Goal: Task Accomplishment & Management: Use online tool/utility

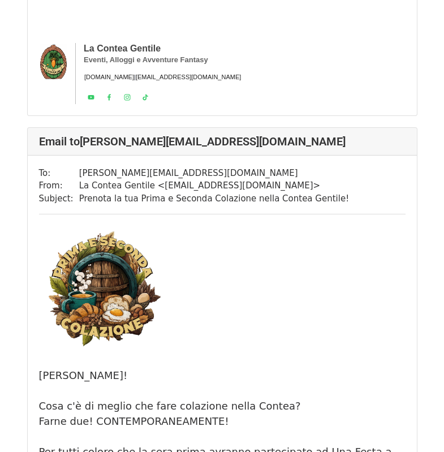
drag, startPoint x: 397, startPoint y: 206, endPoint x: 400, endPoint y: 221, distance: 15.5
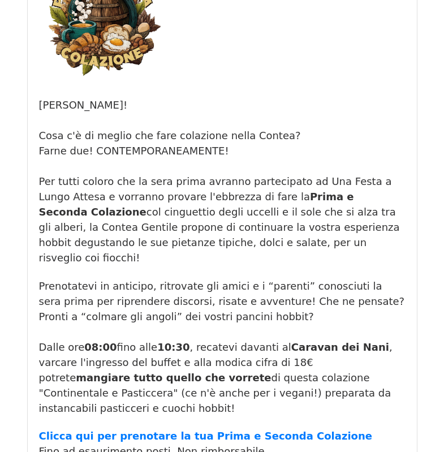
scroll to position [18127, 0]
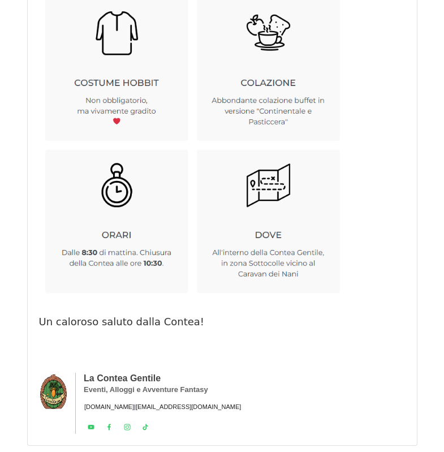
scroll to position [15927, 0]
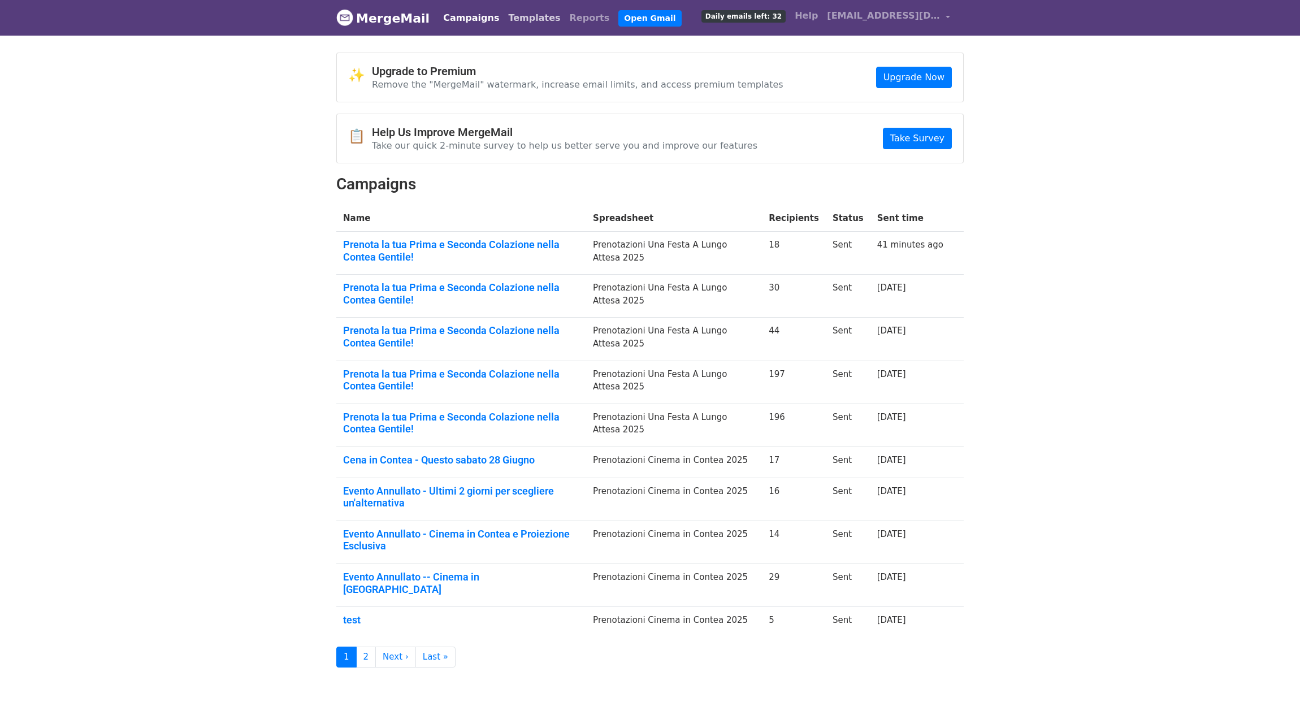
click at [521, 20] on link "Templates" at bounding box center [534, 18] width 61 height 23
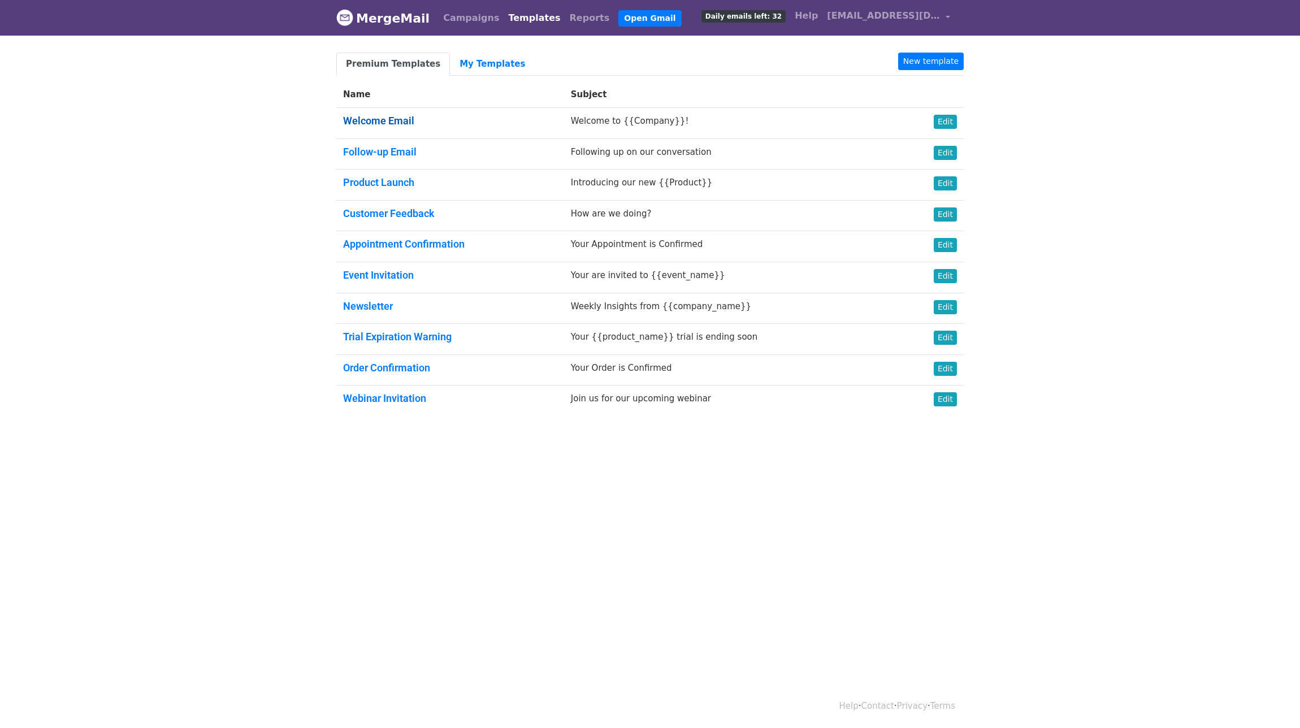
click at [404, 120] on link "Welcome Email" at bounding box center [378, 121] width 71 height 12
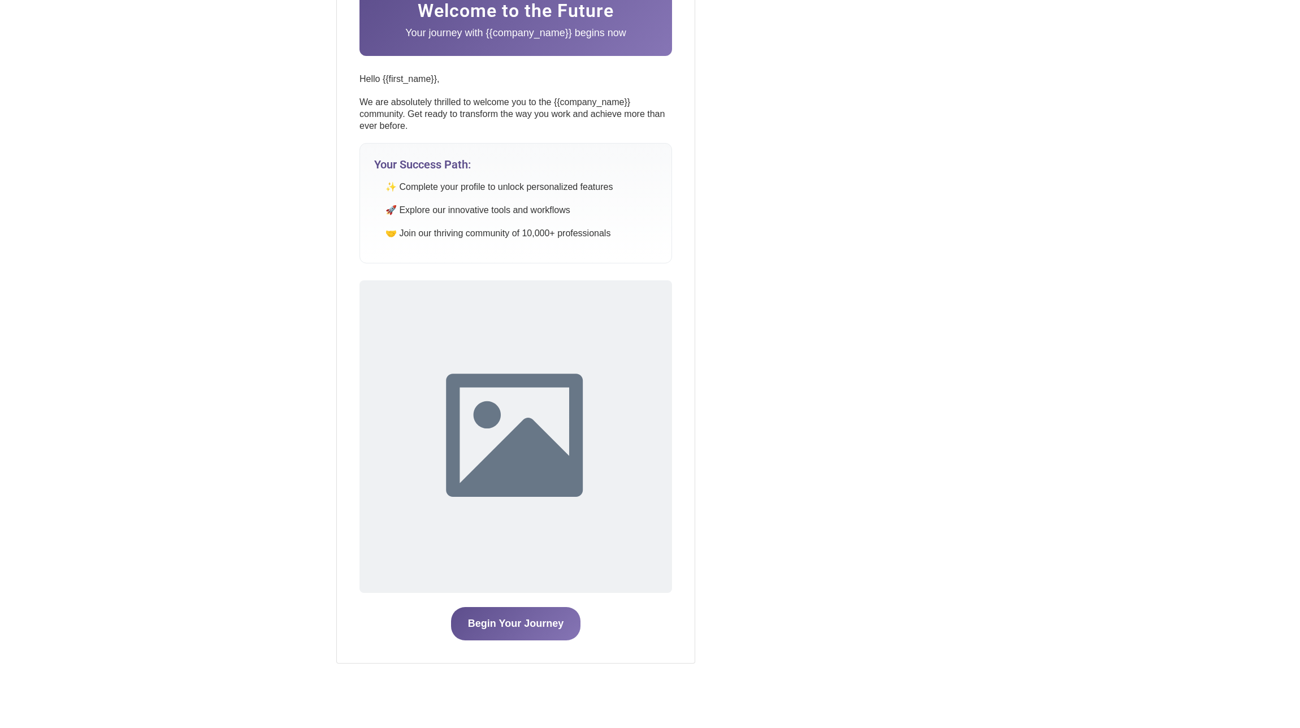
drag, startPoint x: 215, startPoint y: 183, endPoint x: 213, endPoint y: 203, distance: 20.0
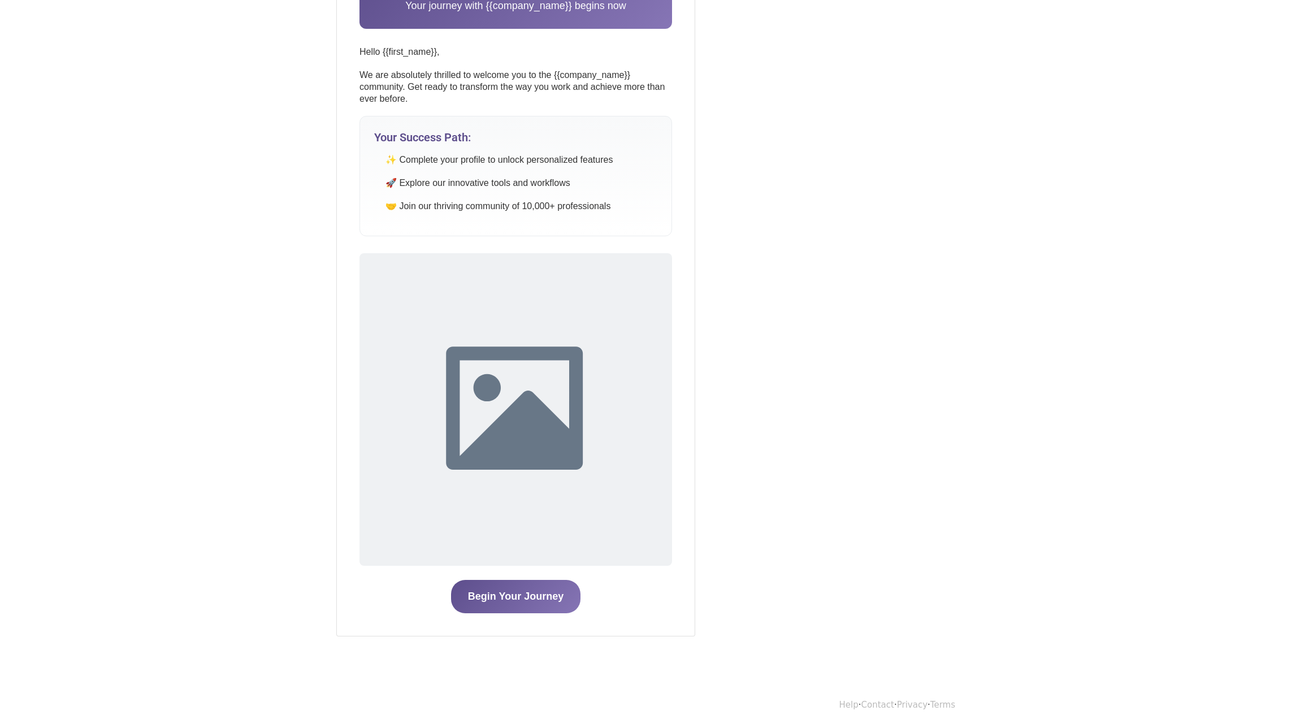
drag, startPoint x: 220, startPoint y: 167, endPoint x: 221, endPoint y: 219, distance: 52.0
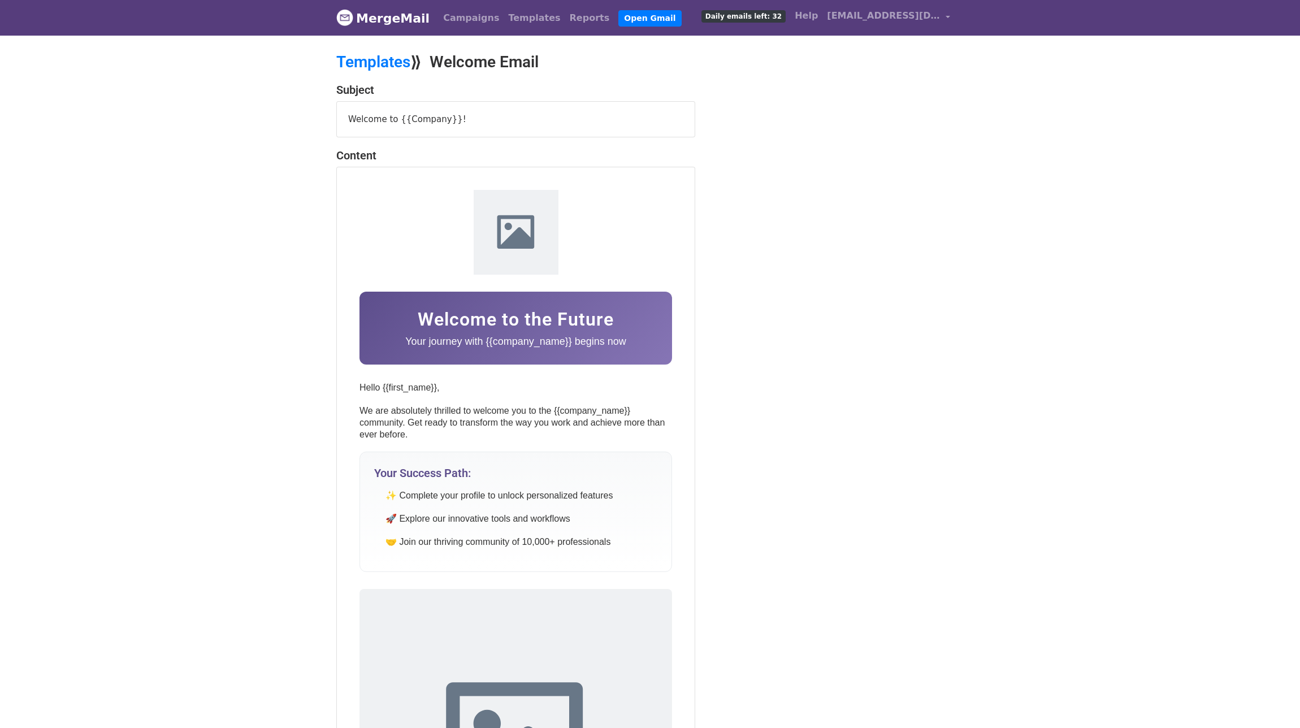
drag, startPoint x: 220, startPoint y: 234, endPoint x: 254, endPoint y: 101, distance: 137.5
click at [382, 64] on link "Templates" at bounding box center [373, 62] width 74 height 19
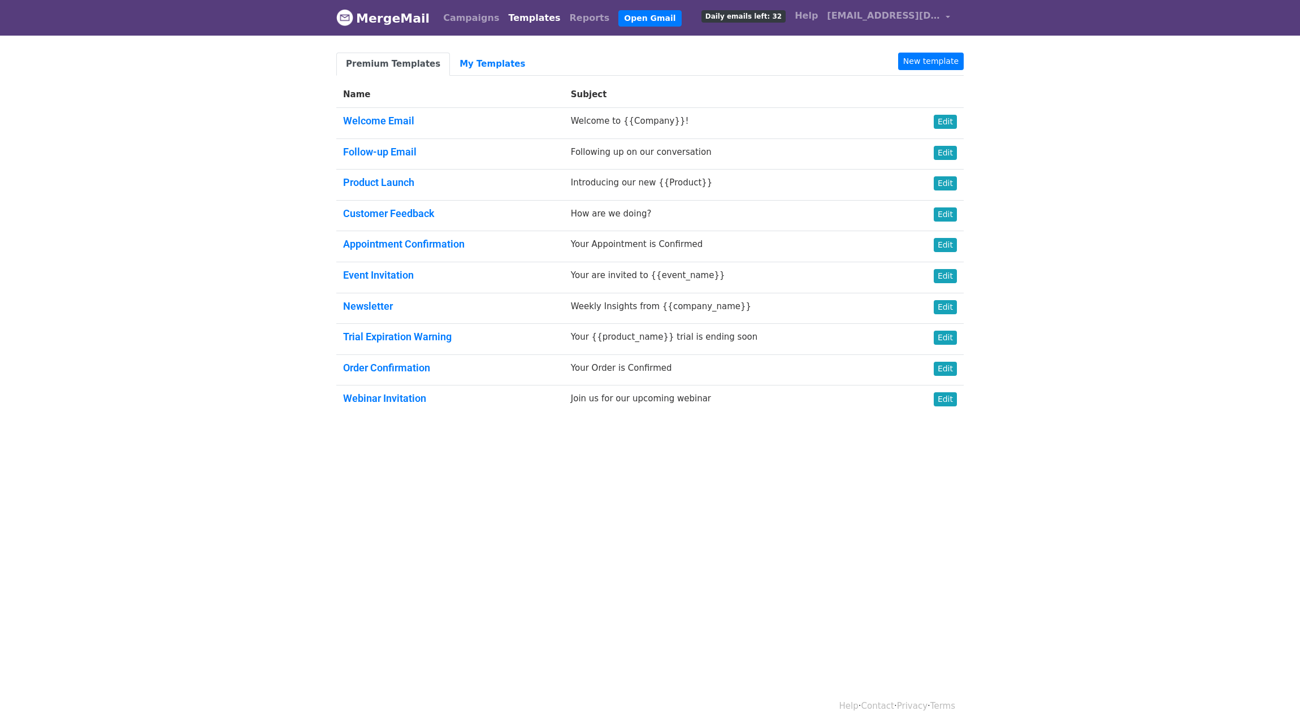
drag, startPoint x: 386, startPoint y: 149, endPoint x: 388, endPoint y: 171, distance: 22.2
click at [386, 150] on link "Follow-up Email" at bounding box center [379, 152] width 73 height 12
click at [386, 179] on link "Product Launch" at bounding box center [378, 182] width 71 height 12
click at [392, 214] on link "Customer Feedback" at bounding box center [389, 213] width 92 height 12
click at [397, 241] on link "Appointment Confirmation" at bounding box center [404, 244] width 122 height 12
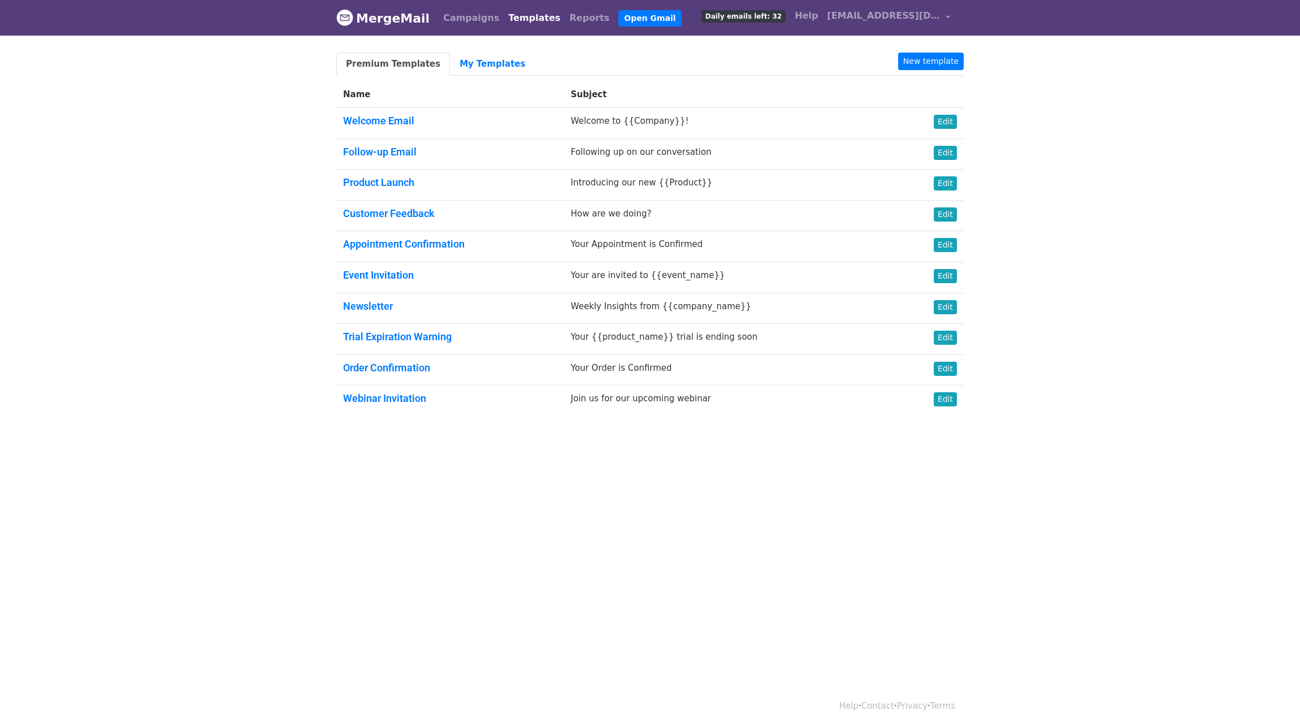
click at [393, 273] on link "Event Invitation" at bounding box center [378, 275] width 71 height 12
click at [383, 303] on link "Newsletter" at bounding box center [368, 306] width 50 height 12
click at [387, 336] on link "Trial Expiration Warning" at bounding box center [397, 337] width 109 height 12
click at [388, 364] on link "Order Confirmation" at bounding box center [386, 368] width 87 height 12
click at [384, 400] on link "Webinar Invitation" at bounding box center [384, 398] width 83 height 12
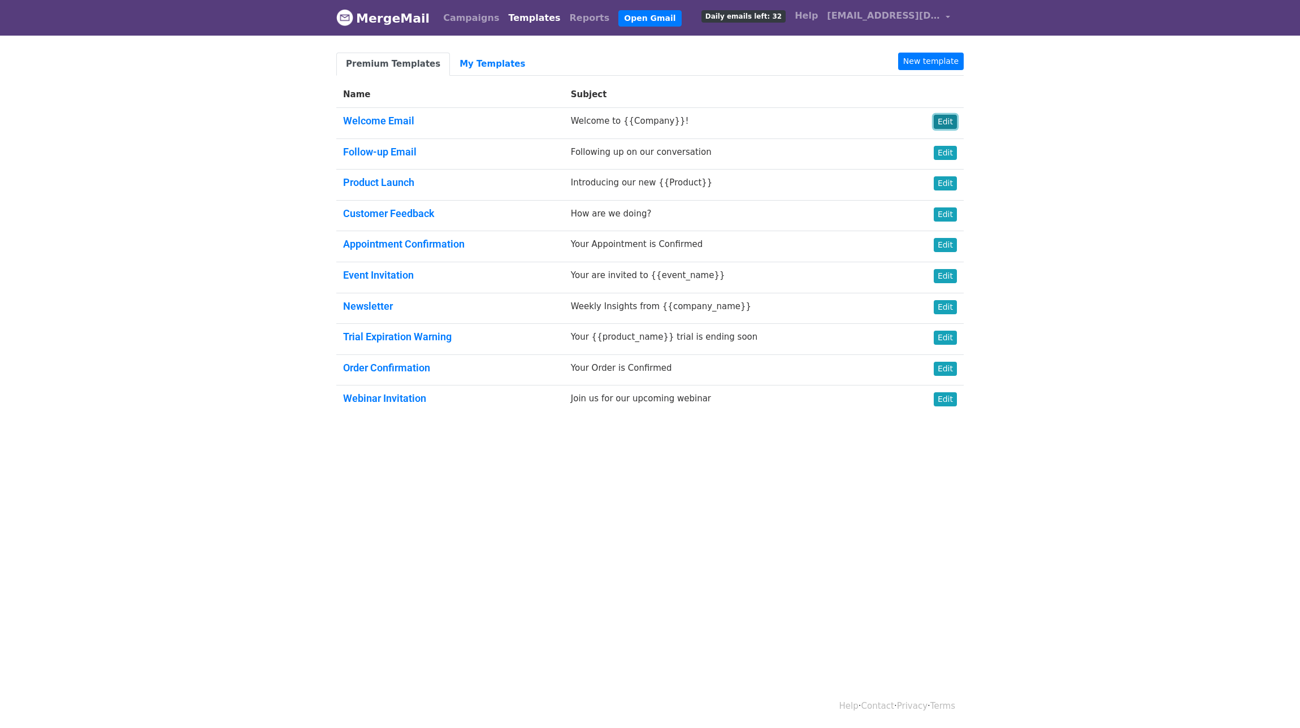
click at [951, 122] on link "Edit" at bounding box center [945, 122] width 23 height 14
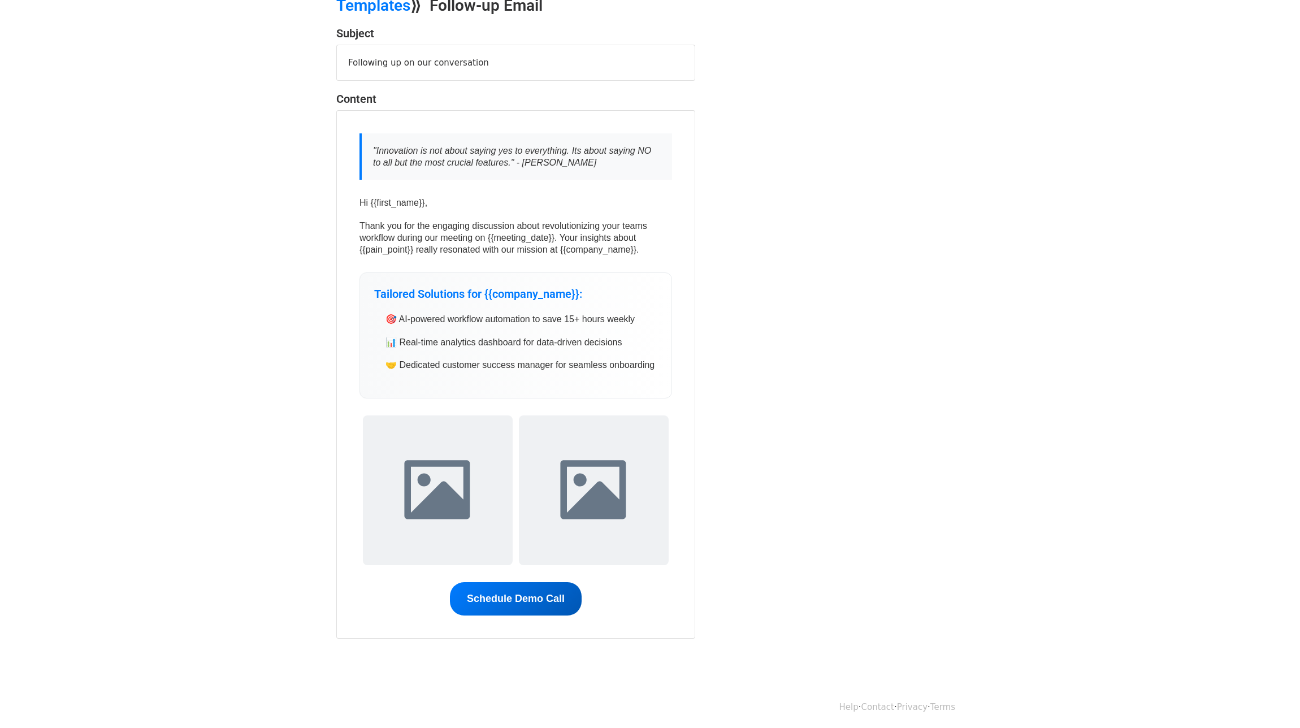
scroll to position [59, 0]
drag, startPoint x: 211, startPoint y: 198, endPoint x: 213, endPoint y: 210, distance: 12.0
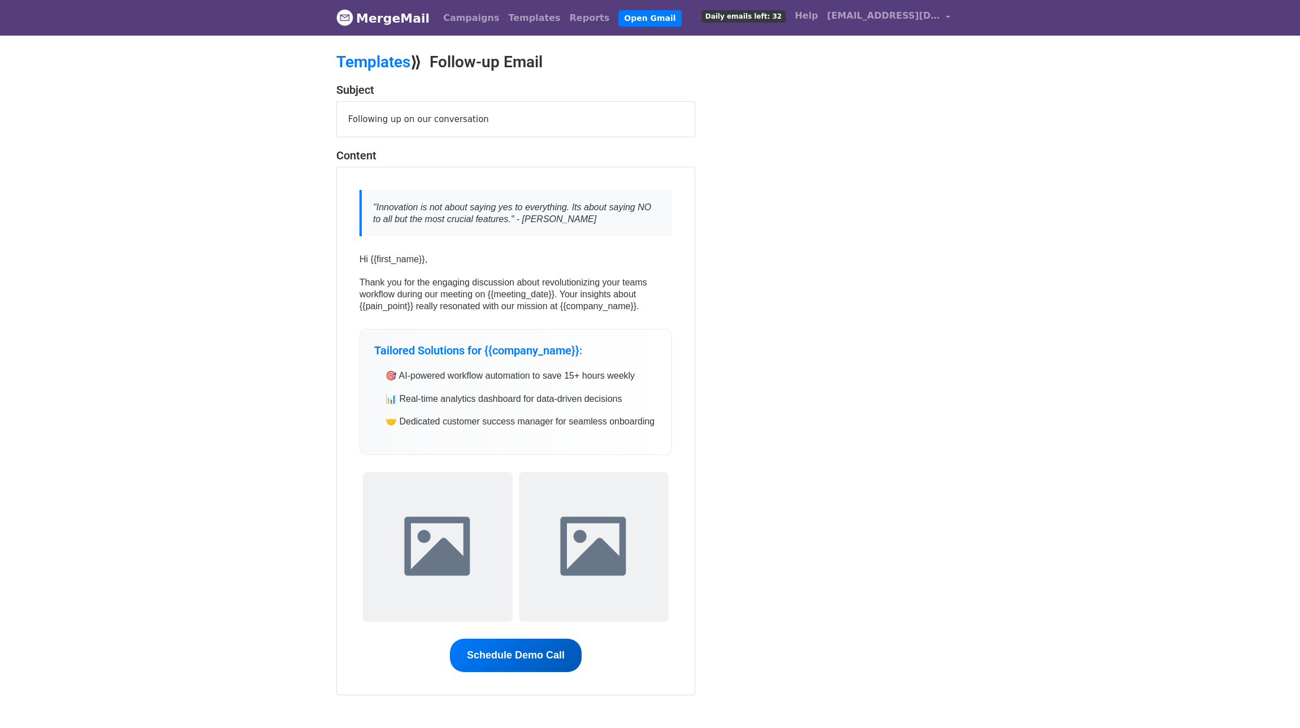
drag, startPoint x: 752, startPoint y: 170, endPoint x: 742, endPoint y: 139, distance: 32.4
click at [388, 57] on link "Templates" at bounding box center [373, 62] width 74 height 19
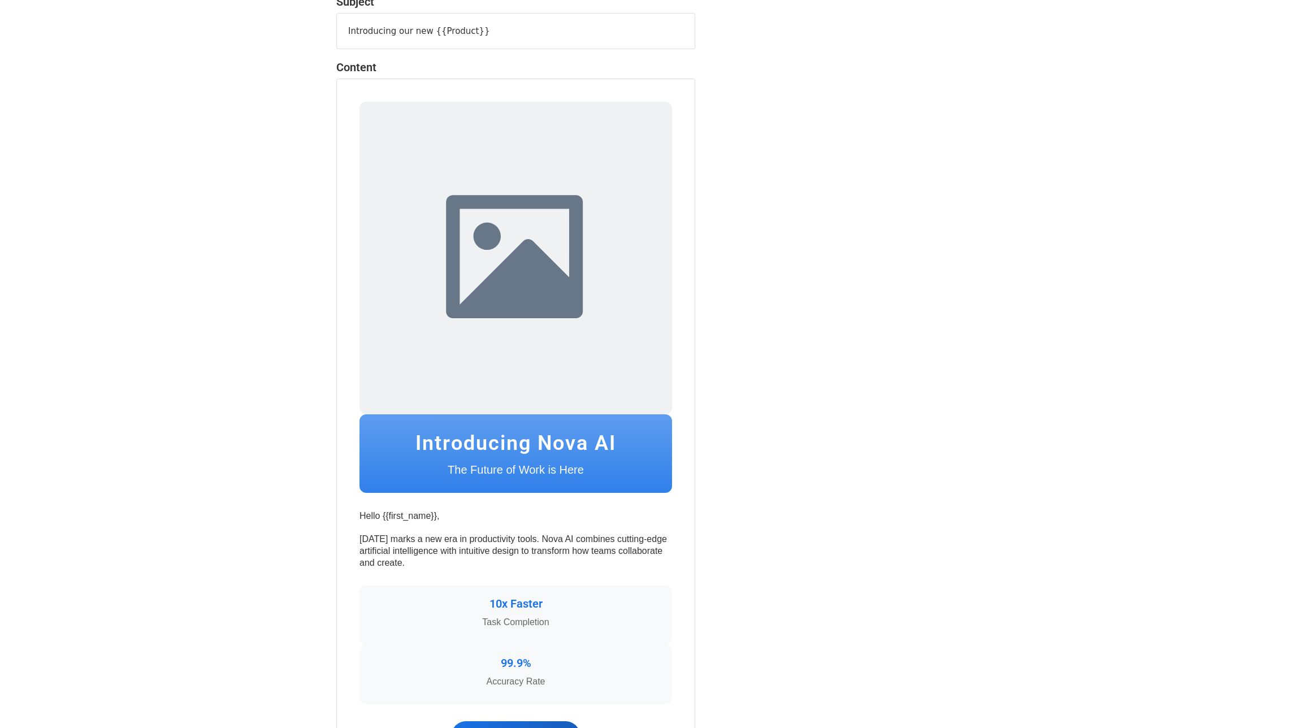
scroll to position [250, 0]
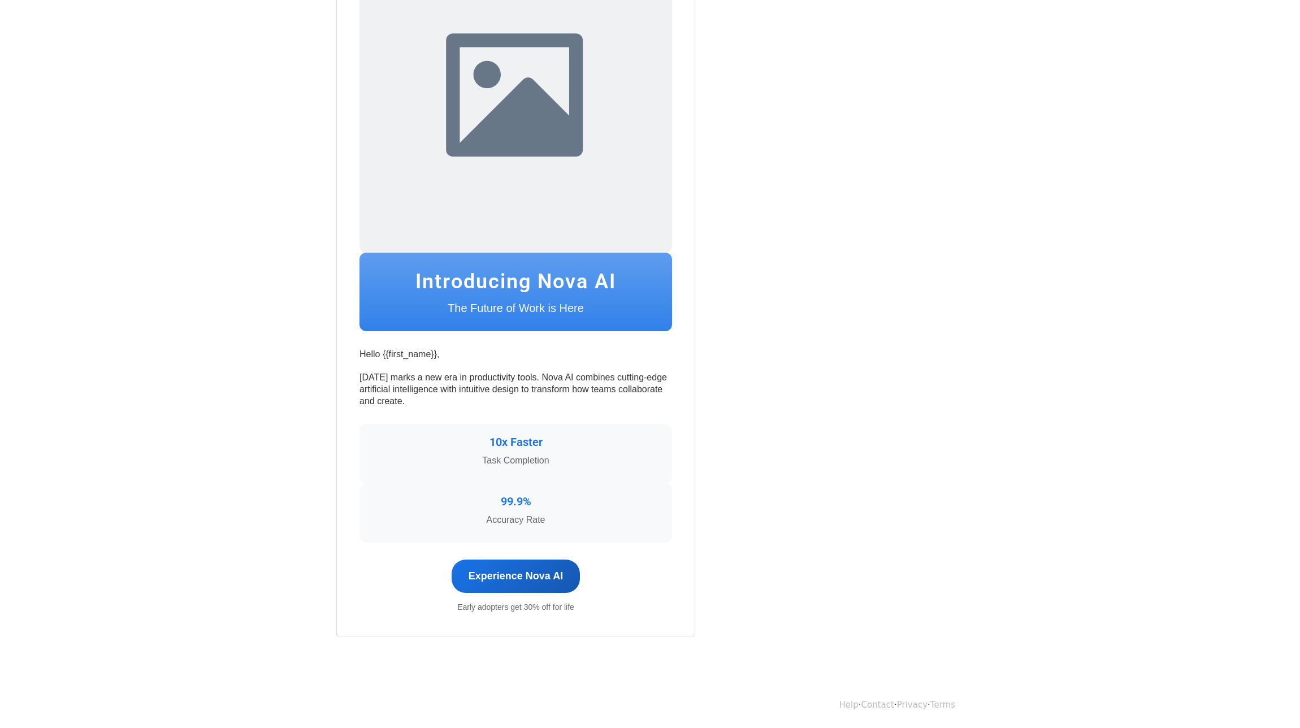
drag, startPoint x: 256, startPoint y: 229, endPoint x: 262, endPoint y: 244, distance: 16.5
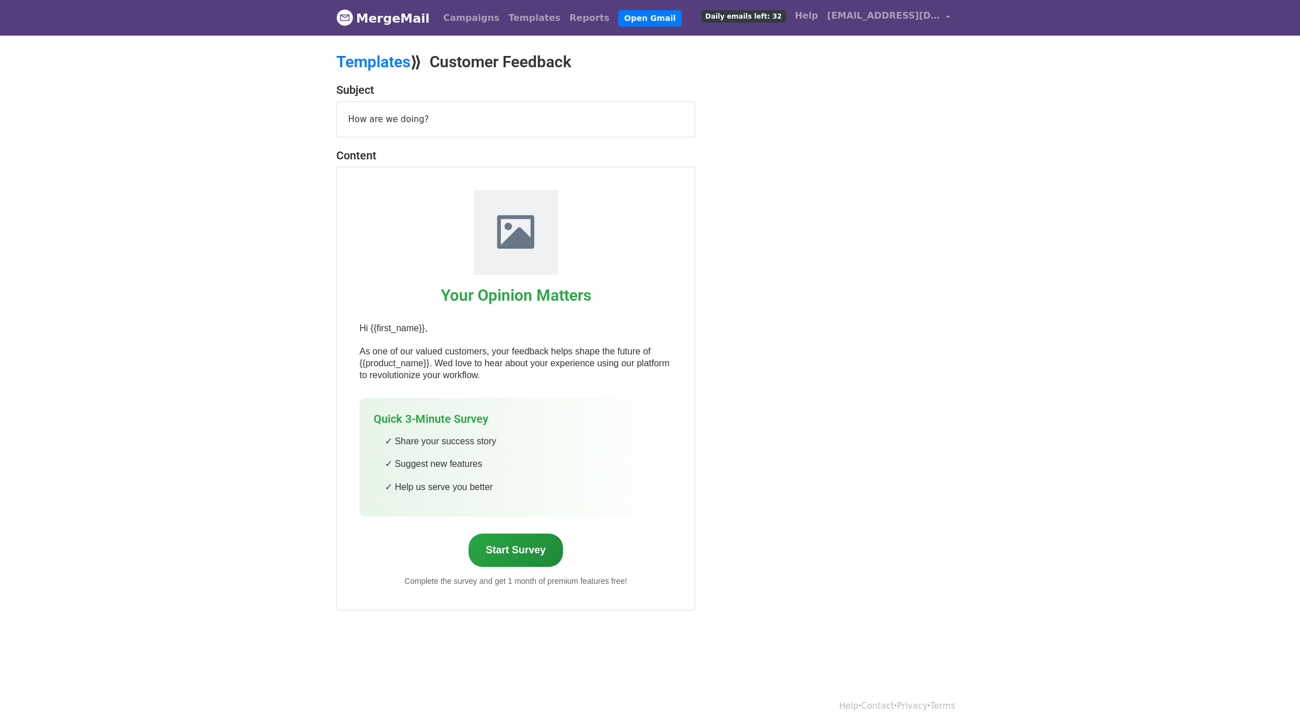
scroll to position [2, 0]
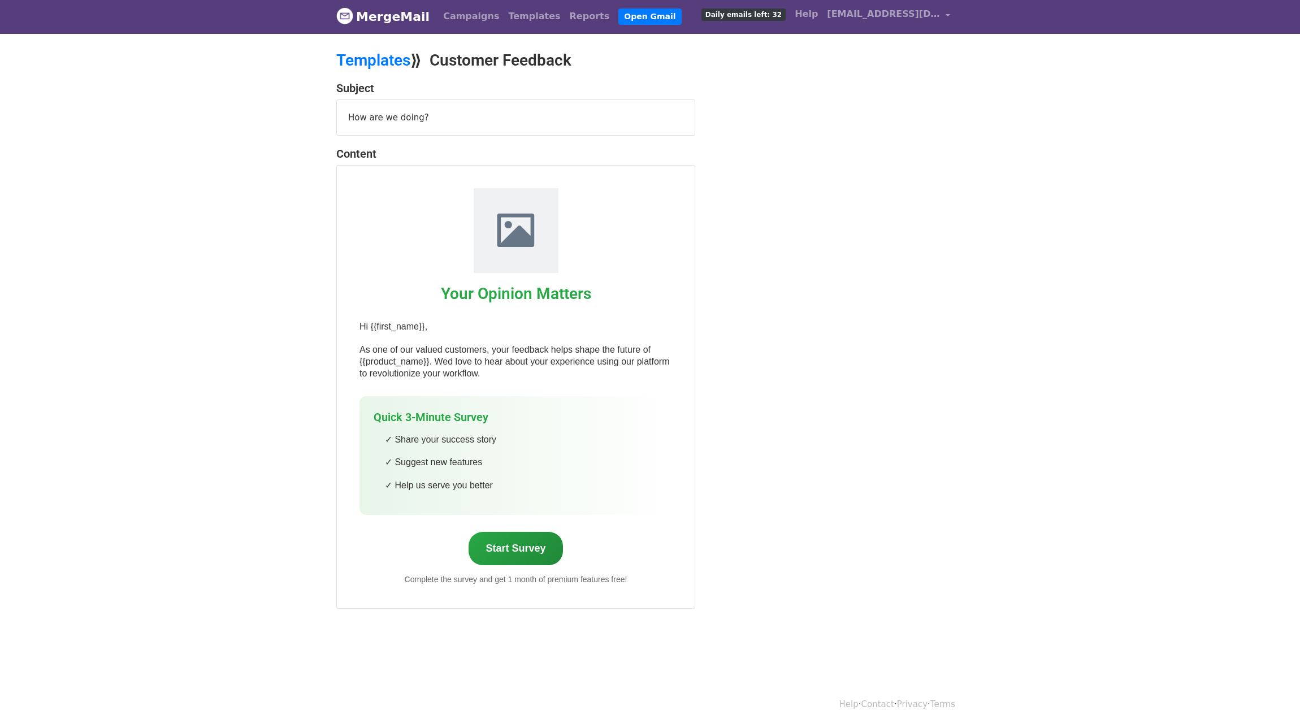
drag, startPoint x: 266, startPoint y: 229, endPoint x: 265, endPoint y: 236, distance: 6.9
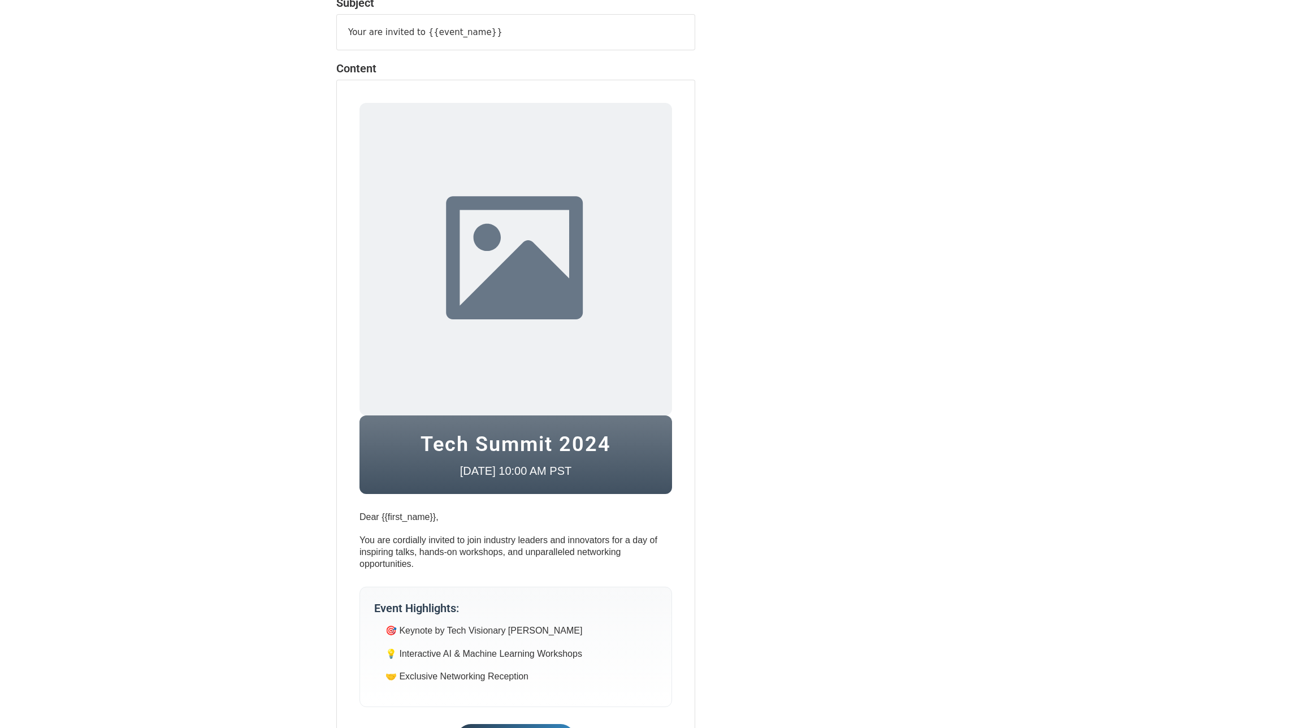
scroll to position [251, 0]
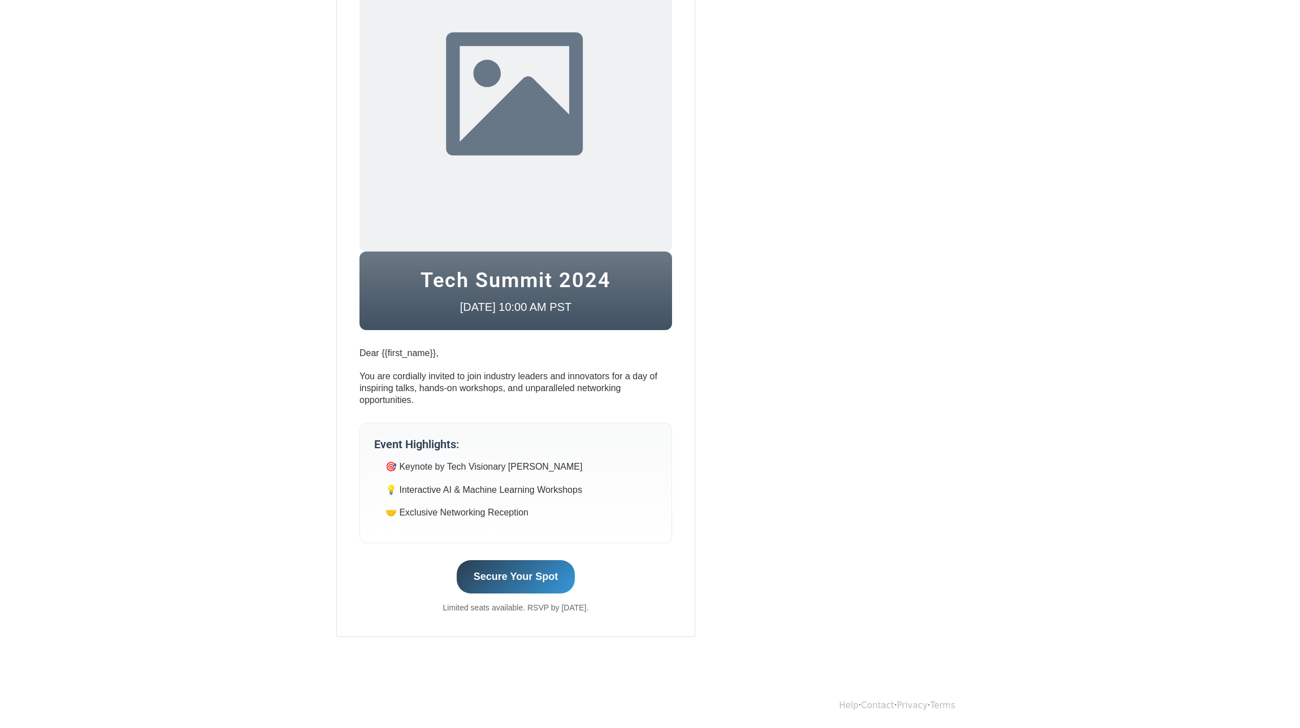
drag, startPoint x: 738, startPoint y: 159, endPoint x: 731, endPoint y: 233, distance: 74.4
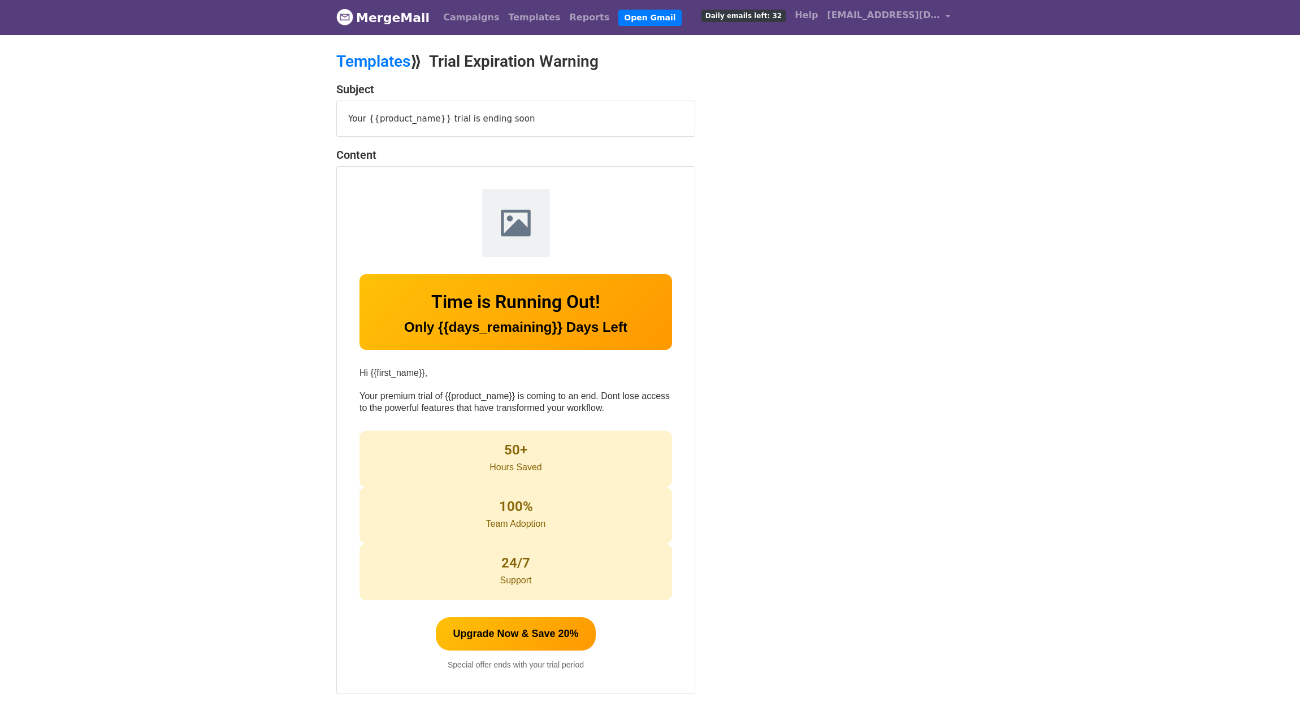
scroll to position [58, 0]
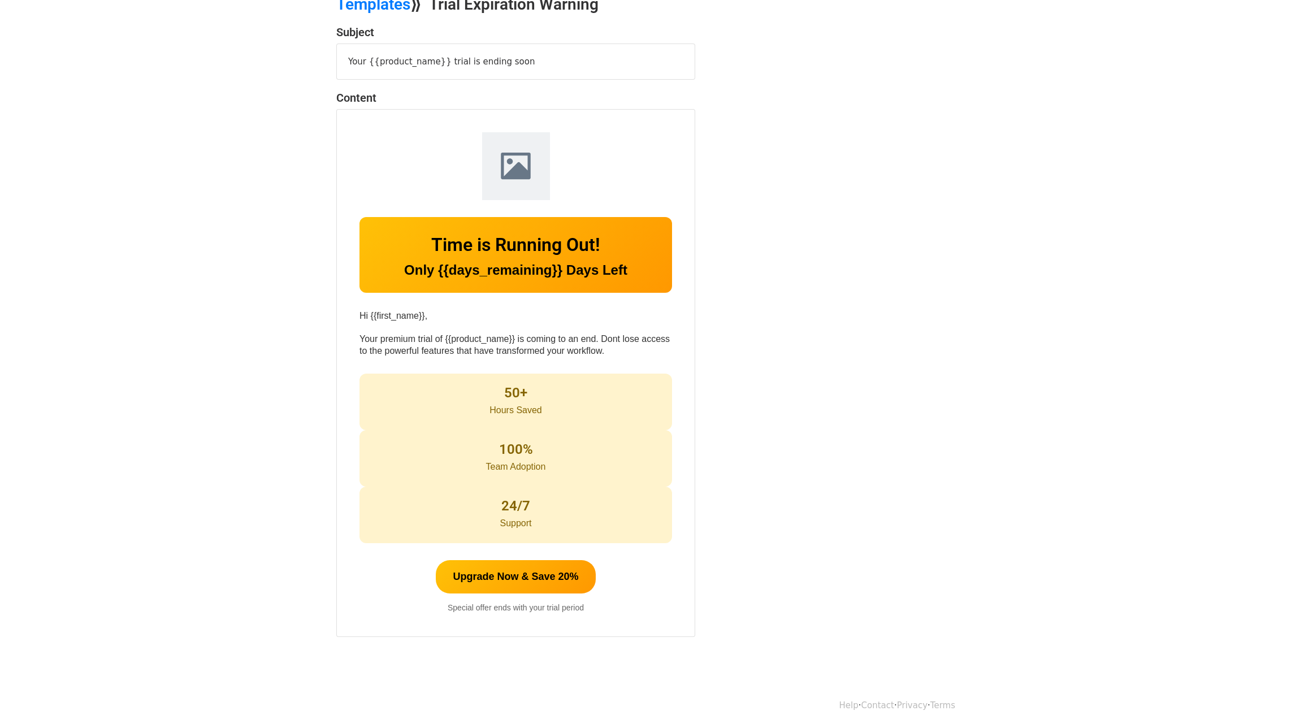
drag, startPoint x: 745, startPoint y: 172, endPoint x: 748, endPoint y: 246, distance: 73.6
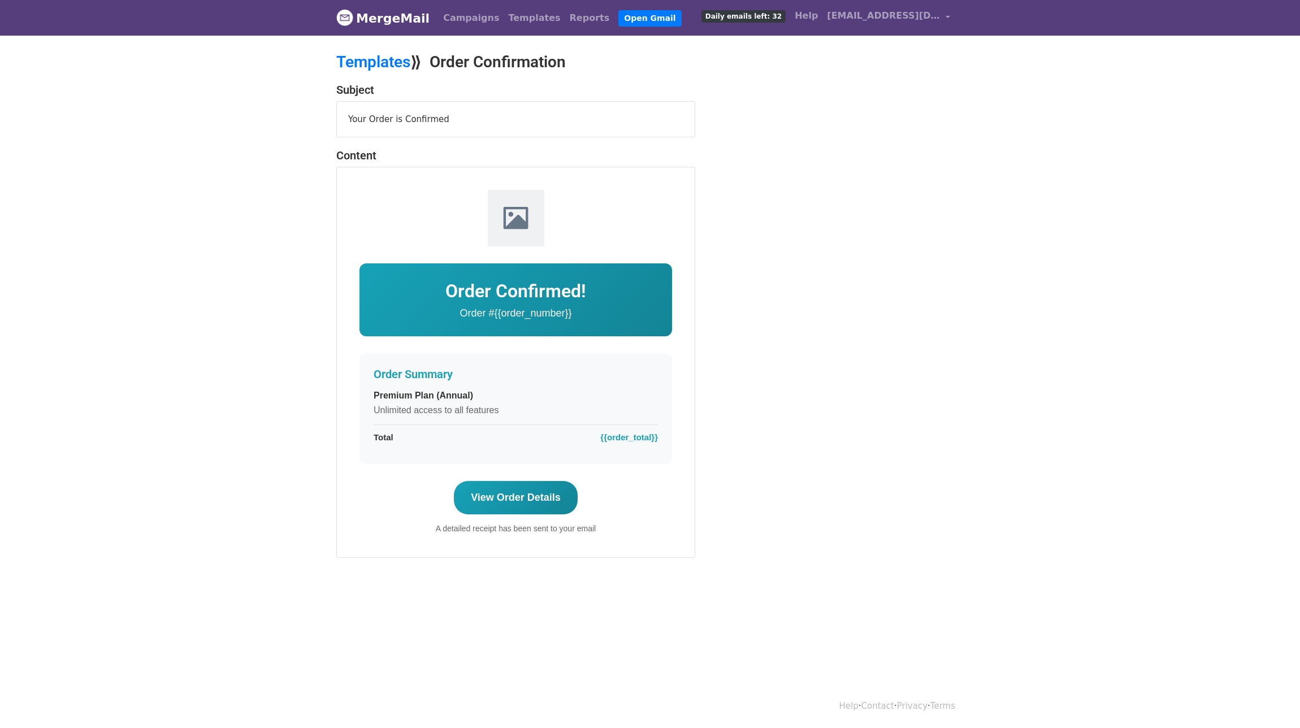
scroll to position [2, 0]
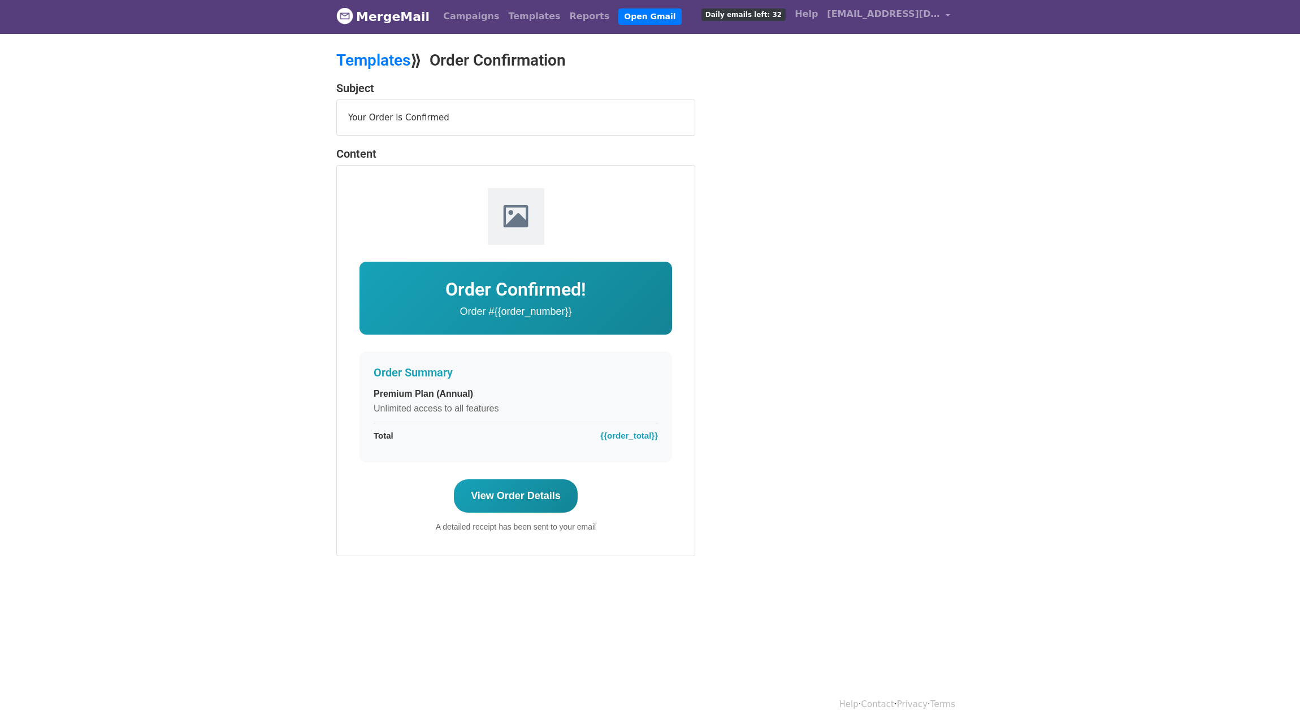
drag, startPoint x: 715, startPoint y: 126, endPoint x: 726, endPoint y: 130, distance: 12.2
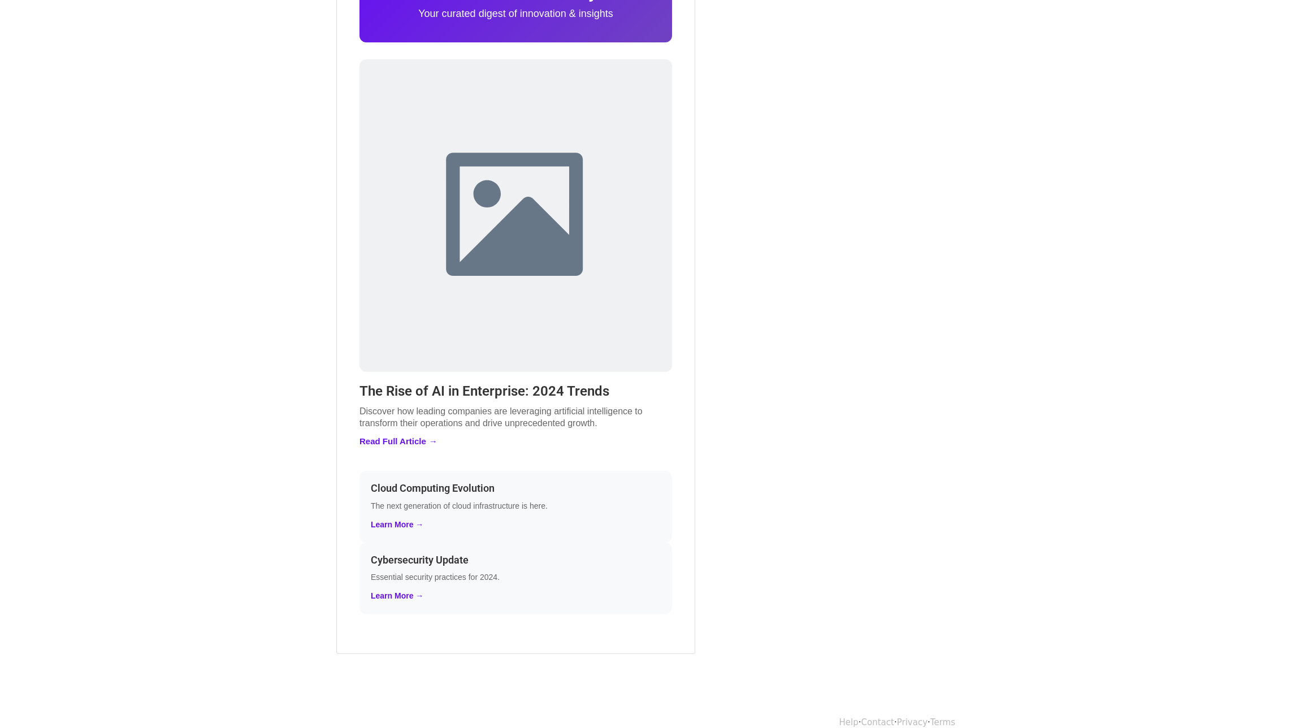
scroll to position [249, 0]
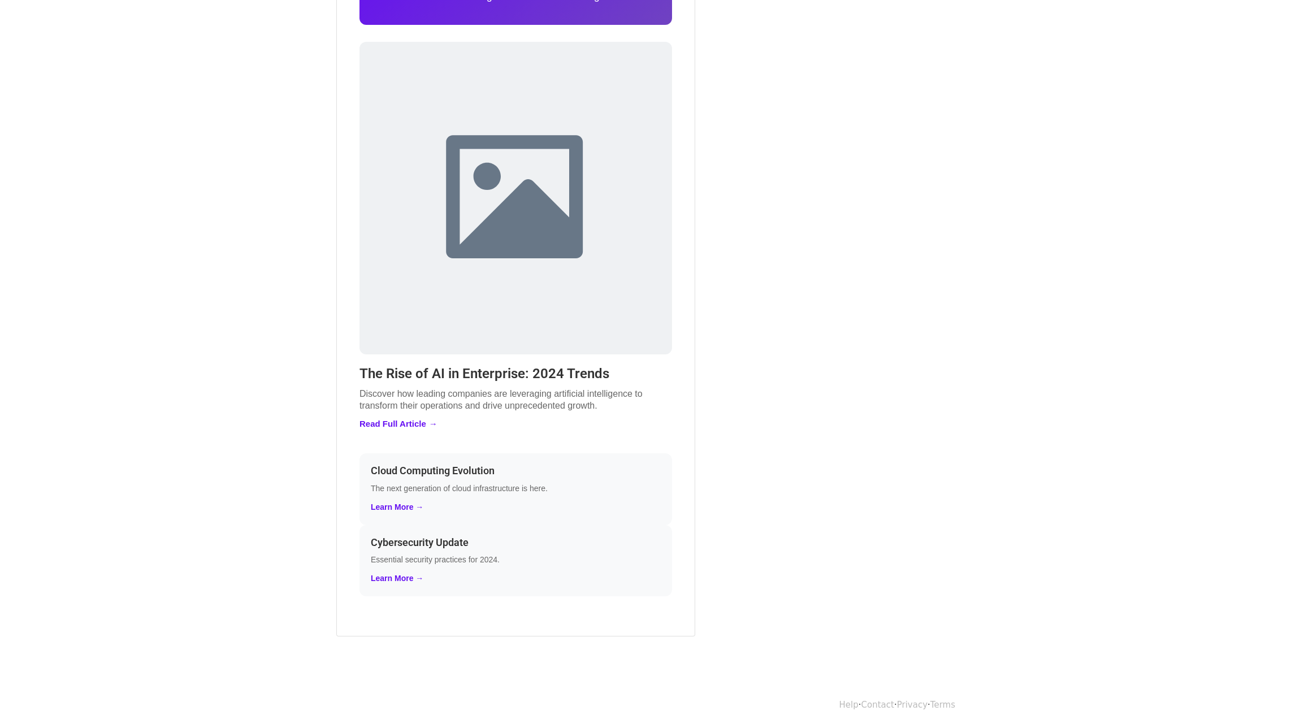
drag, startPoint x: 734, startPoint y: 186, endPoint x: 721, endPoint y: 216, distance: 32.9
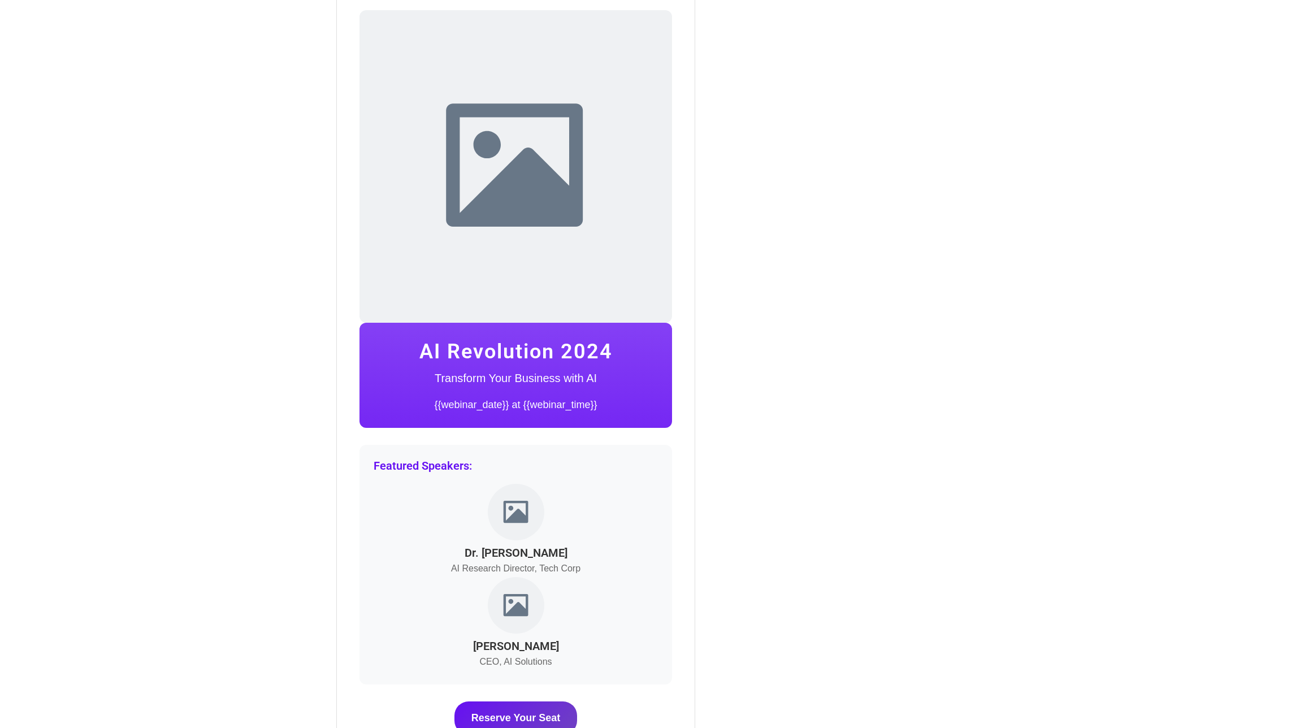
scroll to position [322, 0]
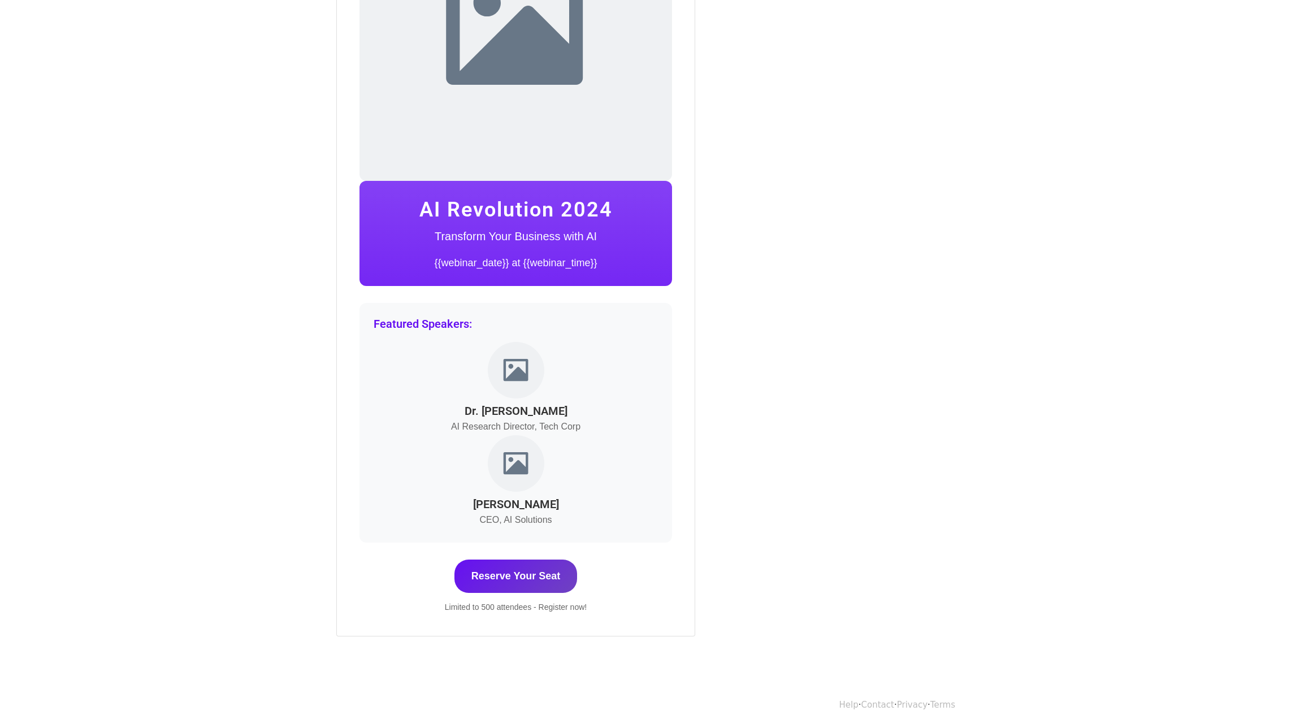
drag, startPoint x: 750, startPoint y: 282, endPoint x: 752, endPoint y: 293, distance: 11.1
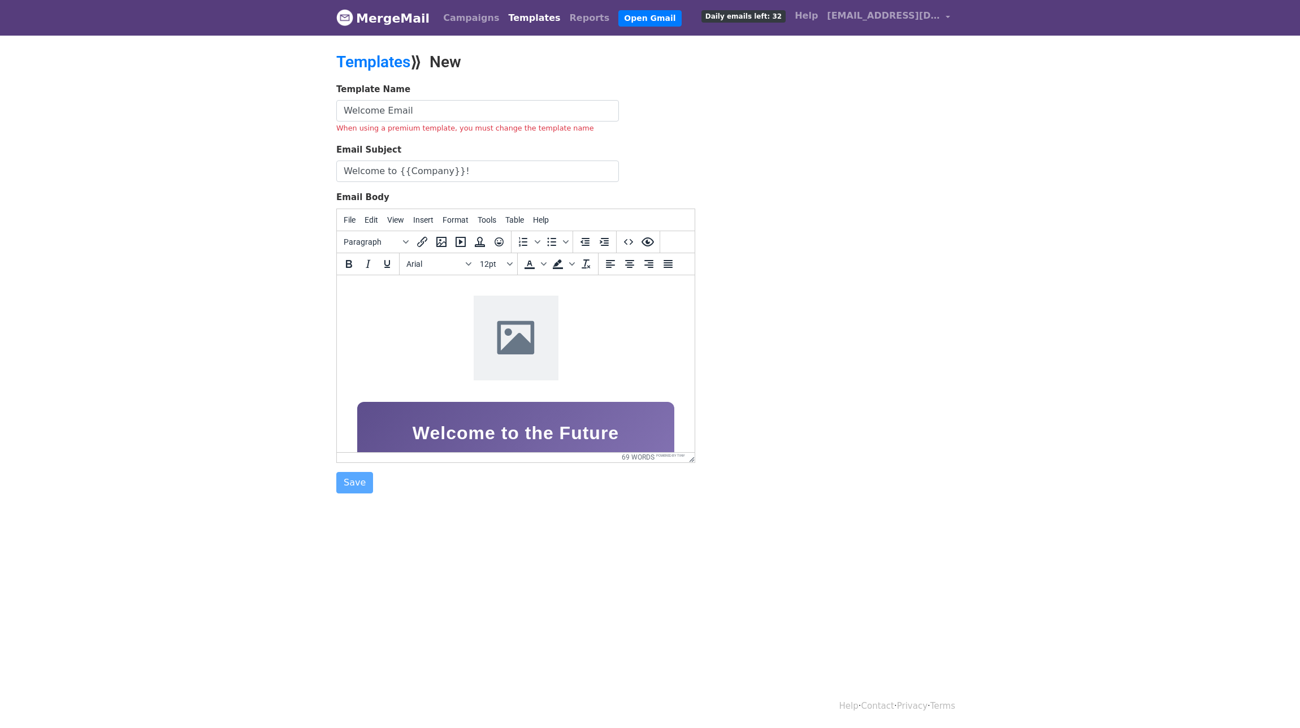
scroll to position [2, 0]
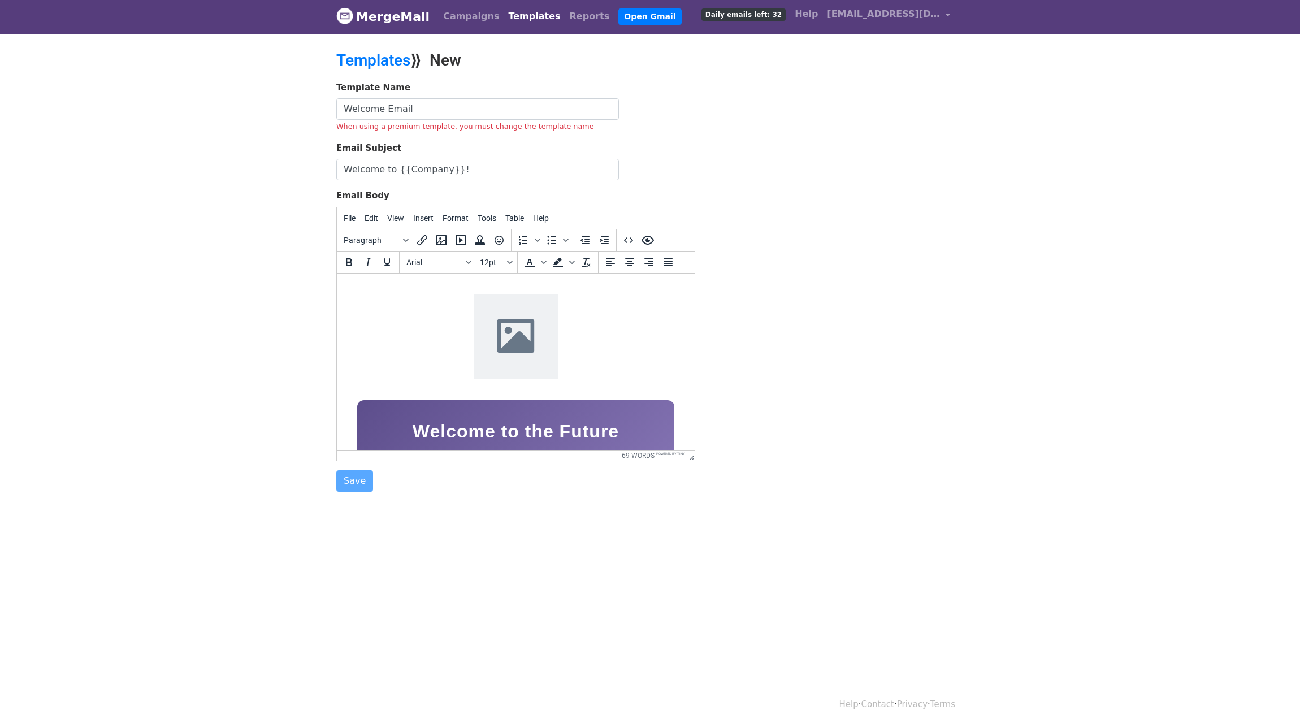
drag, startPoint x: 211, startPoint y: 303, endPoint x: 315, endPoint y: 352, distance: 115.6
click at [648, 358] on div at bounding box center [515, 337] width 317 height 89
click at [638, 425] on h1 "Welcome to the Future" at bounding box center [515, 431] width 283 height 29
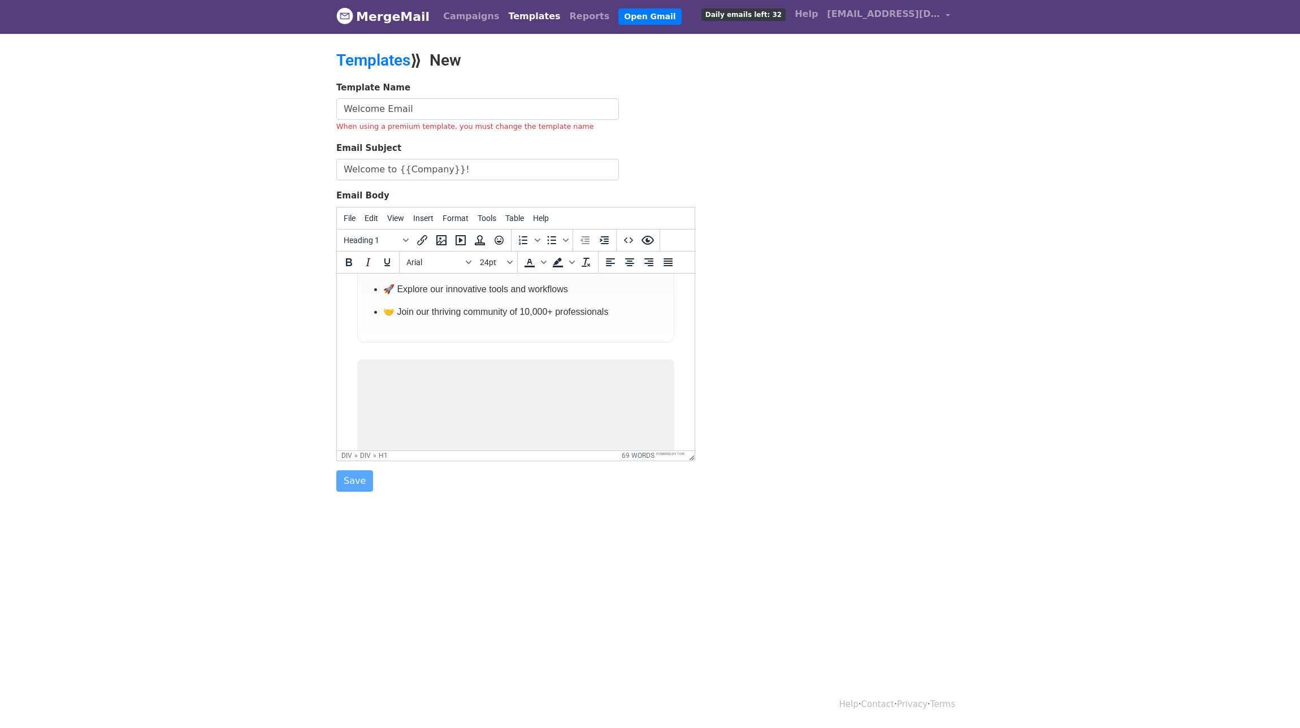
scroll to position [0, 0]
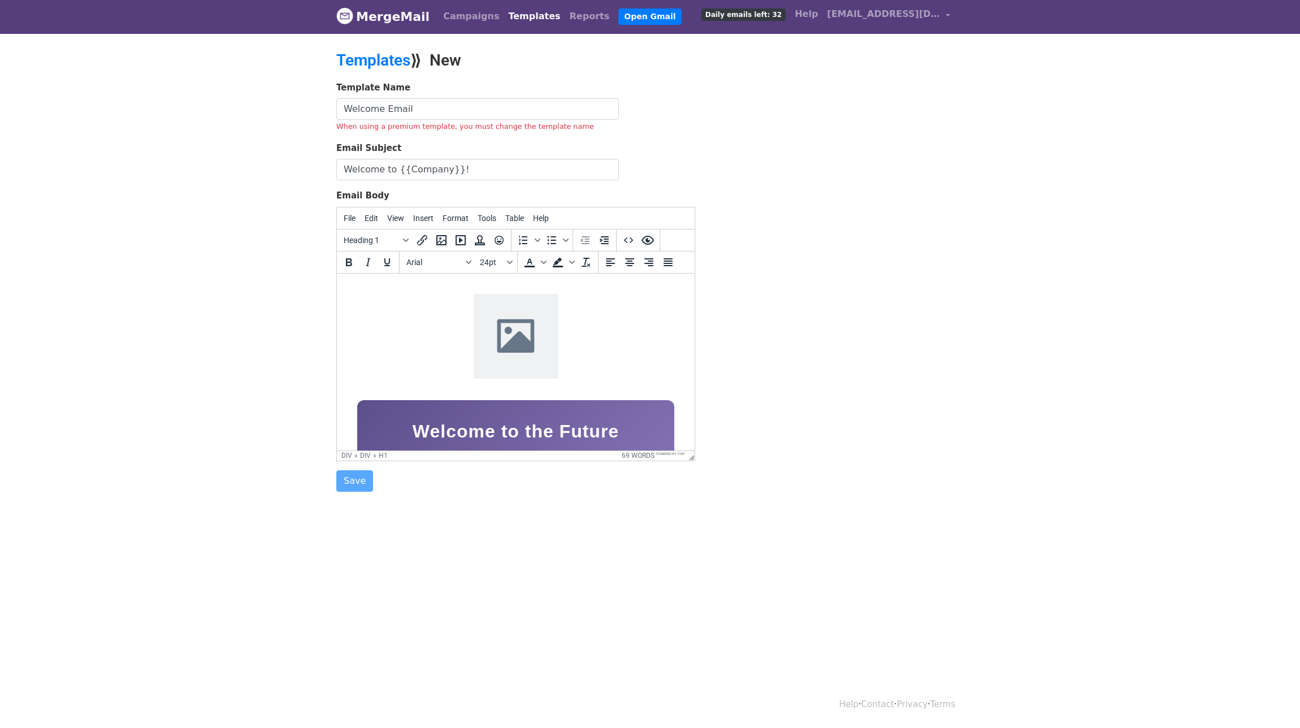
drag, startPoint x: 691, startPoint y: 305, endPoint x: 1007, endPoint y: 470, distance: 356.8
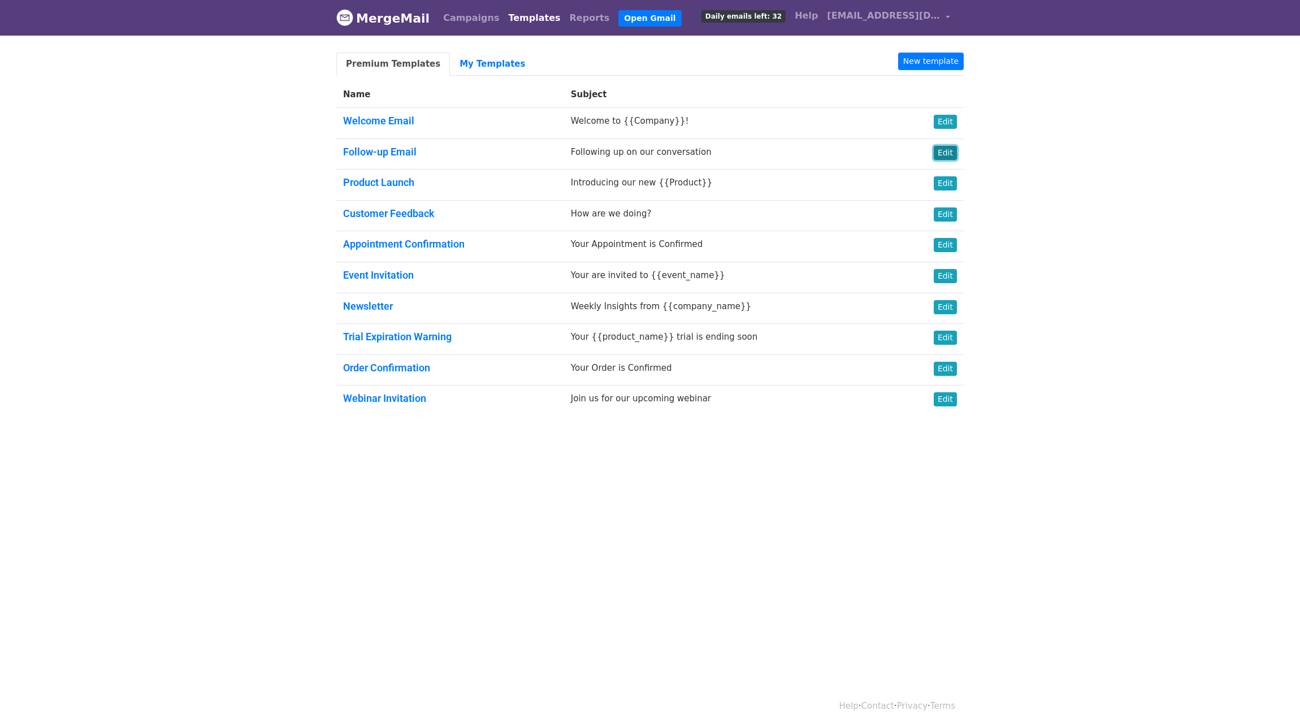
click at [946, 152] on link "Edit" at bounding box center [945, 153] width 23 height 14
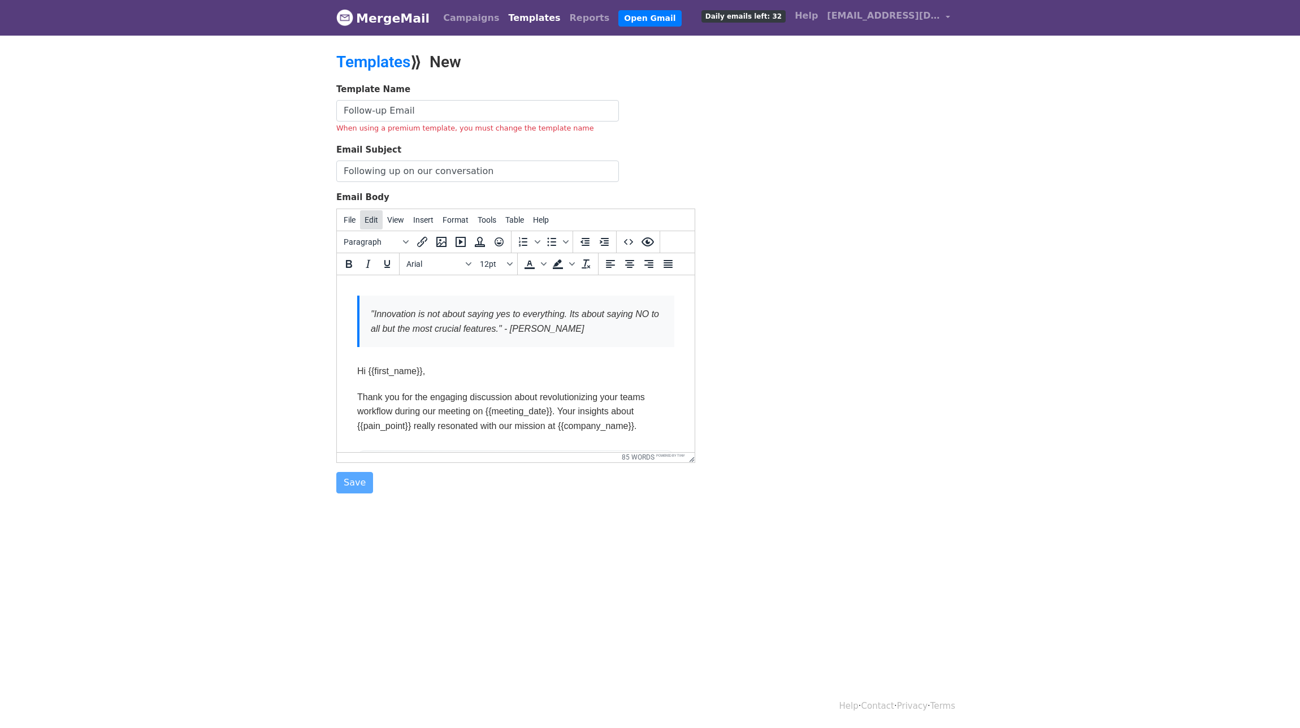
click at [375, 221] on span "Edit" at bounding box center [372, 219] width 14 height 9
click at [400, 221] on span "View" at bounding box center [395, 219] width 17 height 9
click at [425, 220] on span "Insert" at bounding box center [423, 219] width 20 height 9
click at [678, 321] on html ""Innovation is not about saying yes to everything. Its about saying NO to all b…" at bounding box center [516, 547] width 358 height 545
click at [678, 325] on html ""Innovation is not about saying yes to everything. Its about saying NO to all b…" at bounding box center [516, 547] width 358 height 545
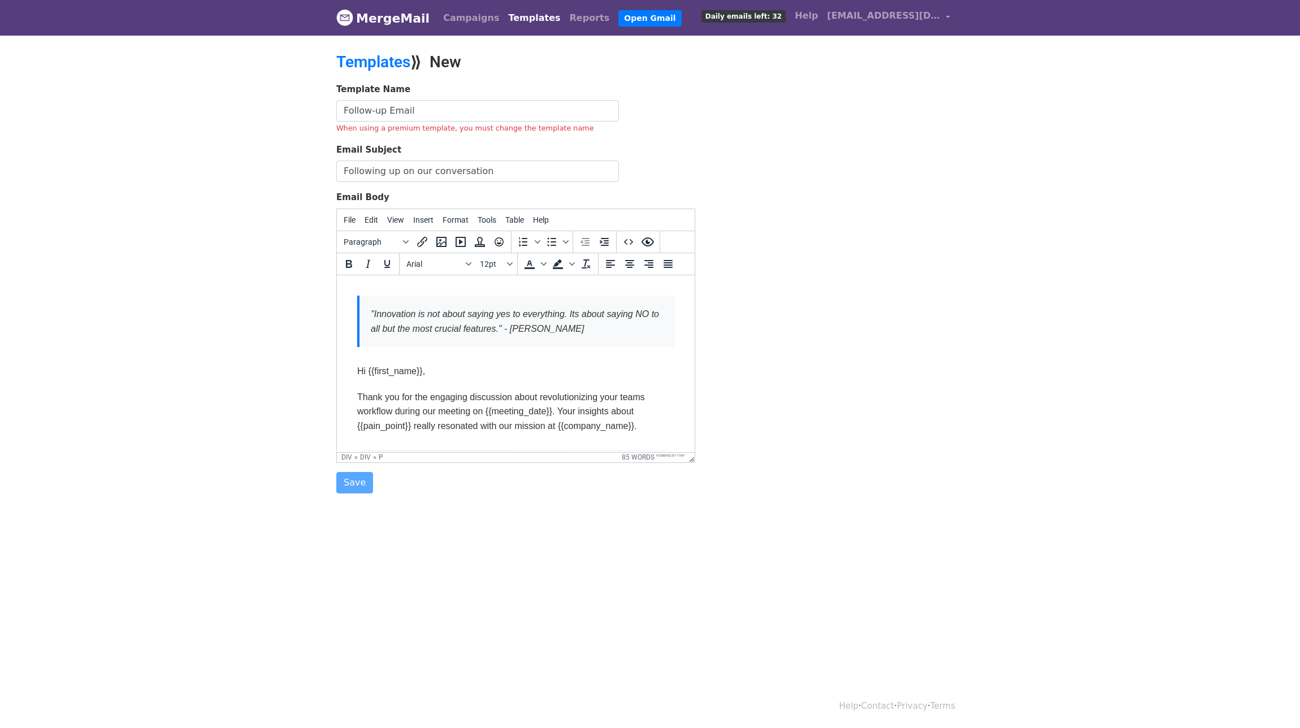
click at [460, 458] on div "div » div » p" at bounding box center [479, 457] width 276 height 8
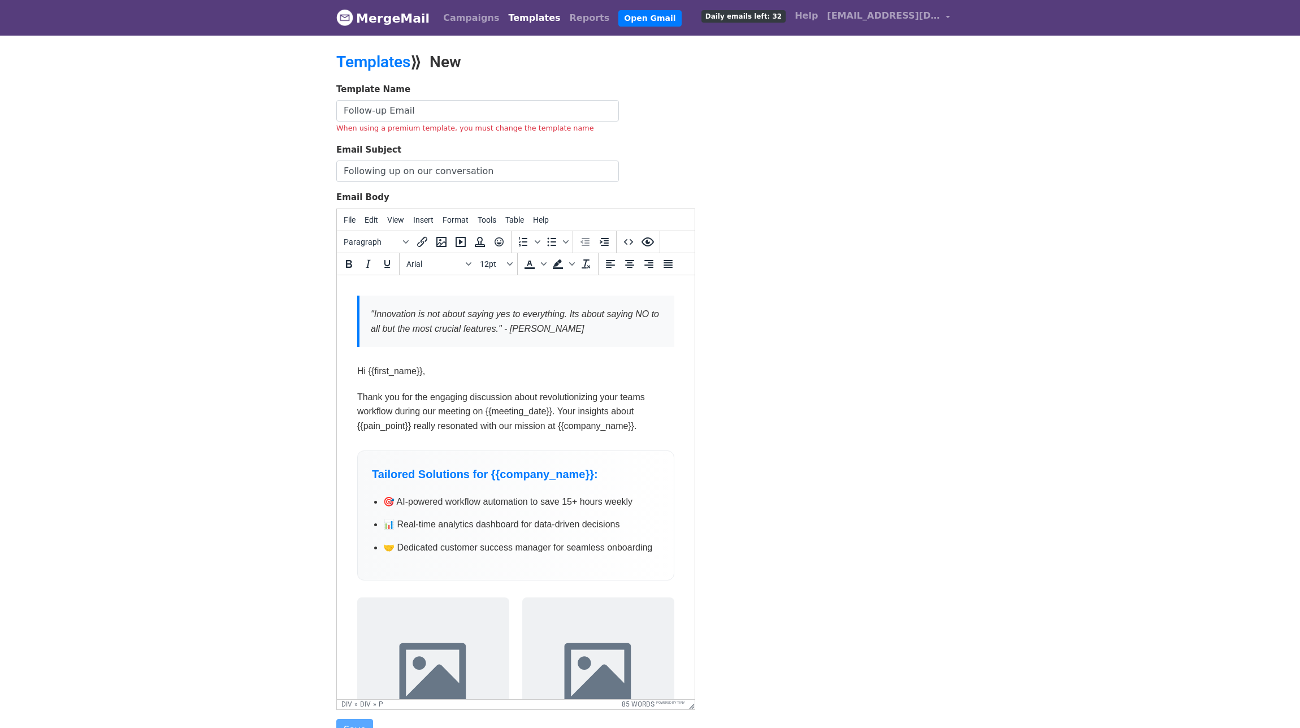
drag, startPoint x: 692, startPoint y: 460, endPoint x: 686, endPoint y: 704, distance: 244.3
click at [678, 488] on html ""Innovation is not about saying yes to everything. Its about saying NO to all b…" at bounding box center [516, 547] width 358 height 545
click at [633, 405] on p "Thank you for the engaging discussion about revolutionizing your teams workflow…" at bounding box center [515, 412] width 317 height 44
drag, startPoint x: 561, startPoint y: 397, endPoint x: 572, endPoint y: 403, distance: 12.9
click at [572, 403] on p "Thank you for the engaging discussion about revolutionizing your teams workflow…" at bounding box center [515, 412] width 317 height 44
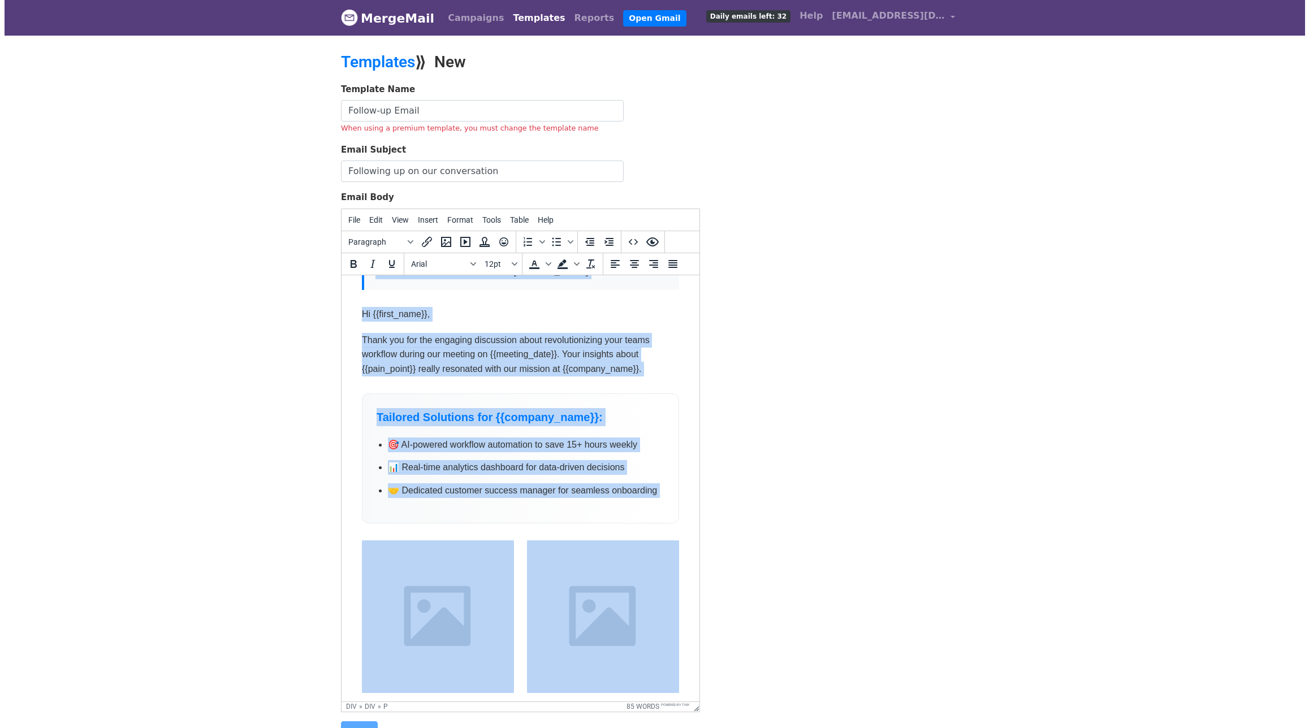
scroll to position [129, 0]
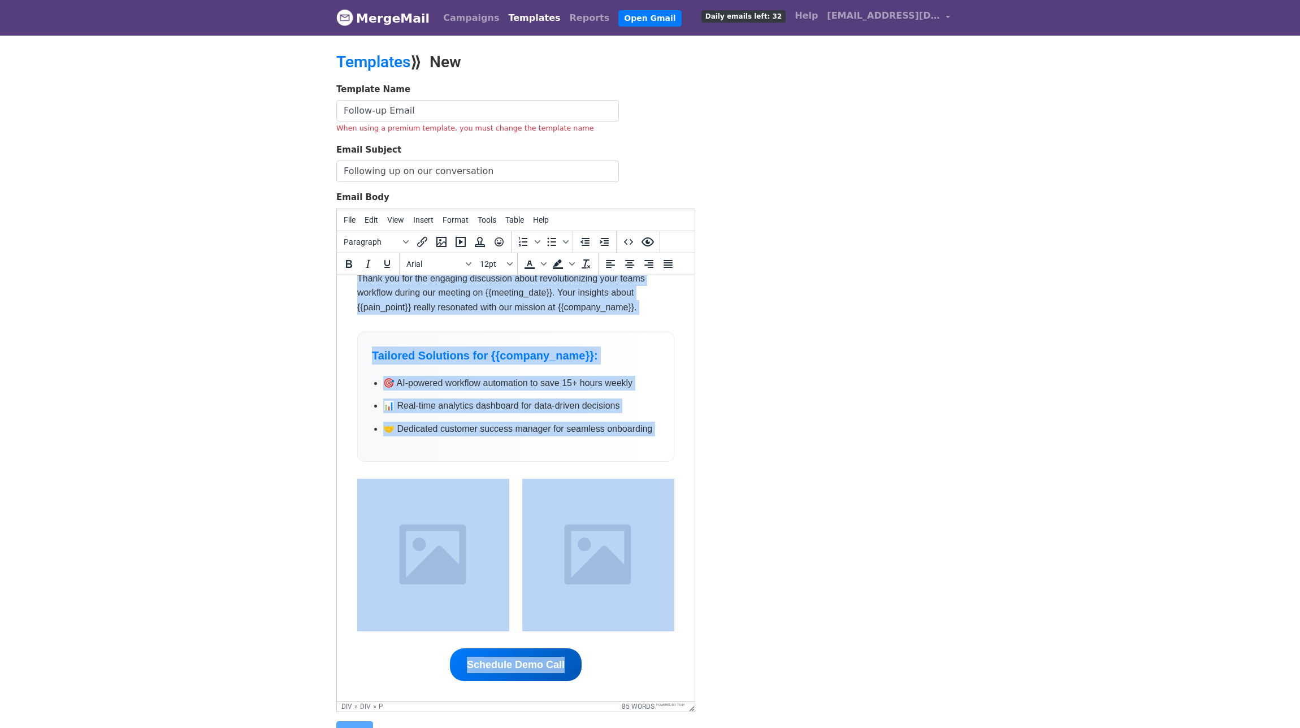
click at [468, 533] on img at bounding box center [433, 554] width 152 height 152
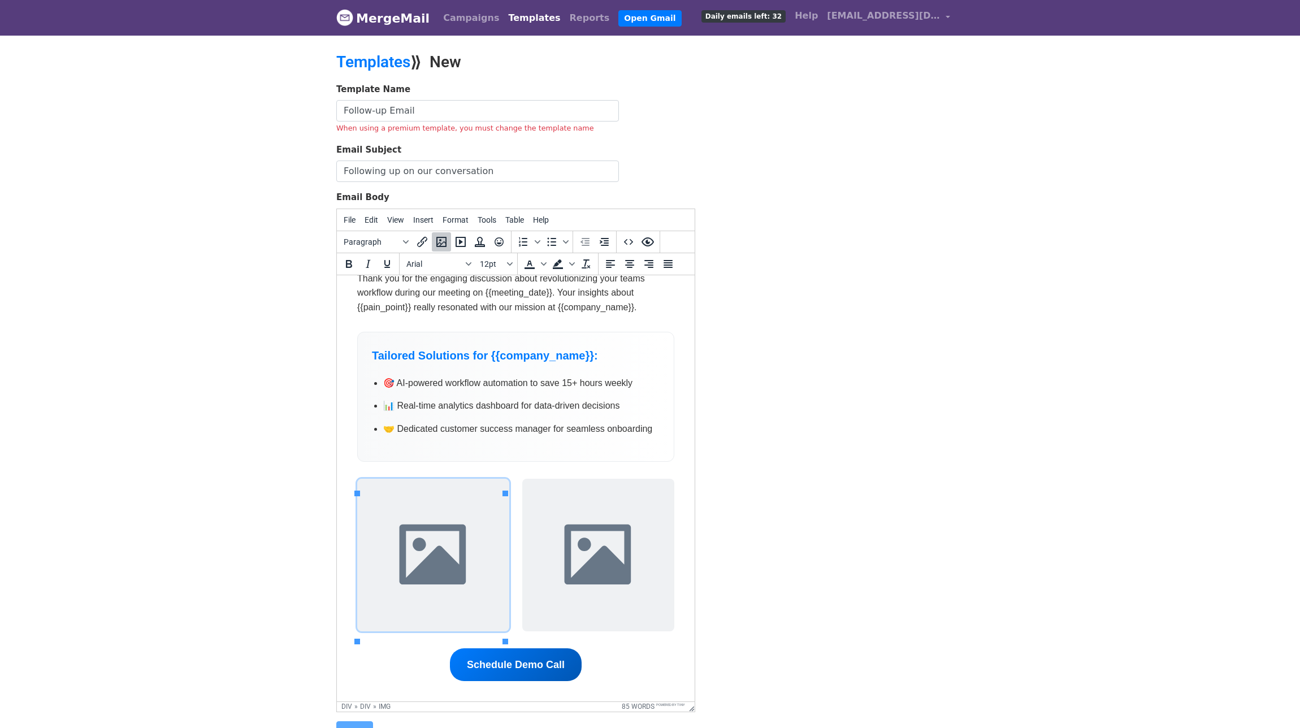
click at [452, 525] on img at bounding box center [433, 554] width 152 height 152
click at [443, 244] on icon "Insert/edit image" at bounding box center [442, 242] width 14 height 14
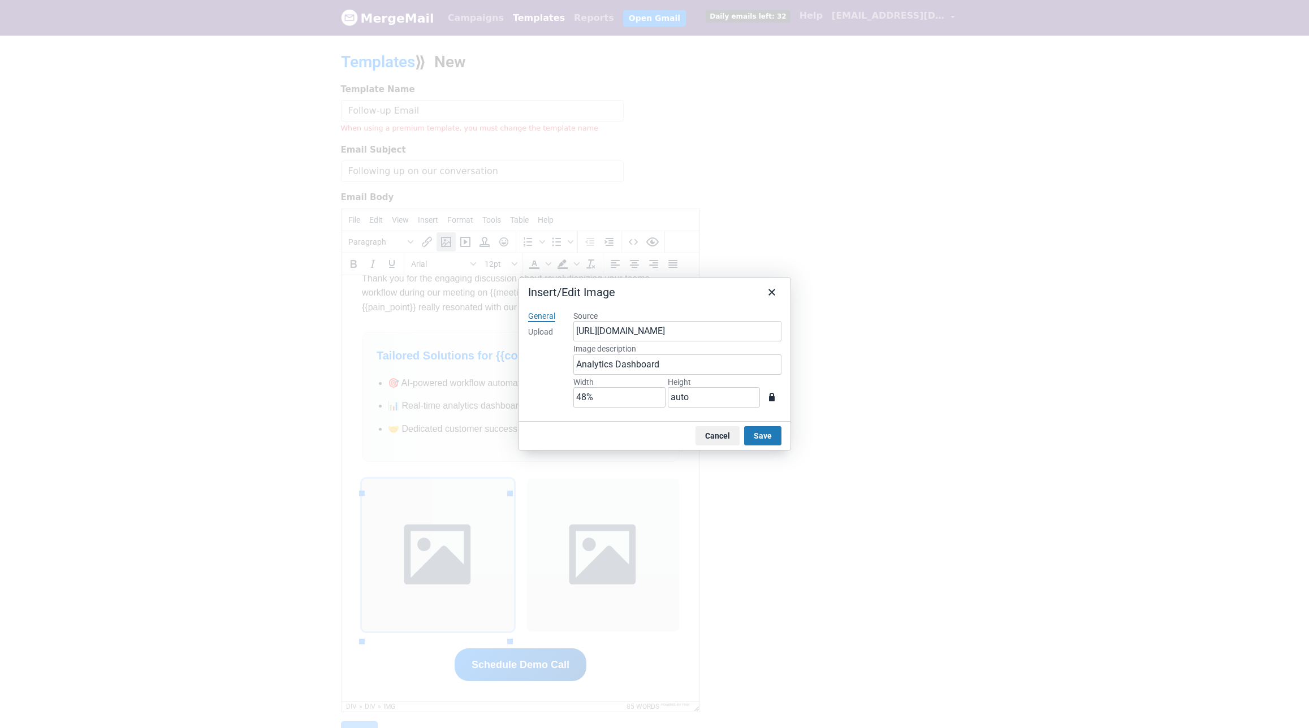
click at [549, 331] on div "Upload" at bounding box center [540, 332] width 25 height 11
click at [656, 373] on button "Browse for an image" at bounding box center [677, 370] width 95 height 19
click at [669, 346] on p "Drop an image here" at bounding box center [677, 346] width 78 height 12
drag, startPoint x: 548, startPoint y: 317, endPoint x: 567, endPoint y: 324, distance: 20.6
click at [548, 317] on div "General" at bounding box center [541, 316] width 27 height 11
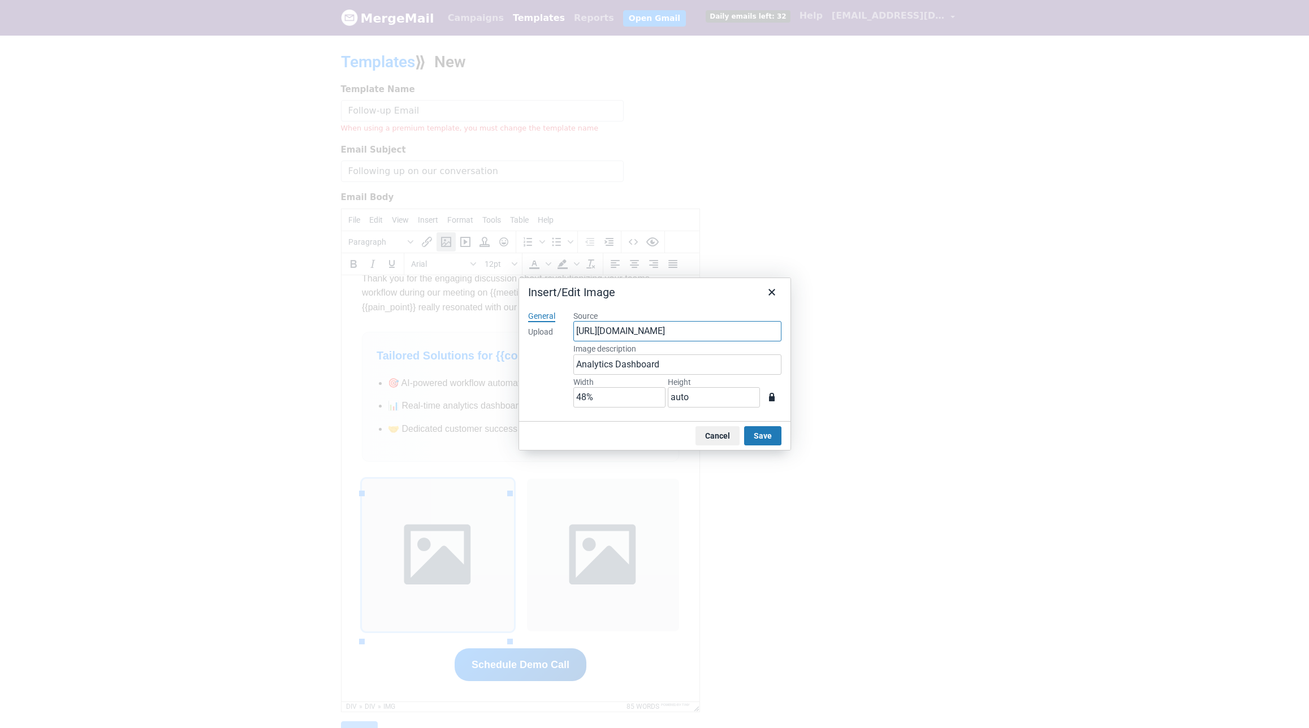
click at [612, 335] on input "https://www.svgrepo.com/show/508699/landscape-placeholder.svg" at bounding box center [677, 331] width 208 height 20
paste input "ww.laconteagentile.it/wp-content/uploads/2025/07/Prima-e-Seconda-Colazione-Logo…"
type input "https://www.laconteagentile.it/wp-content/uploads/2025/07/Prima-e-Seconda-Colaz…"
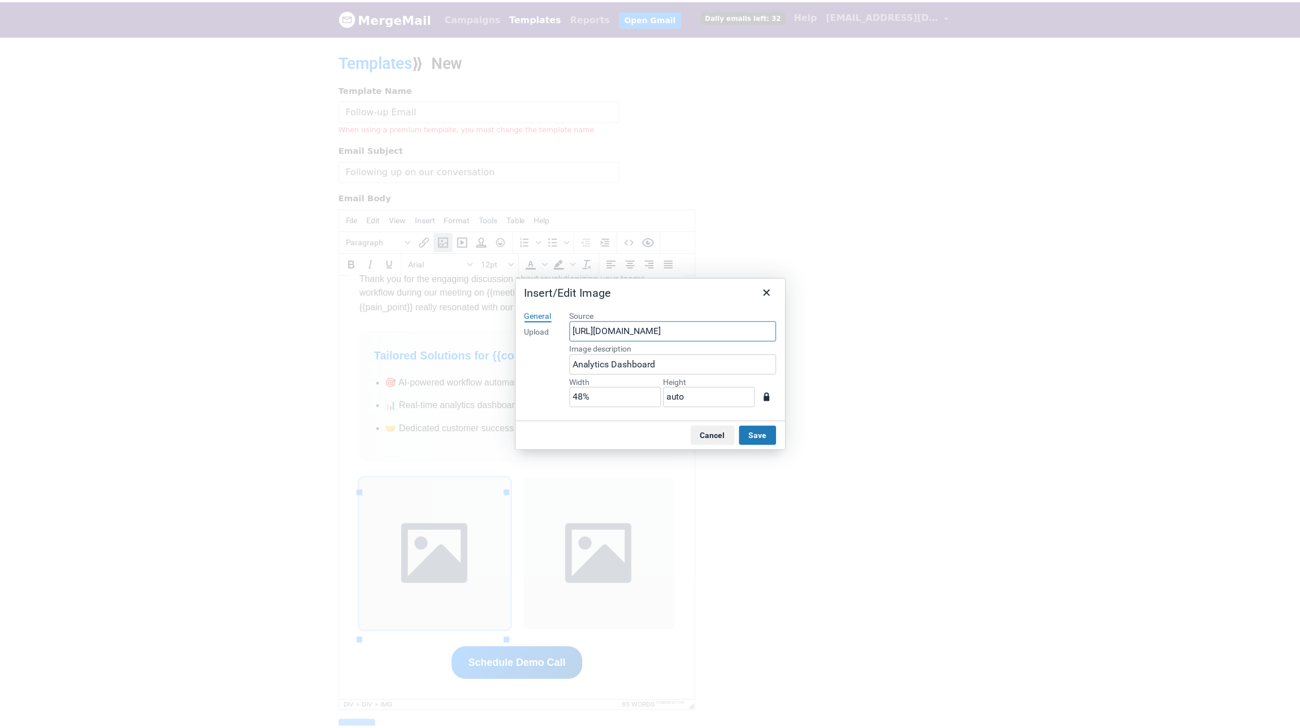
scroll to position [0, 216]
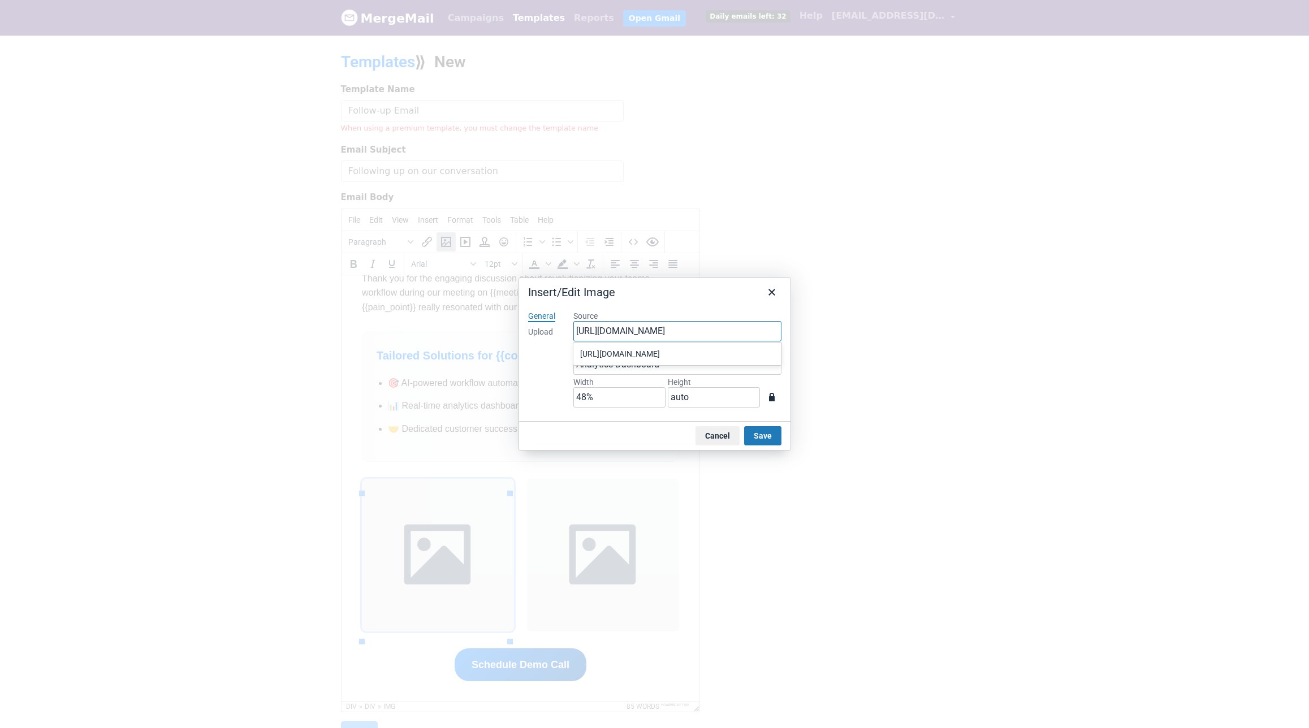
type input "800"
click at [764, 439] on button "Save" at bounding box center [762, 435] width 37 height 19
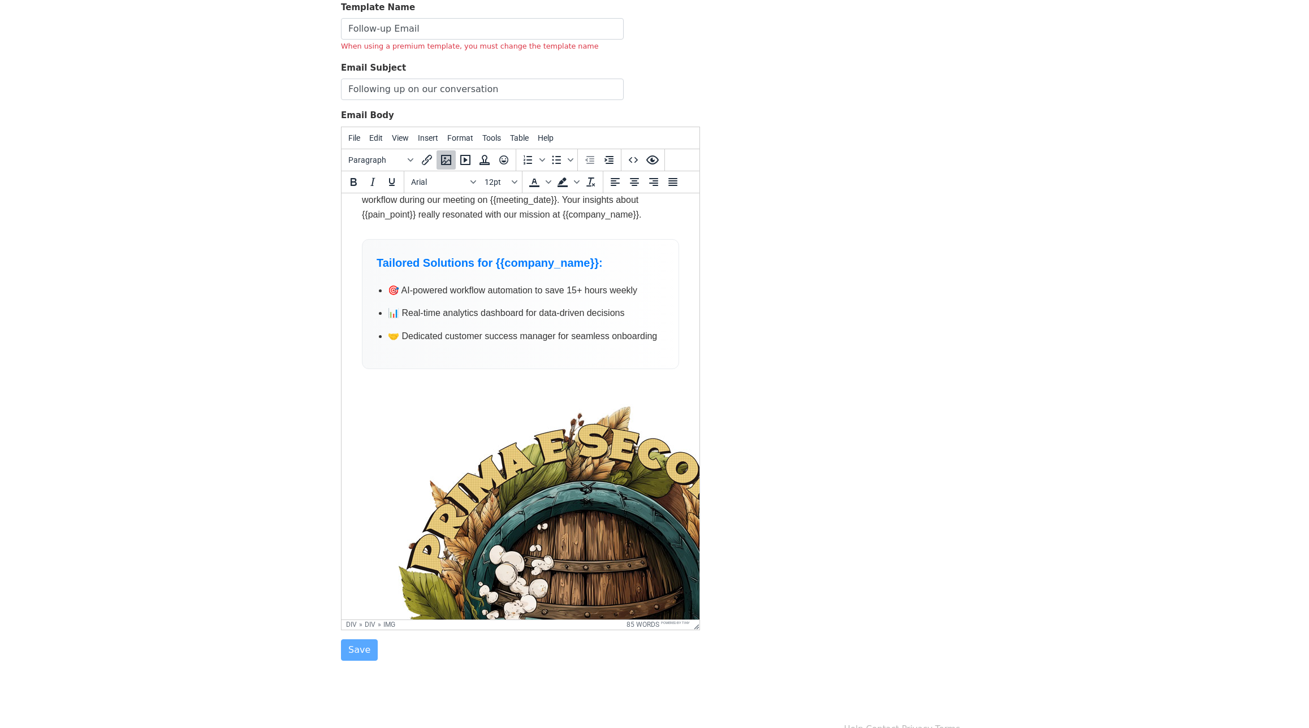
scroll to position [106, 0]
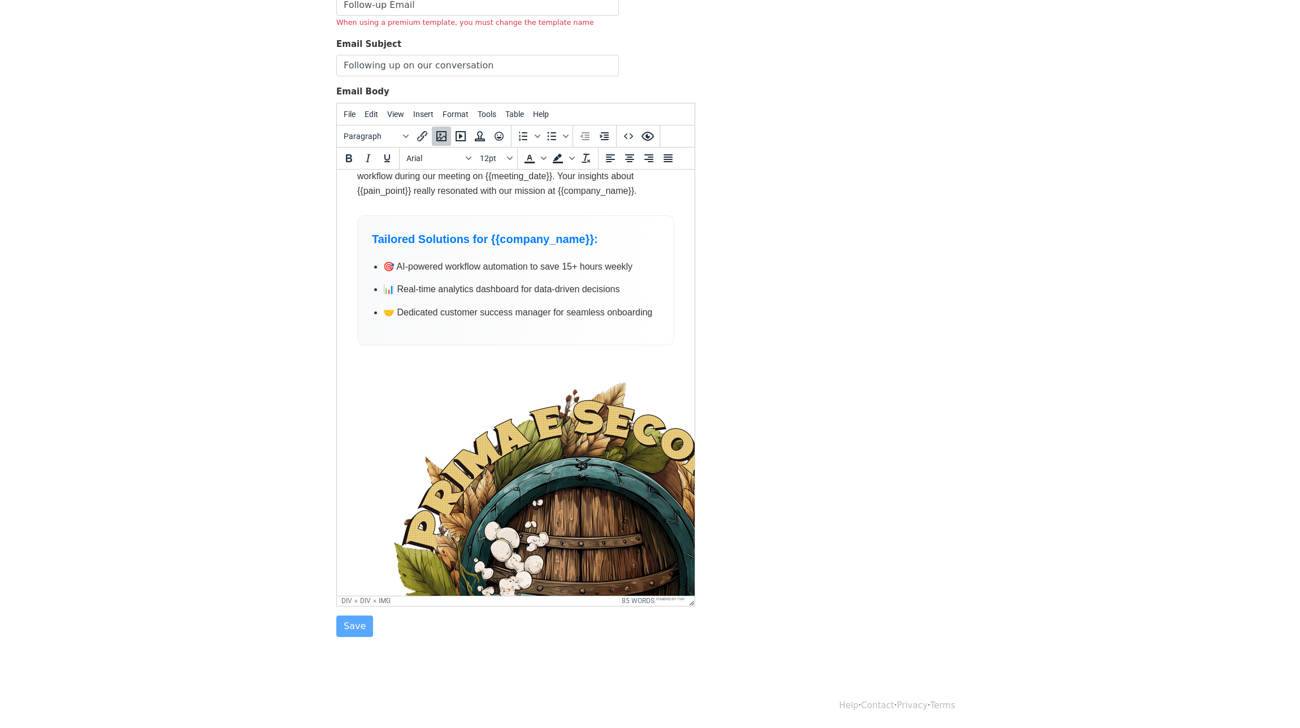
drag, startPoint x: 317, startPoint y: 481, endPoint x: 334, endPoint y: 455, distance: 30.9
click at [512, 459] on img at bounding box center [583, 588] width 452 height 452
drag, startPoint x: 357, startPoint y: 378, endPoint x: 549, endPoint y: 483, distance: 218.6
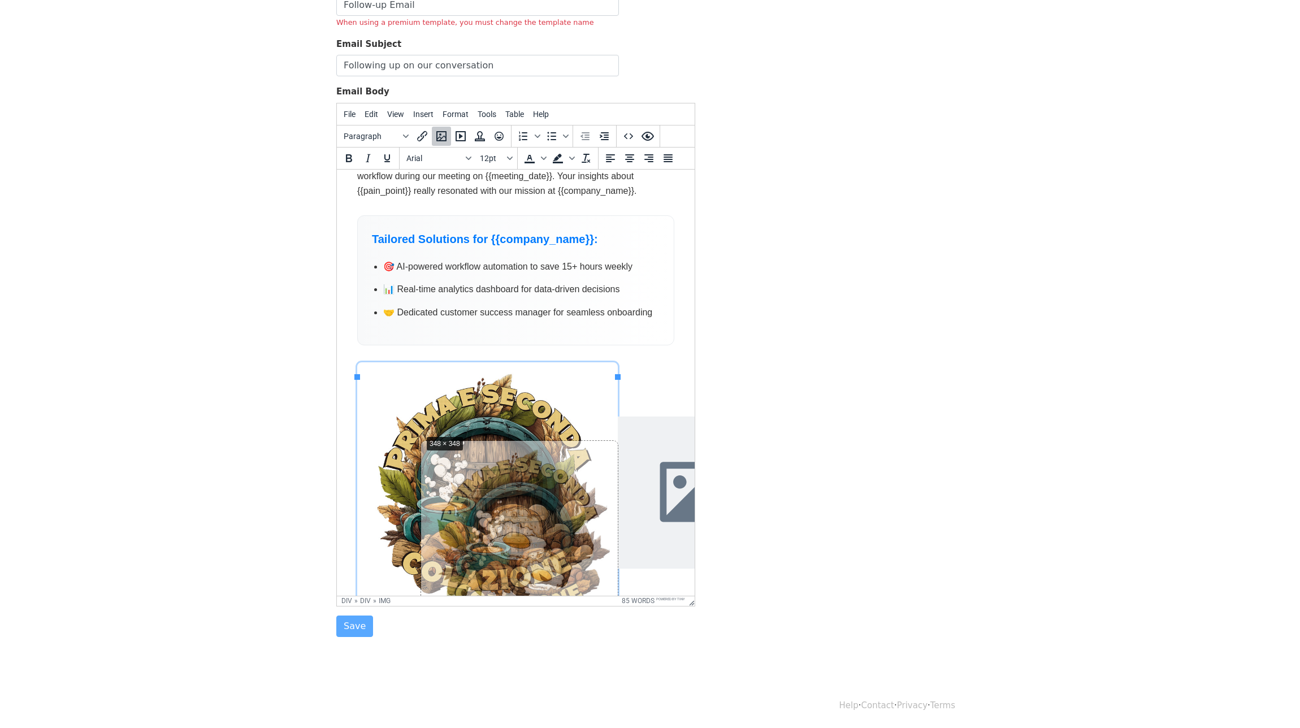
drag, startPoint x: 357, startPoint y: 378, endPoint x: 421, endPoint y: 435, distance: 85.7
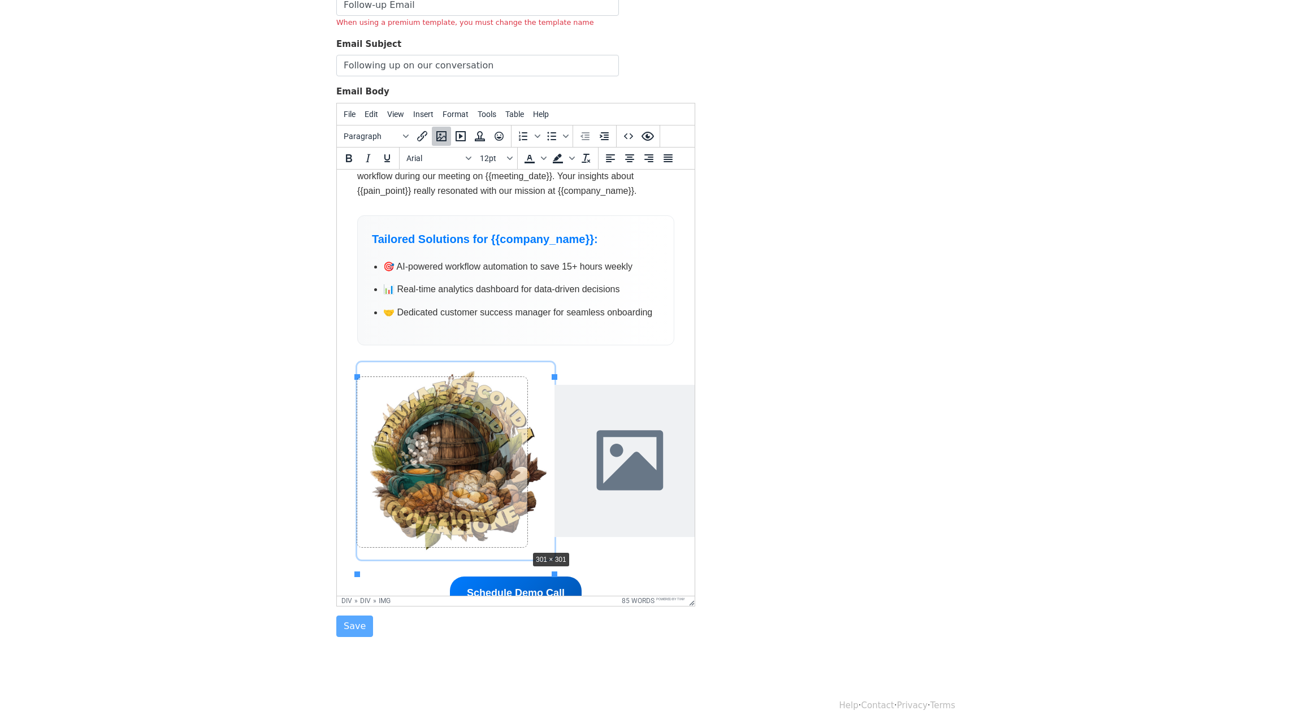
drag, startPoint x: 553, startPoint y: 574, endPoint x: 526, endPoint y: 550, distance: 36.8
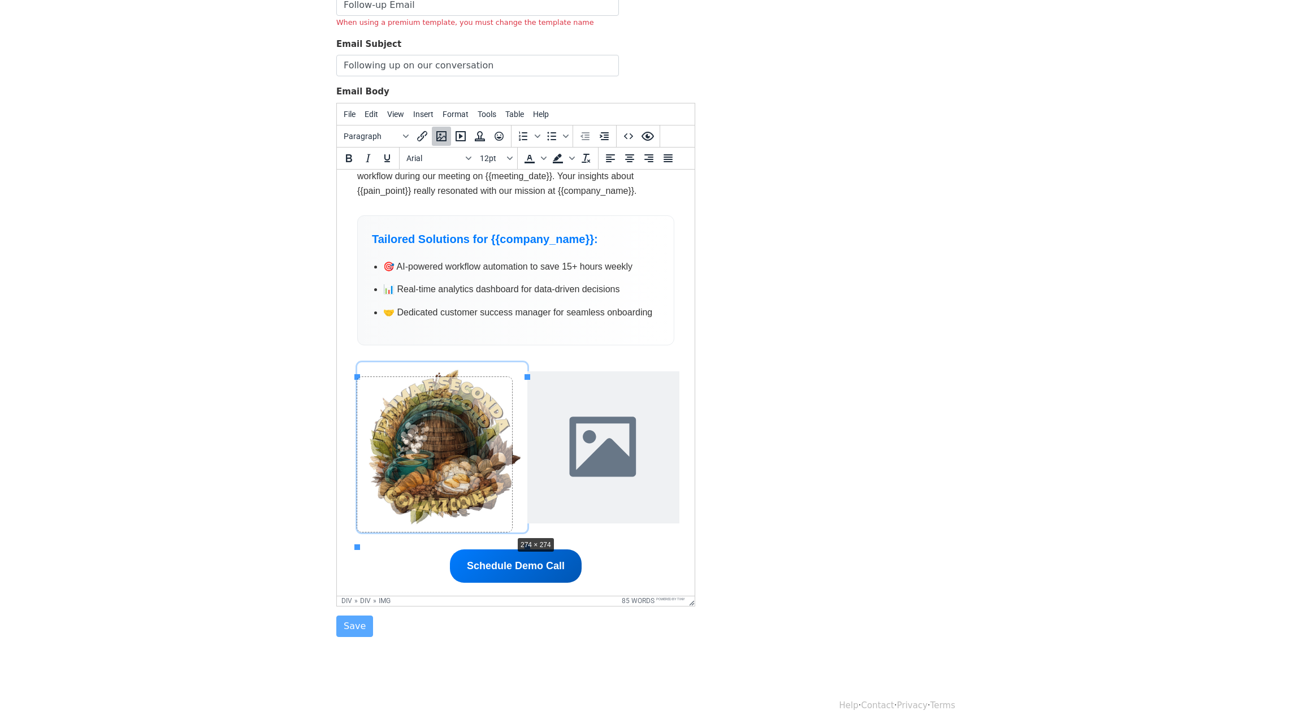
drag, startPoint x: 525, startPoint y: 545, endPoint x: 509, endPoint y: 533, distance: 19.8
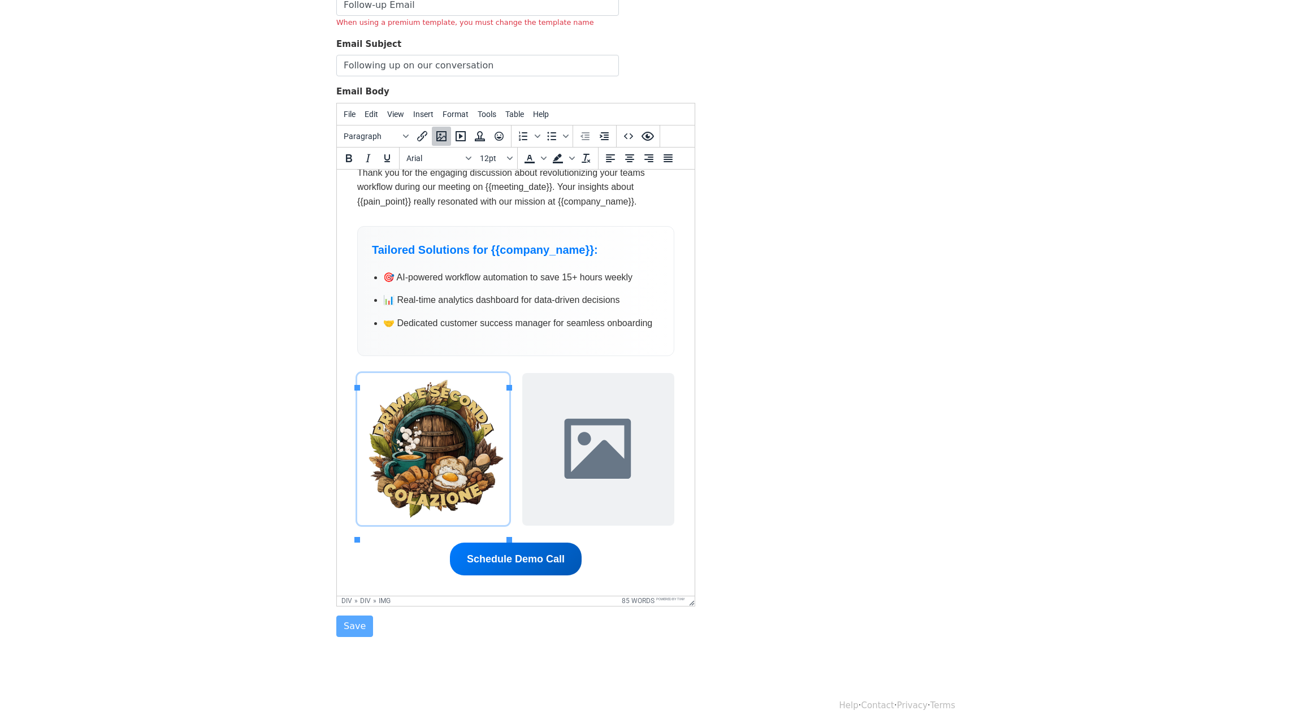
click at [569, 502] on img at bounding box center [598, 449] width 152 height 152
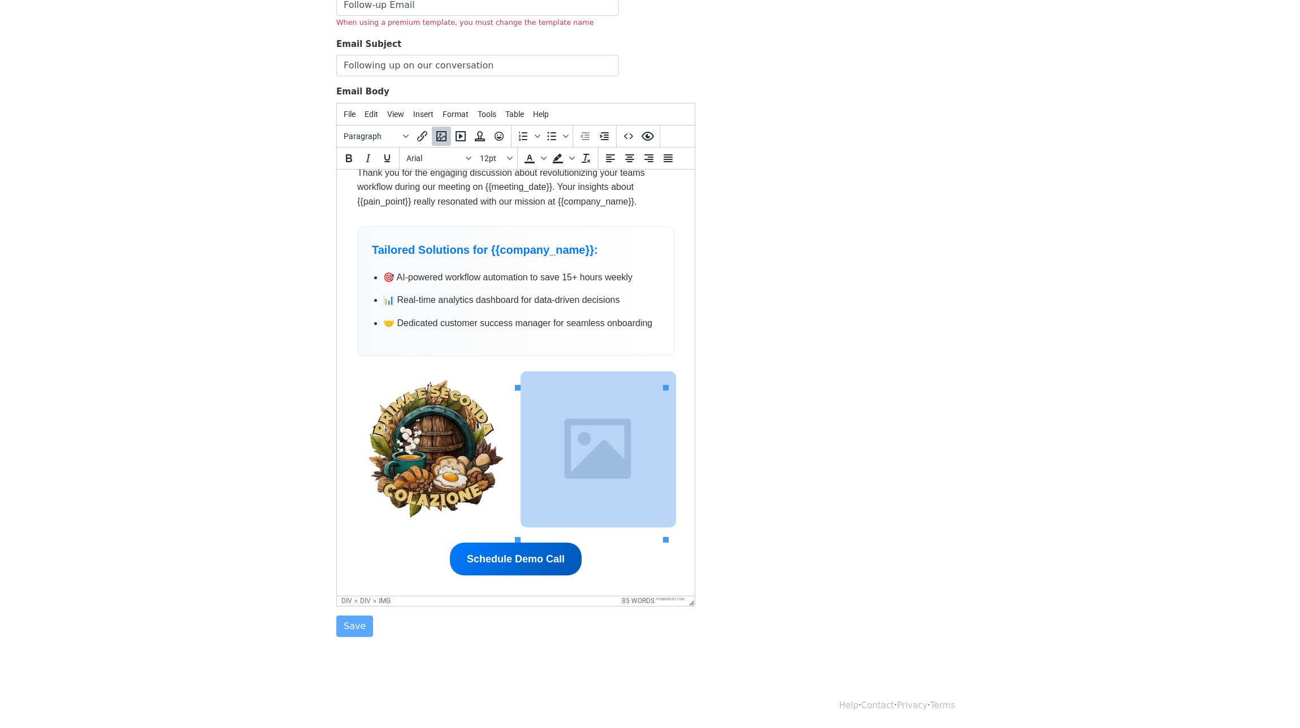
drag, startPoint x: 558, startPoint y: 484, endPoint x: 537, endPoint y: 449, distance: 40.6
click at [543, 460] on img at bounding box center [598, 449] width 152 height 152
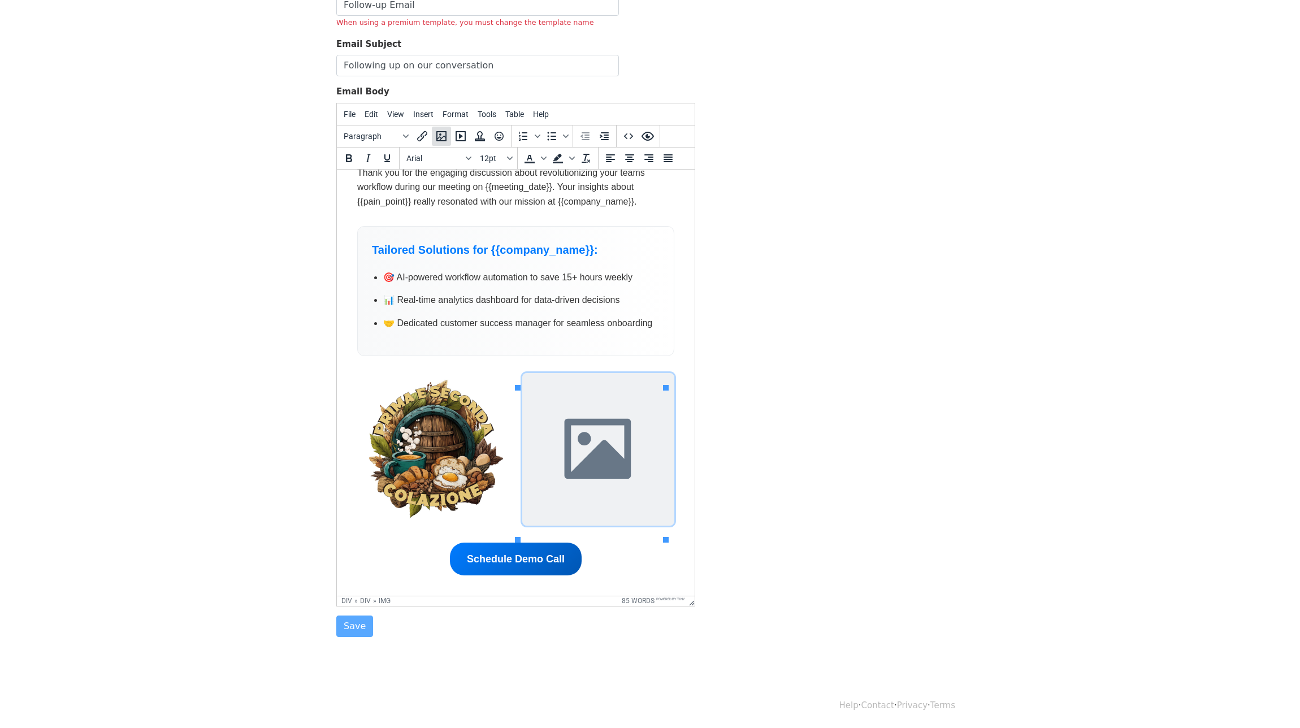
click at [443, 138] on icon "Insert/edit image" at bounding box center [442, 136] width 14 height 14
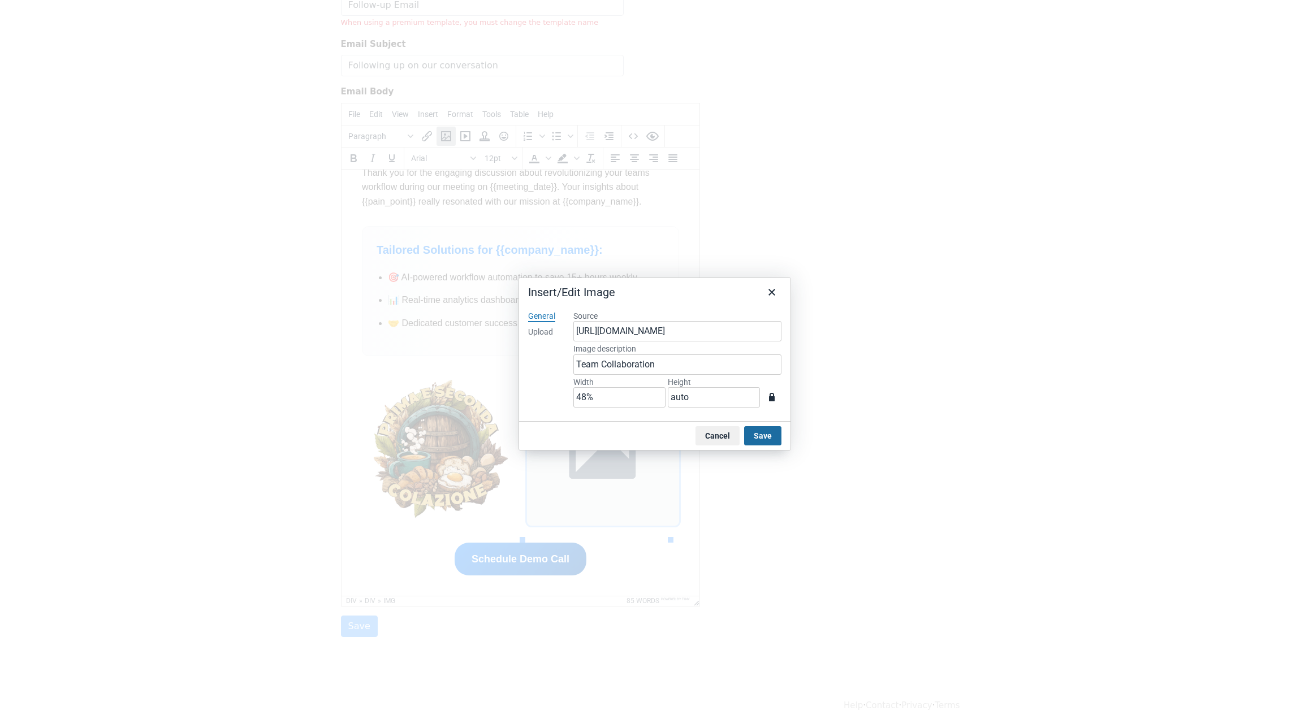
click at [762, 435] on button "Save" at bounding box center [762, 435] width 37 height 19
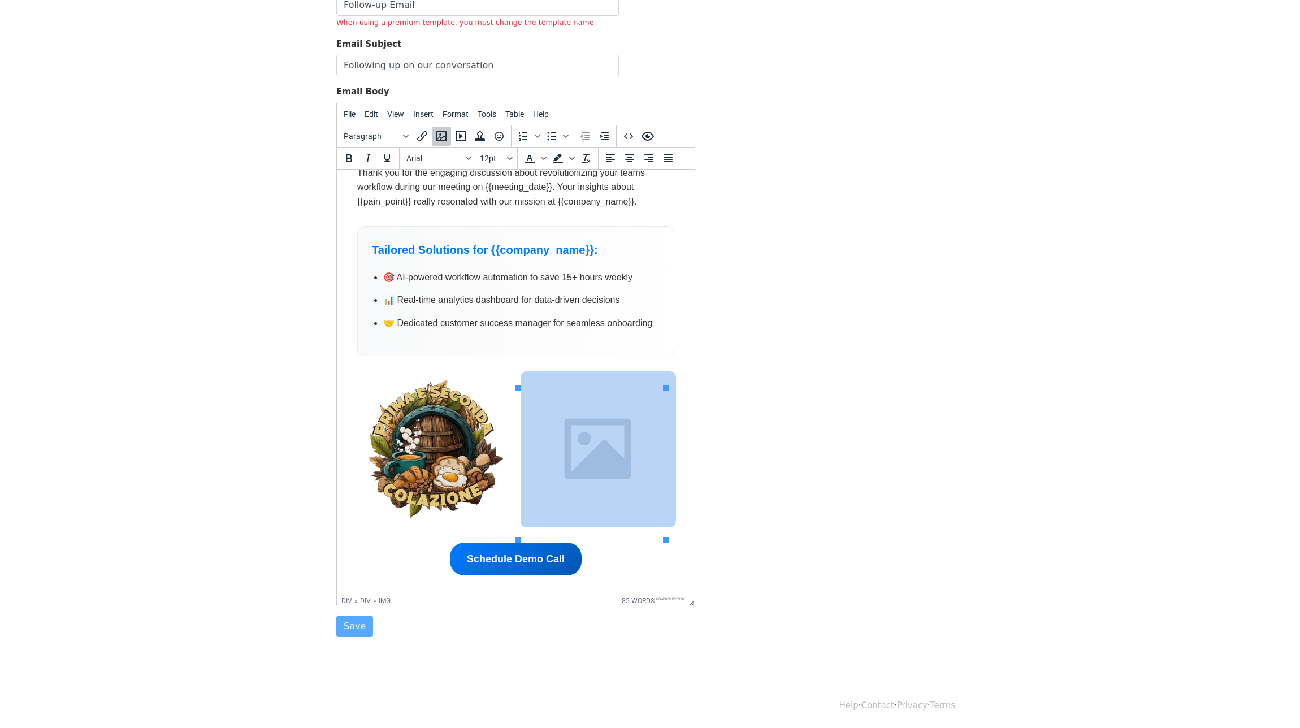
click at [456, 475] on img at bounding box center [433, 449] width 152 height 152
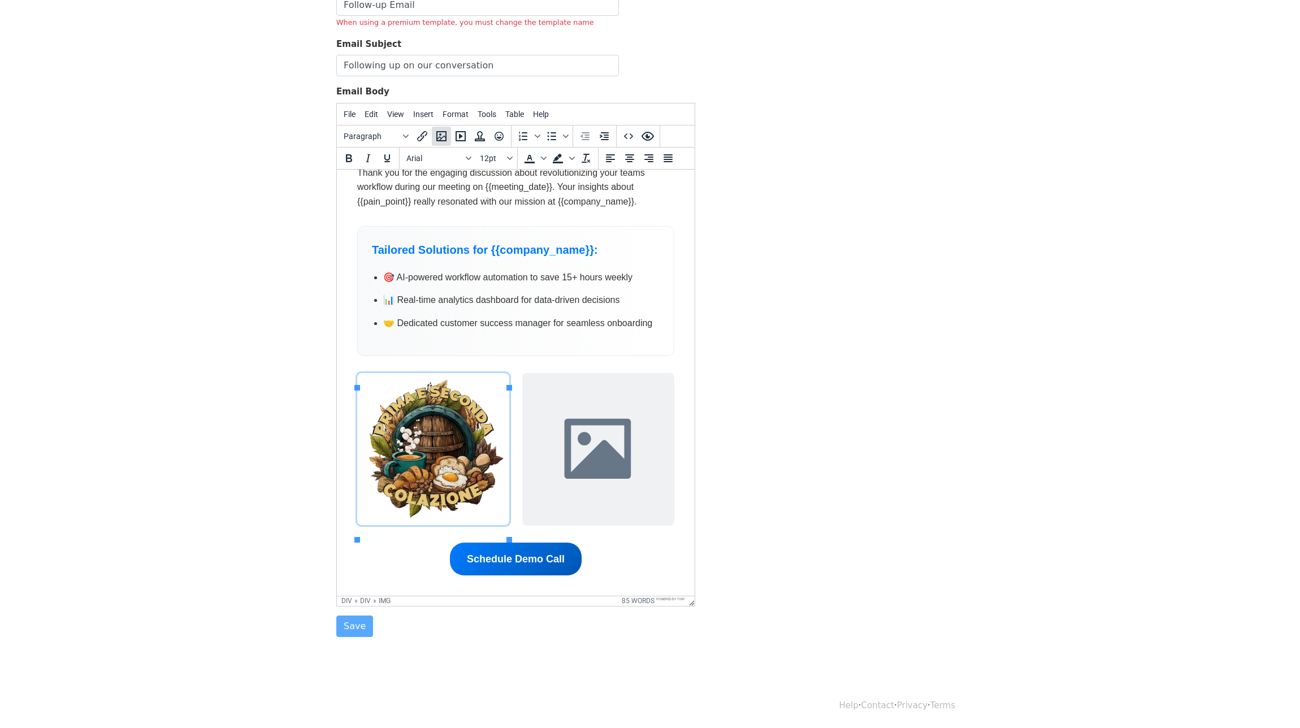
click at [438, 138] on icon "Insert/edit image" at bounding box center [442, 136] width 14 height 14
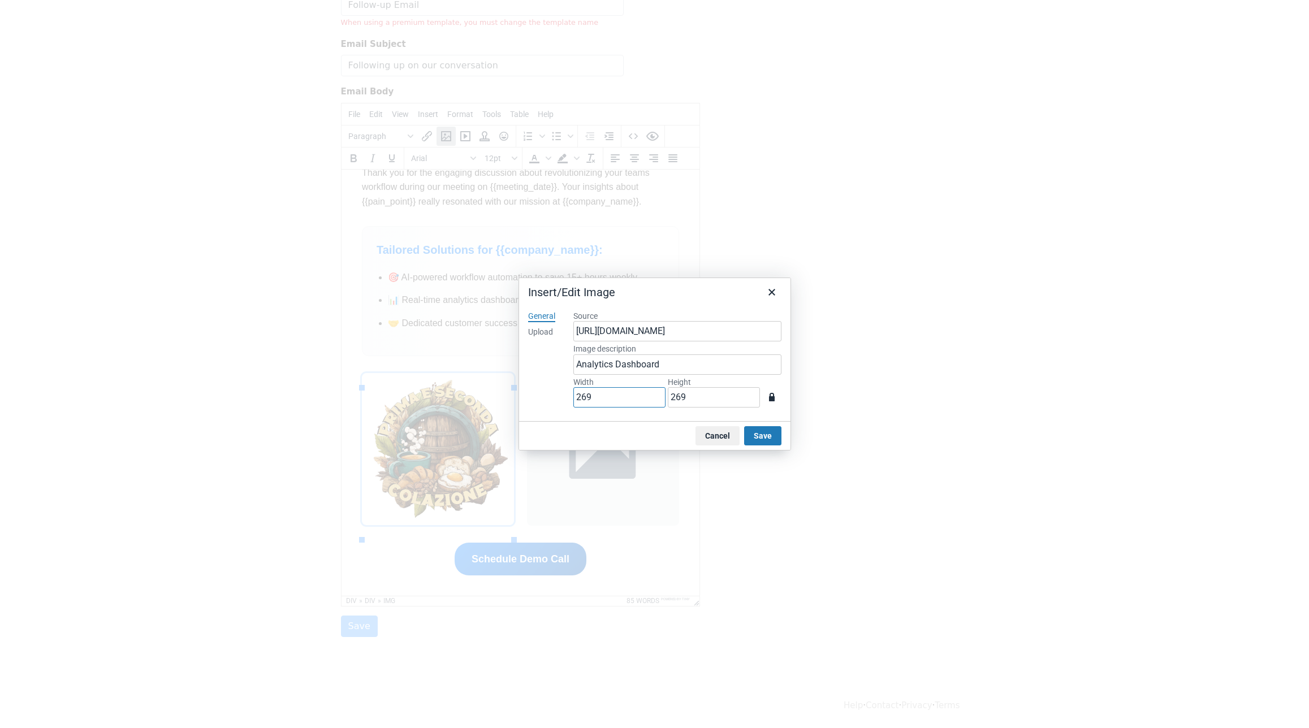
drag, startPoint x: 598, startPoint y: 399, endPoint x: 556, endPoint y: 400, distance: 42.4
click at [556, 399] on div "General Upload Source https://www.laconteagentile.it/wp-content/uploads/2025/07…" at bounding box center [654, 361] width 271 height 119
type input "4"
type input "48"
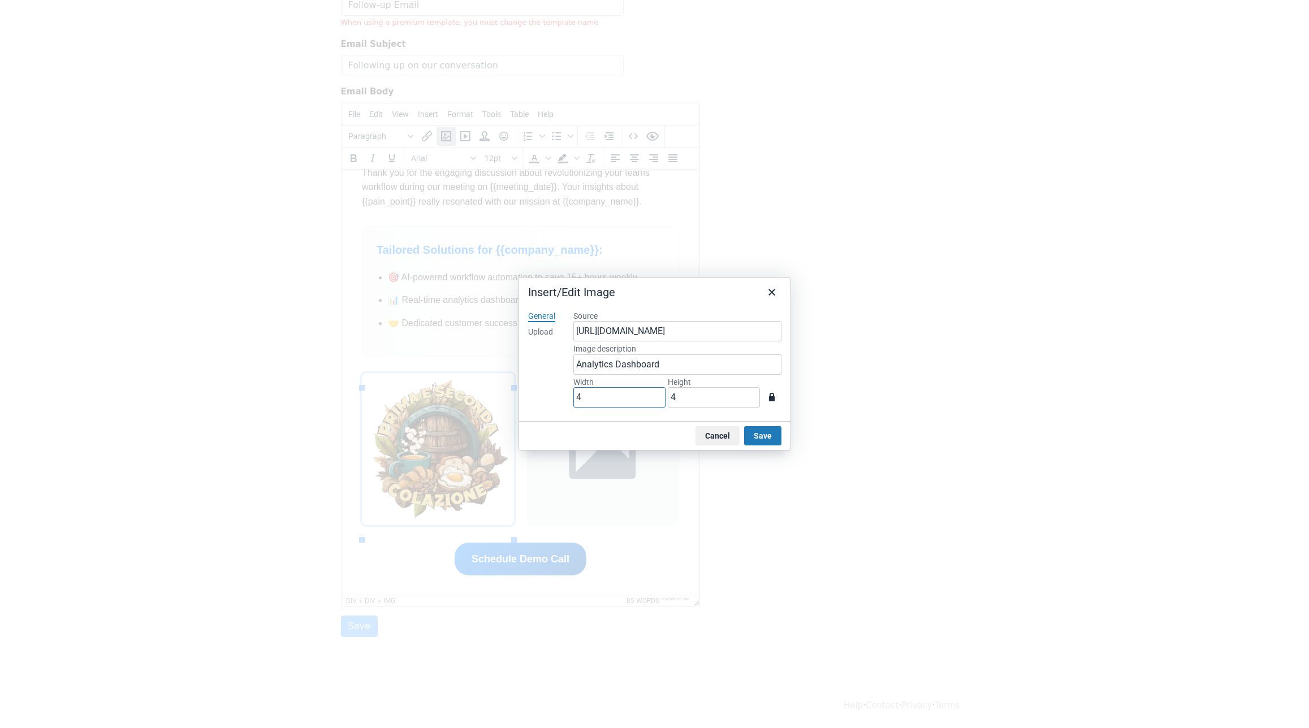
type input "48"
type input "48%"
drag, startPoint x: 694, startPoint y: 397, endPoint x: 659, endPoint y: 396, distance: 34.5
click at [659, 396] on div "Width 48% Height 48" at bounding box center [677, 393] width 208 height 33
type input "auto"
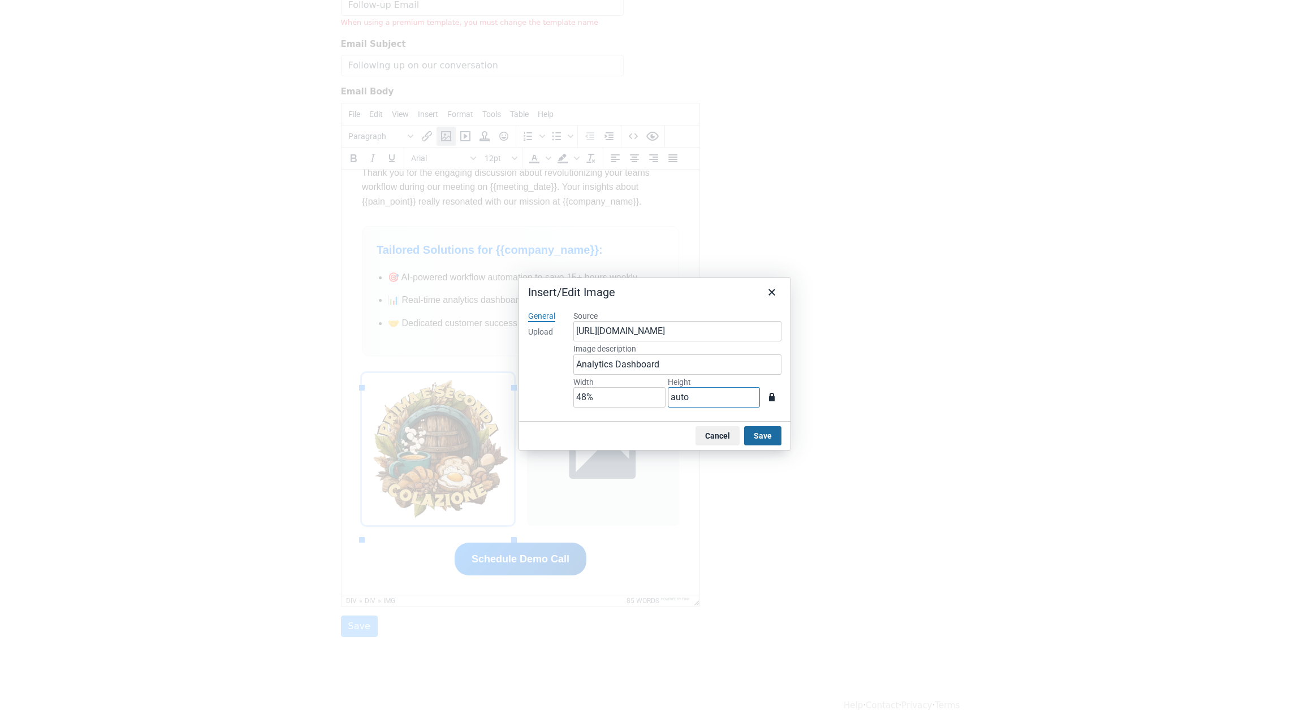
click at [763, 436] on button "Save" at bounding box center [762, 435] width 37 height 19
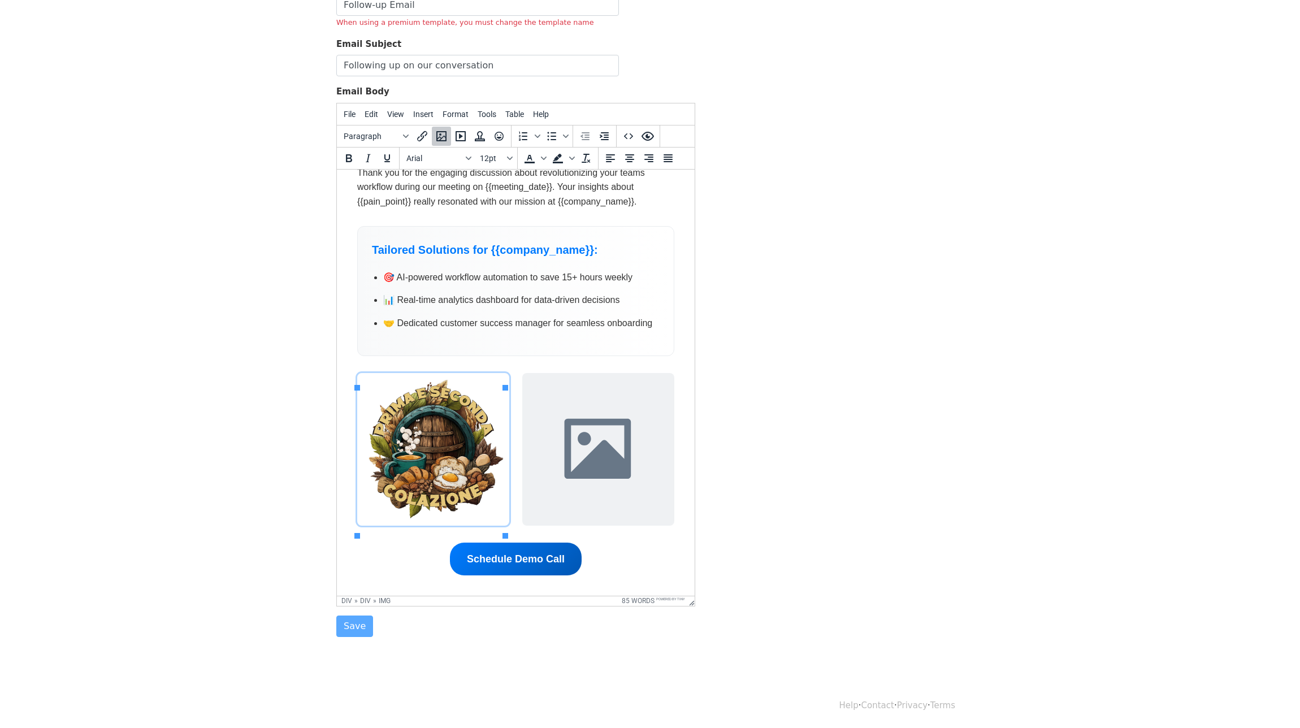
click at [568, 425] on img at bounding box center [598, 449] width 152 height 152
click at [439, 141] on icon "Insert/edit image" at bounding box center [442, 136] width 14 height 14
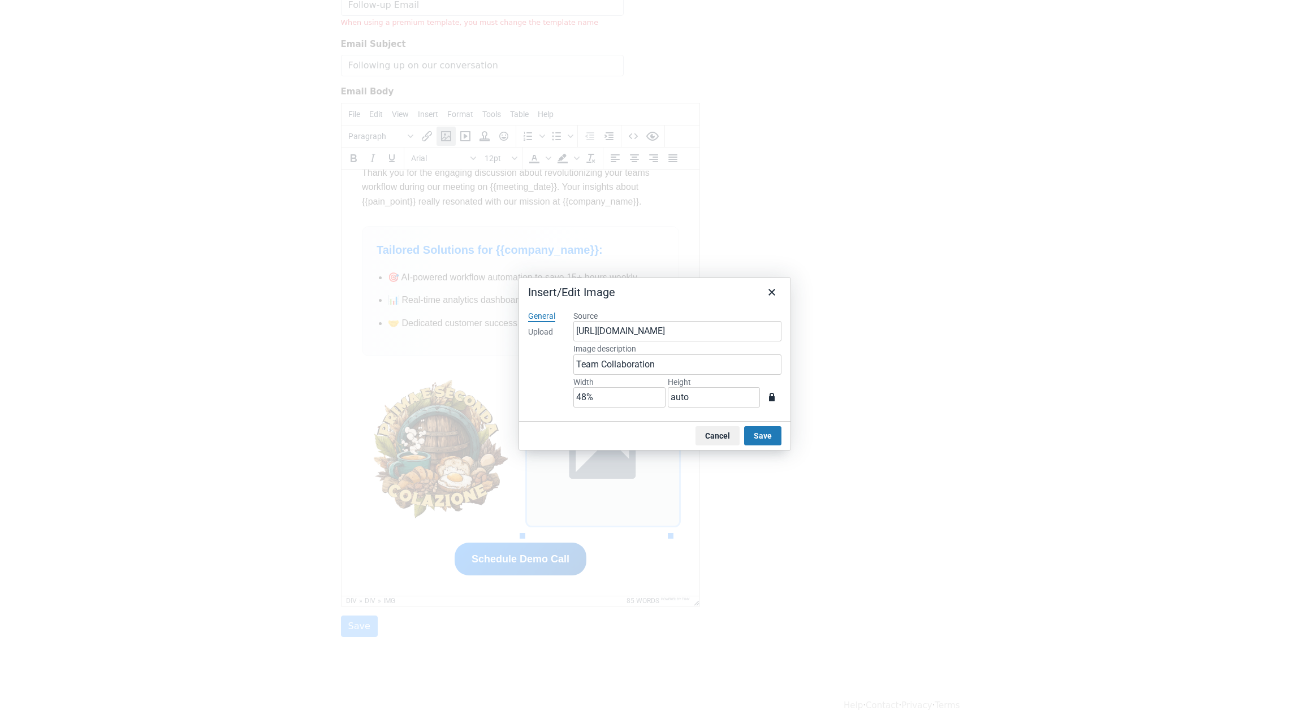
click at [764, 434] on button "Save" at bounding box center [762, 435] width 37 height 19
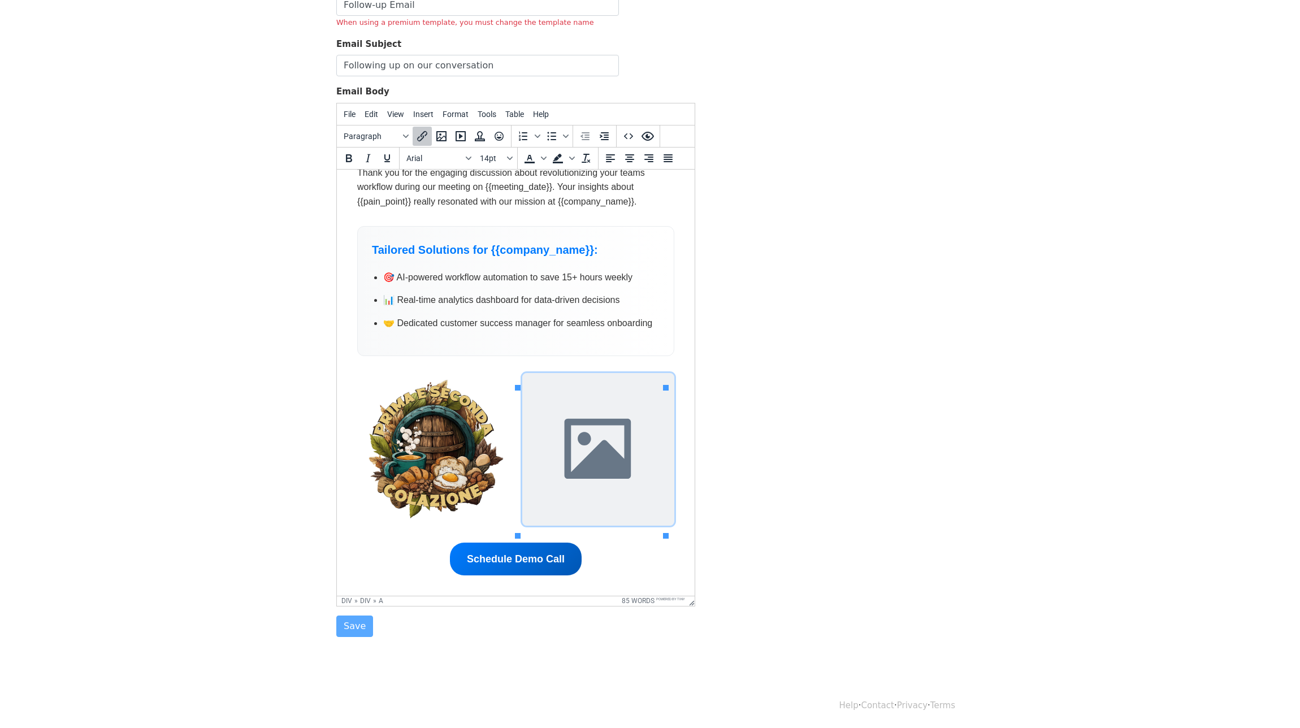
click at [553, 560] on link "Schedule Demo Call" at bounding box center [516, 558] width 132 height 33
click at [578, 434] on img at bounding box center [598, 449] width 152 height 152
click at [442, 135] on icon "Insert/edit image" at bounding box center [442, 136] width 14 height 14
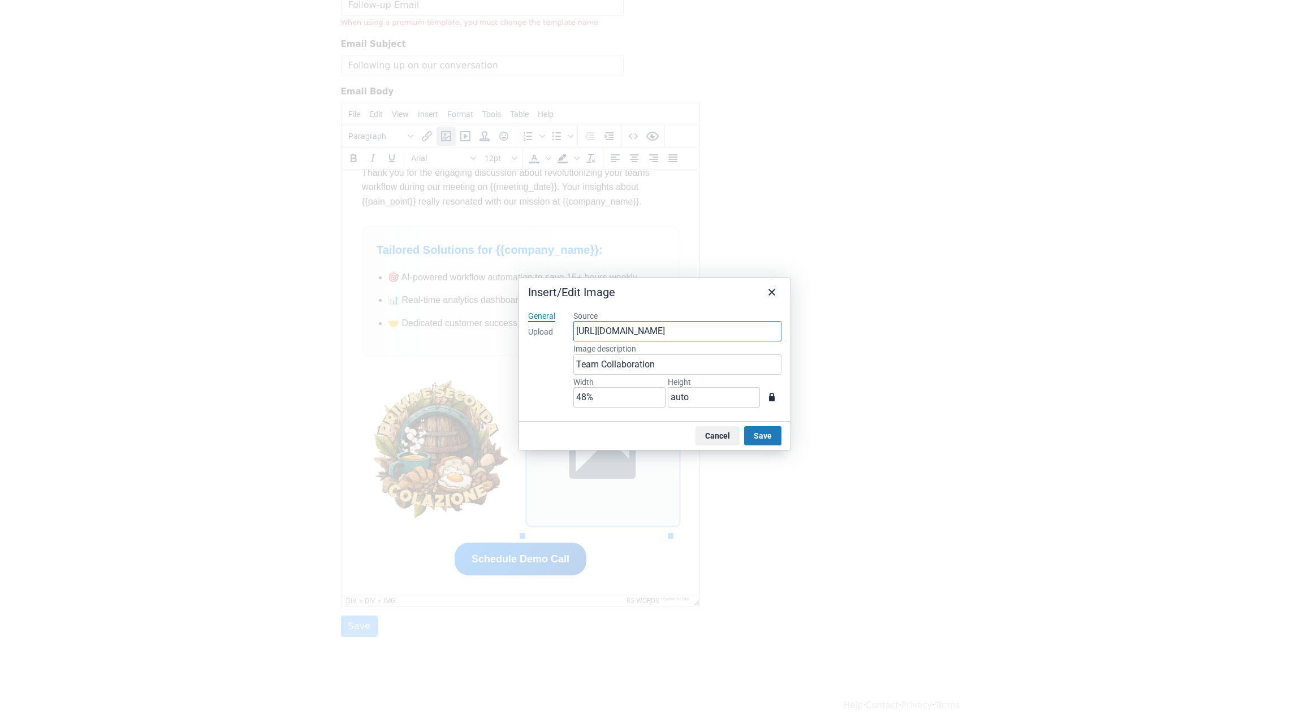
drag, startPoint x: 577, startPoint y: 334, endPoint x: 855, endPoint y: 335, distance: 278.7
click at [855, 335] on div "Insert/Edit Image General Upload Source https://www.svgrepo.com/show/508699/lan…" at bounding box center [654, 364] width 1309 height 728
paste input "laconteagentile.it/wp-content/uploads/2025/07/Prima-e-Seconda-Colazione-Logo_V0…"
type input "https://www.laconteagentile.it/wp-content/uploads/2025/07/Prima-e-Seconda-Colaz…"
type input "800"
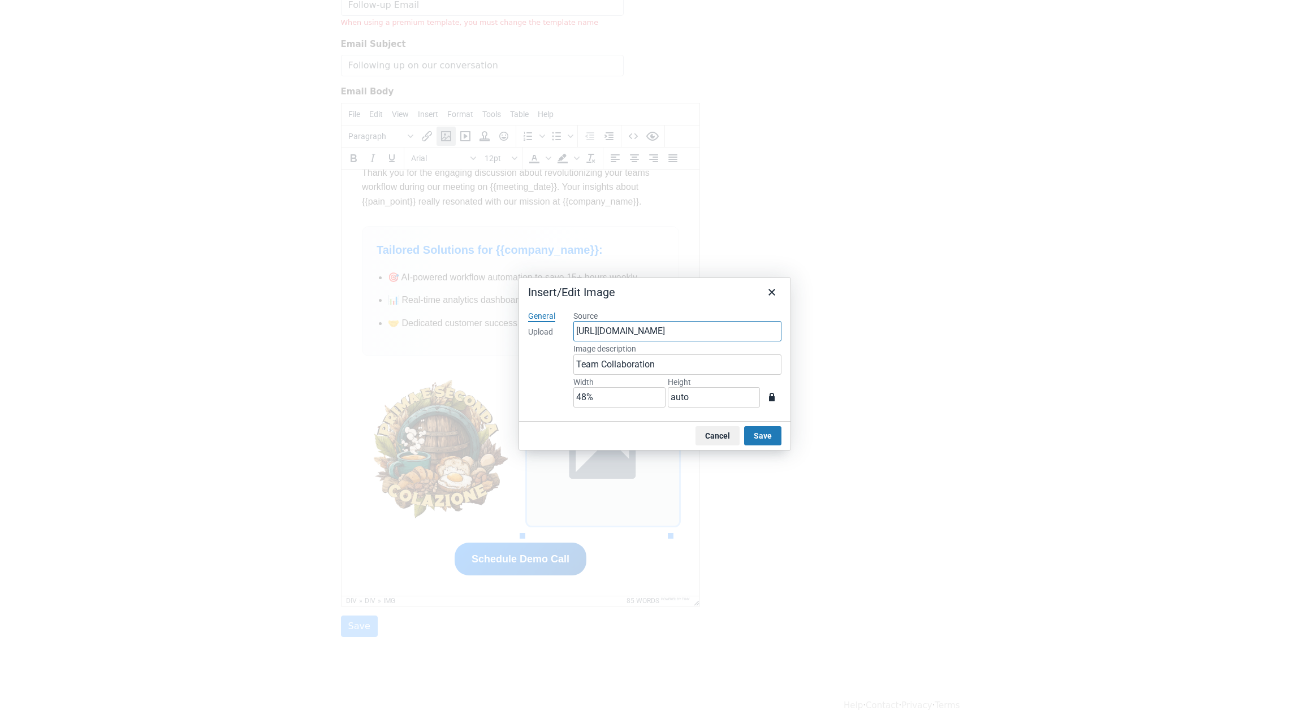
type input "800"
type input "https://www.laconteagentile.it/wp-content/uploads/2025/07/Prima-e-Seconda-Colaz…"
drag, startPoint x: 602, startPoint y: 397, endPoint x: 569, endPoint y: 397, distance: 32.2
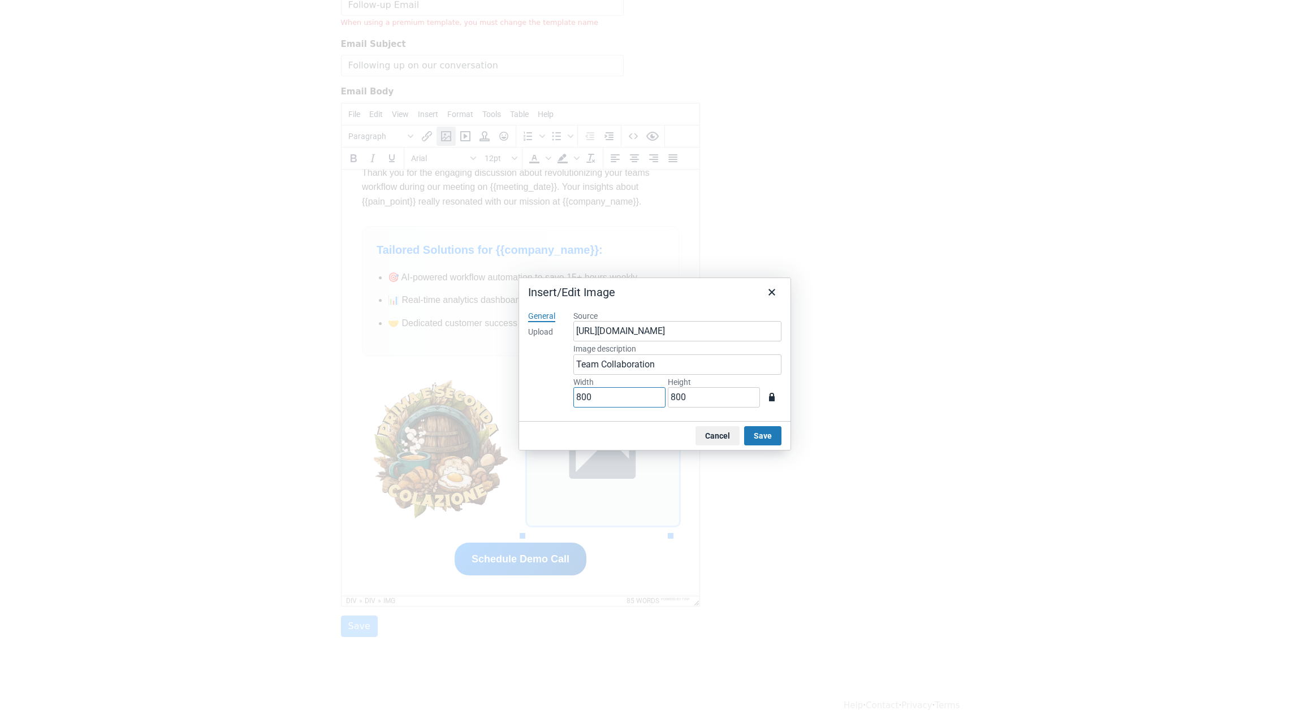
click at [568, 397] on div "Source https://www.laconteagentile.it/wp-content/uploads/2025/07/Prima-e-Second…" at bounding box center [677, 361] width 226 height 119
type input "4"
type input "48"
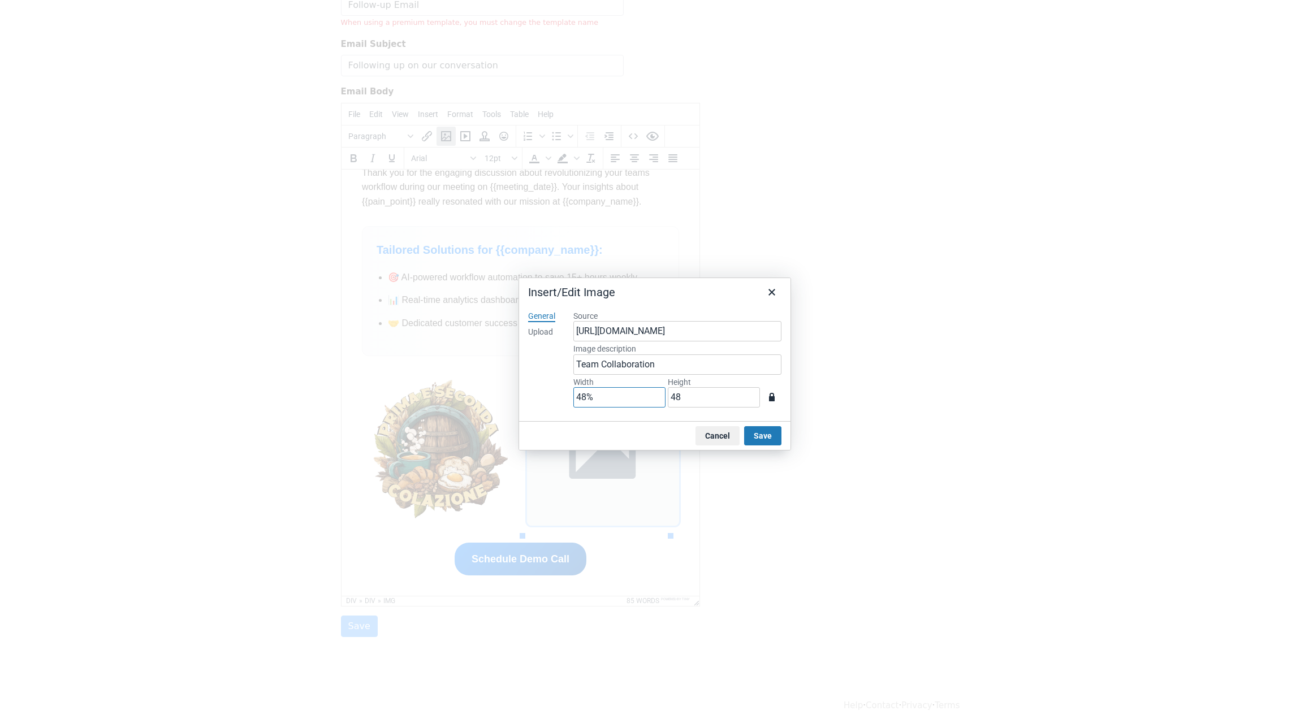
type input "48%"
drag, startPoint x: 691, startPoint y: 401, endPoint x: 639, endPoint y: 401, distance: 52.6
click at [643, 404] on div "Width 48% Height 48" at bounding box center [677, 393] width 208 height 33
type input "auto"
click at [757, 433] on button "Save" at bounding box center [762, 435] width 37 height 19
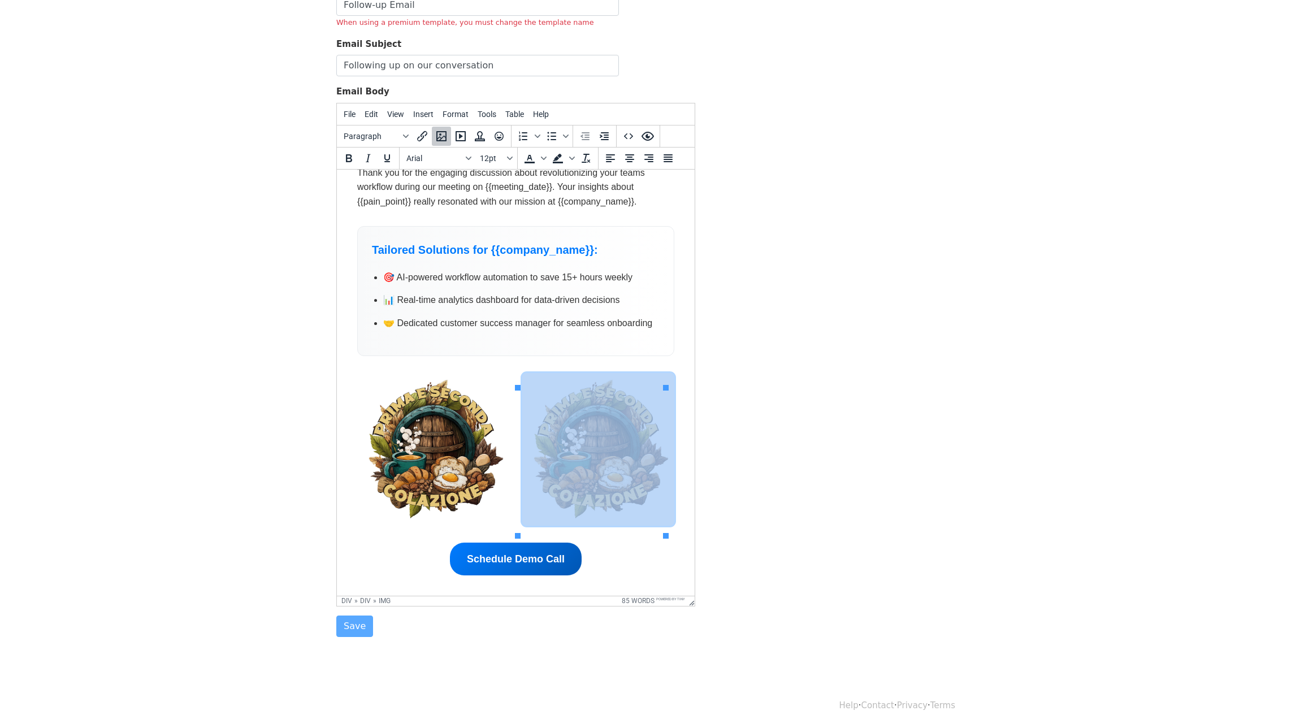
click at [635, 445] on img at bounding box center [598, 449] width 152 height 152
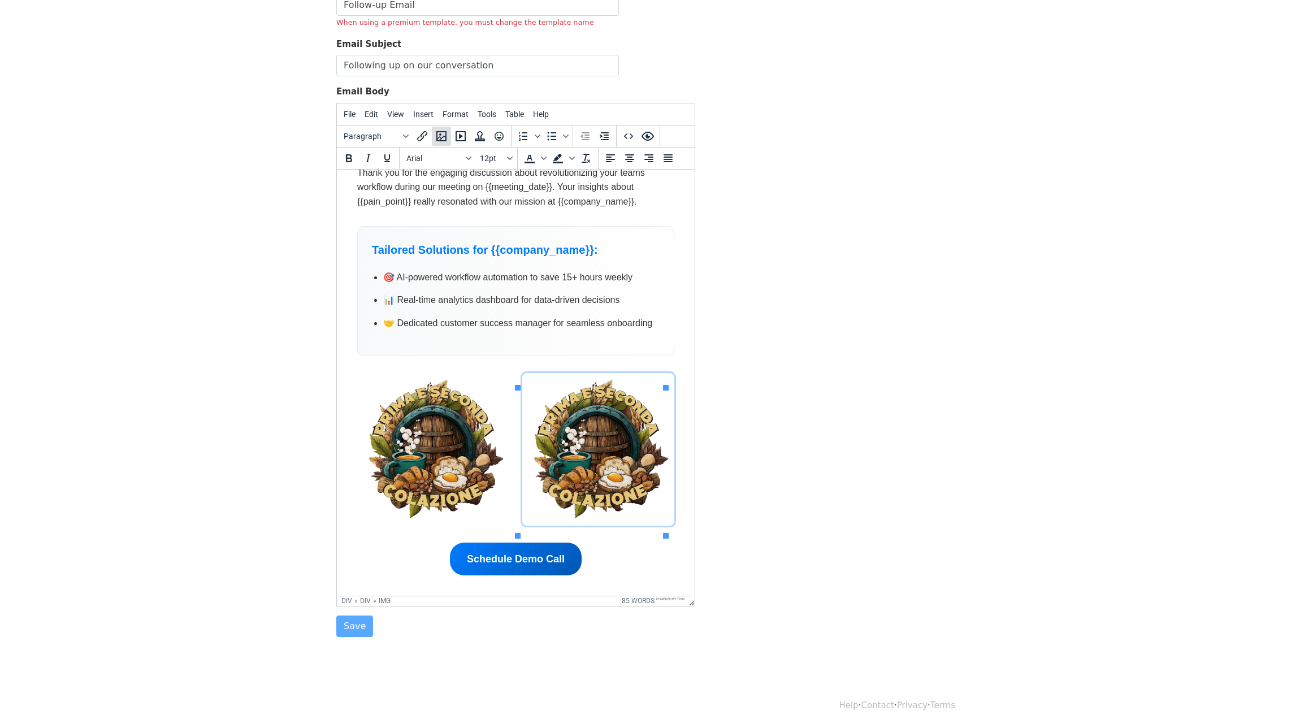
click at [439, 135] on icon "Insert/edit image" at bounding box center [442, 136] width 14 height 14
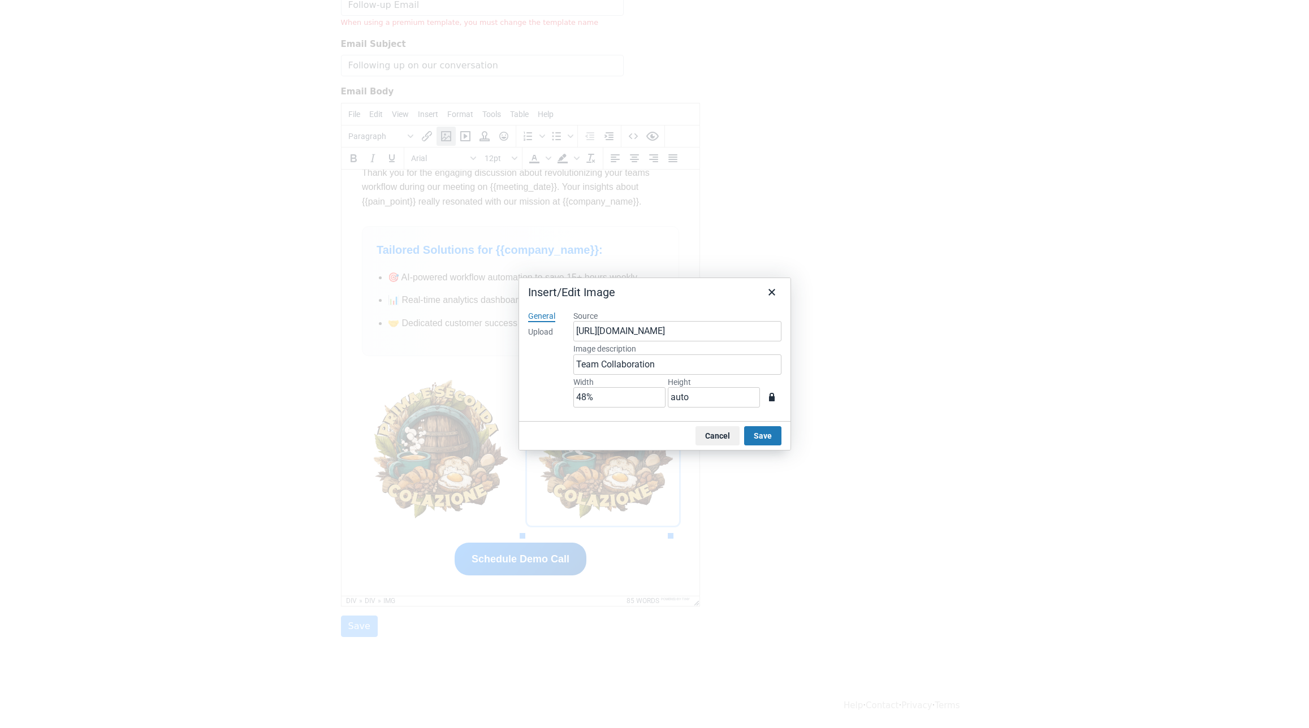
click at [550, 335] on div "Upload" at bounding box center [540, 332] width 25 height 11
click at [544, 315] on div "General" at bounding box center [541, 316] width 27 height 11
click at [728, 436] on button "Cancel" at bounding box center [717, 435] width 44 height 19
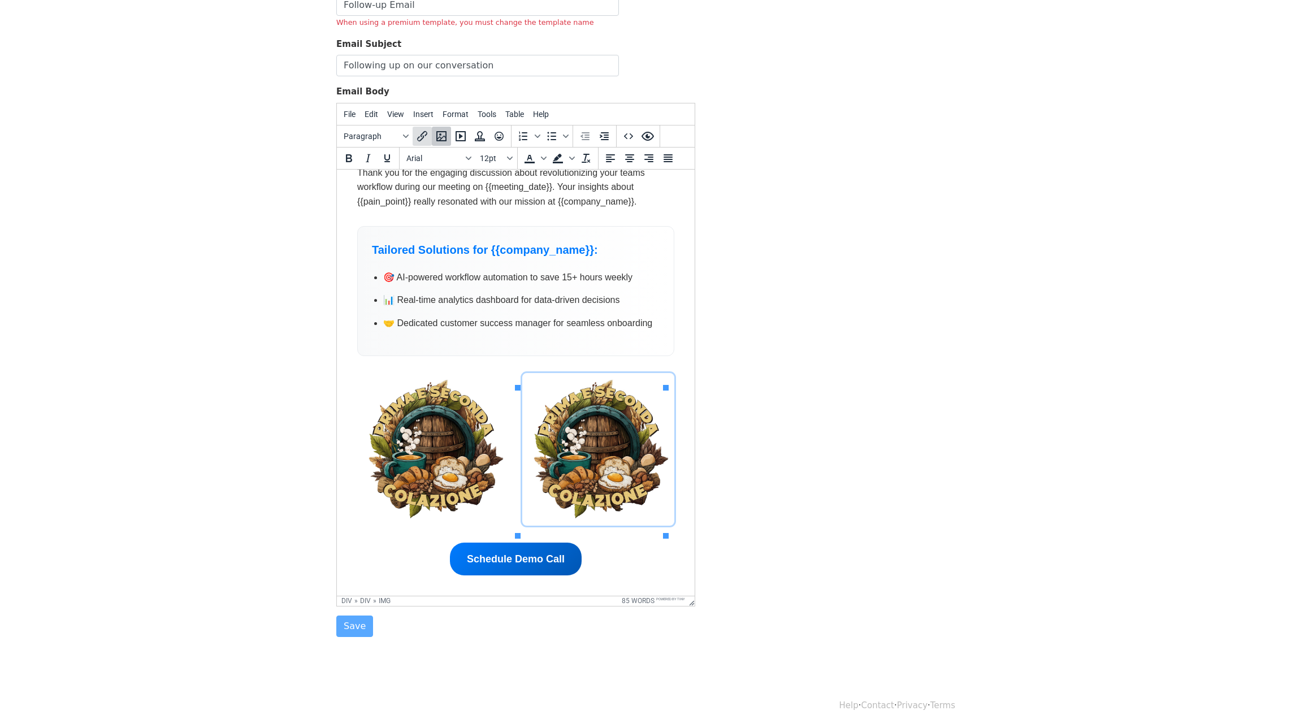
click at [420, 138] on icon "Insert/edit link" at bounding box center [423, 136] width 14 height 14
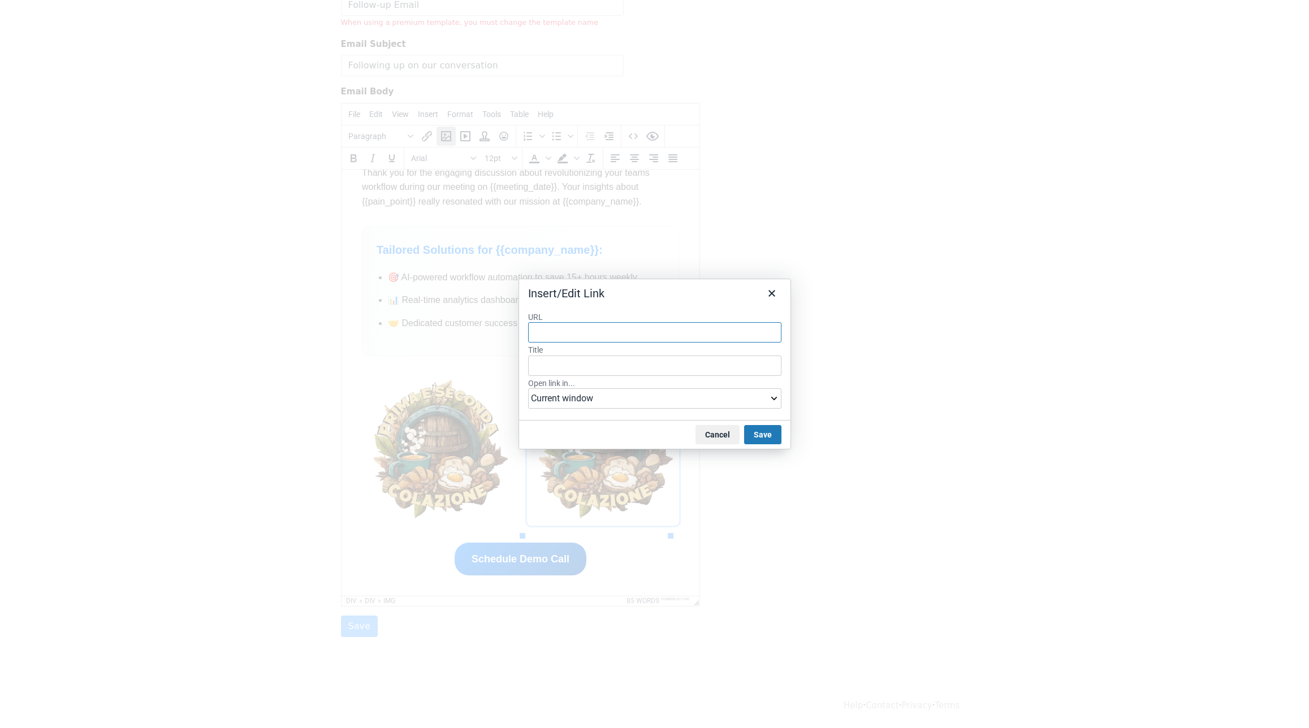
paste input "https://www.laconteagentile.it/negozio/prima-e-seconda-colazione/"
type input "https://www.laconteagentile.it/negozio/prima-e-seconda-colazione/"
click at [677, 408] on select "Current window New window" at bounding box center [654, 398] width 253 height 20
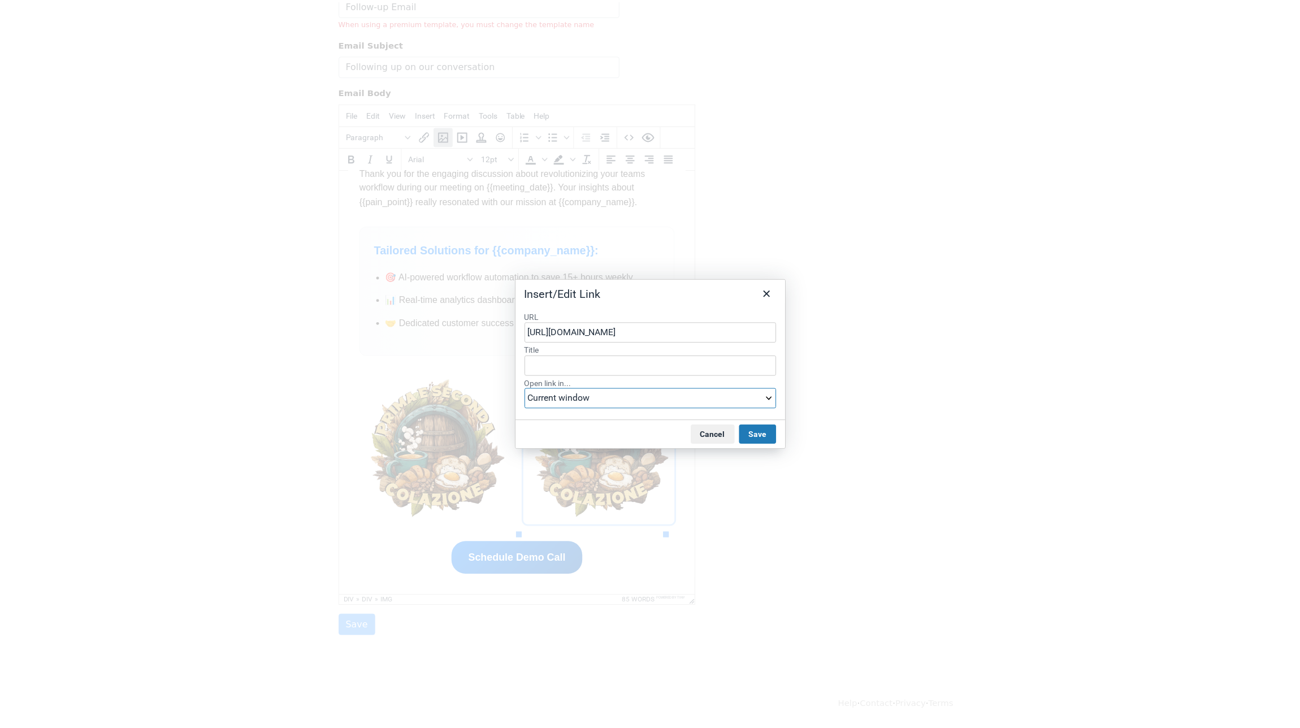
scroll to position [0, 0]
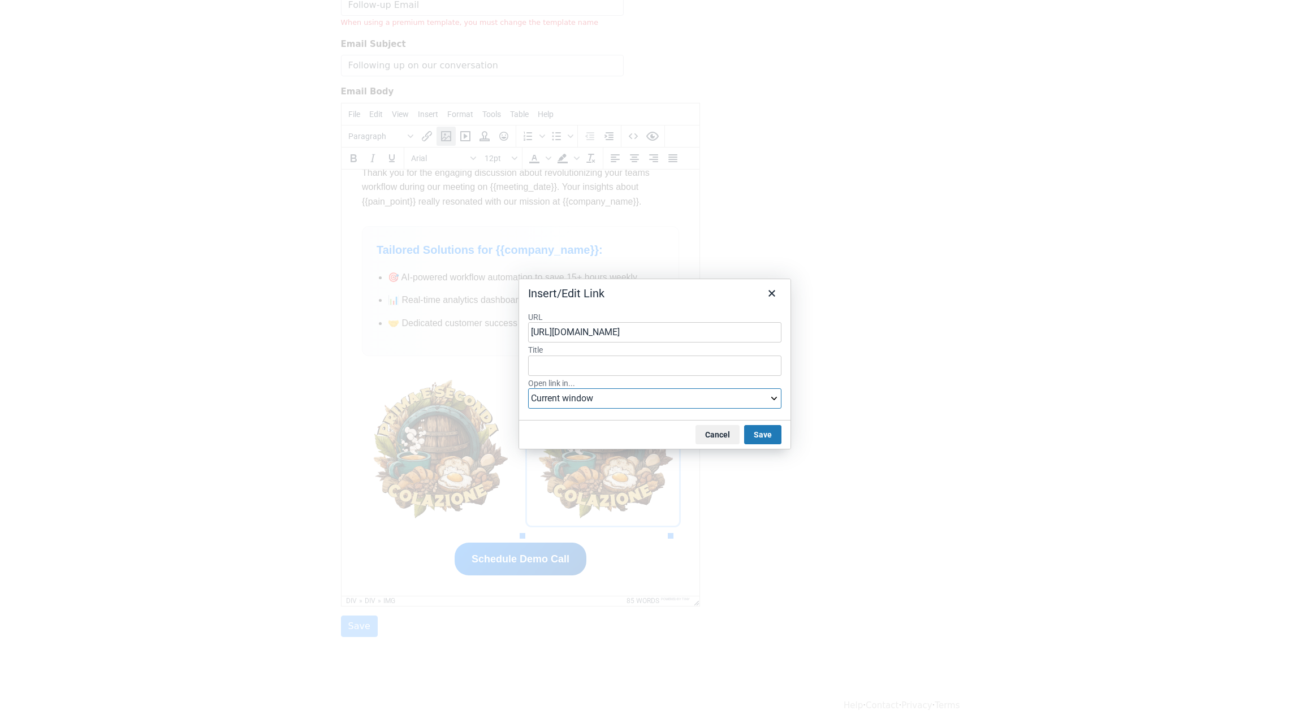
select select "_blank"
click at [528, 388] on select "Current window New window" at bounding box center [654, 398] width 253 height 20
click at [761, 434] on button "Save" at bounding box center [762, 434] width 37 height 19
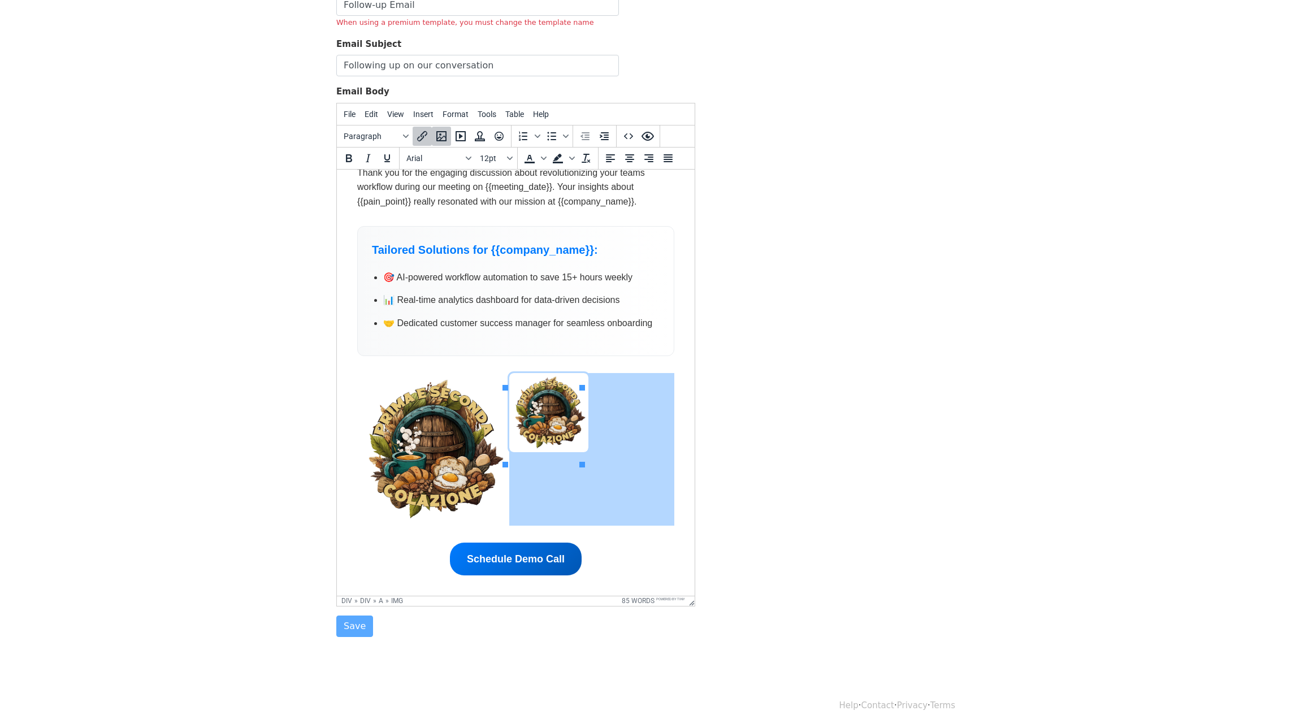
click at [563, 424] on img at bounding box center [548, 412] width 79 height 79
click at [445, 137] on icon "Insert/edit image" at bounding box center [441, 136] width 10 height 10
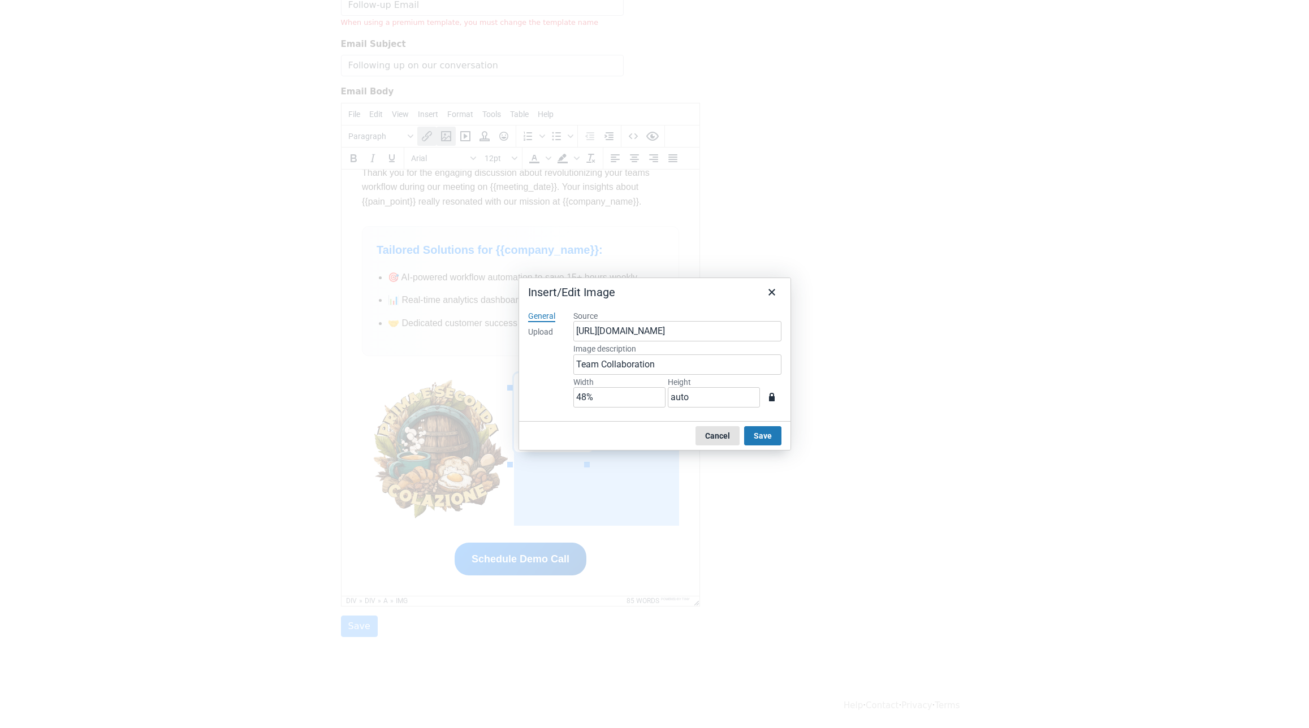
click at [717, 436] on button "Cancel" at bounding box center [717, 435] width 44 height 19
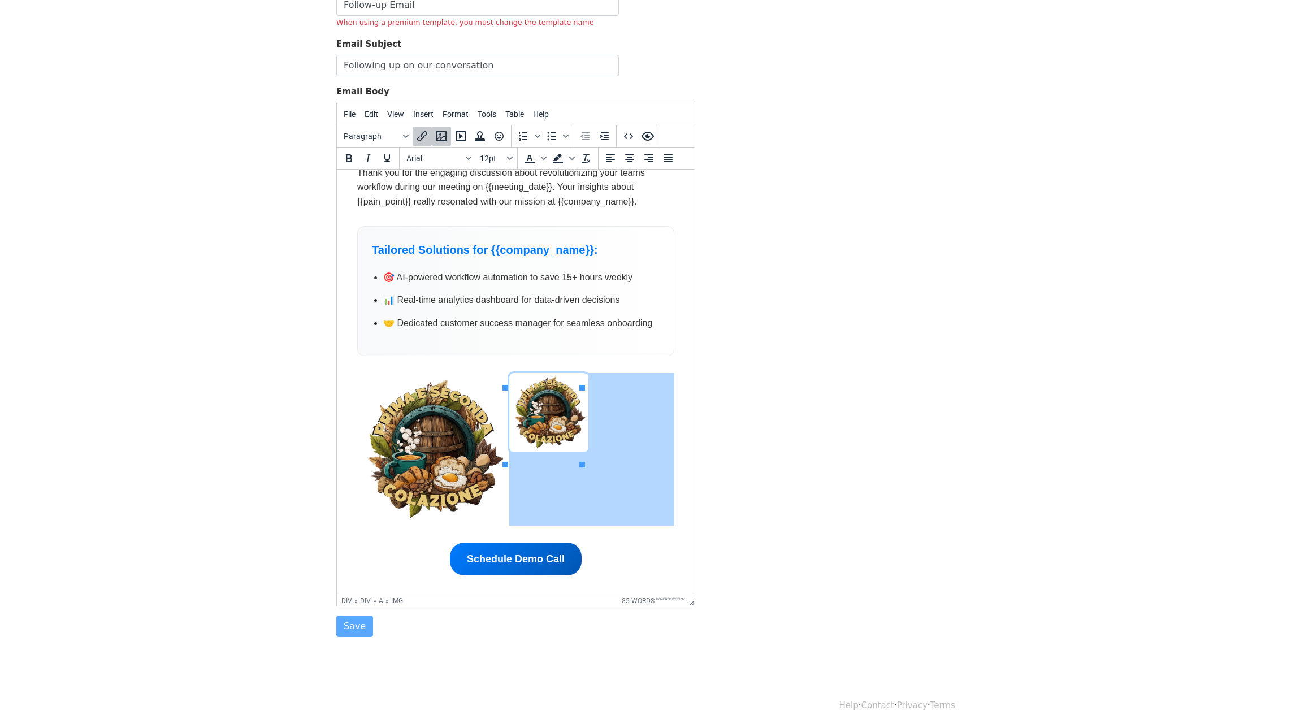
click at [570, 443] on img at bounding box center [548, 412] width 79 height 79
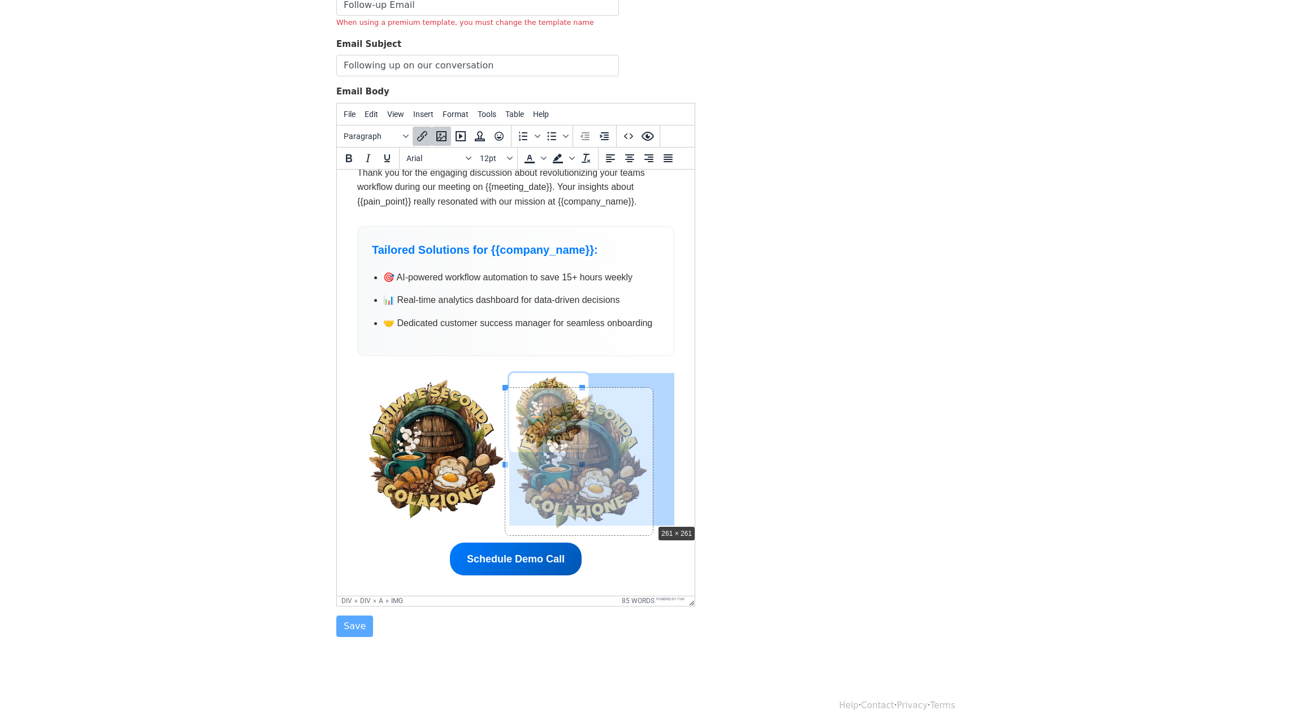
drag, startPoint x: 580, startPoint y: 455, endPoint x: 651, endPoint y: 514, distance: 92.3
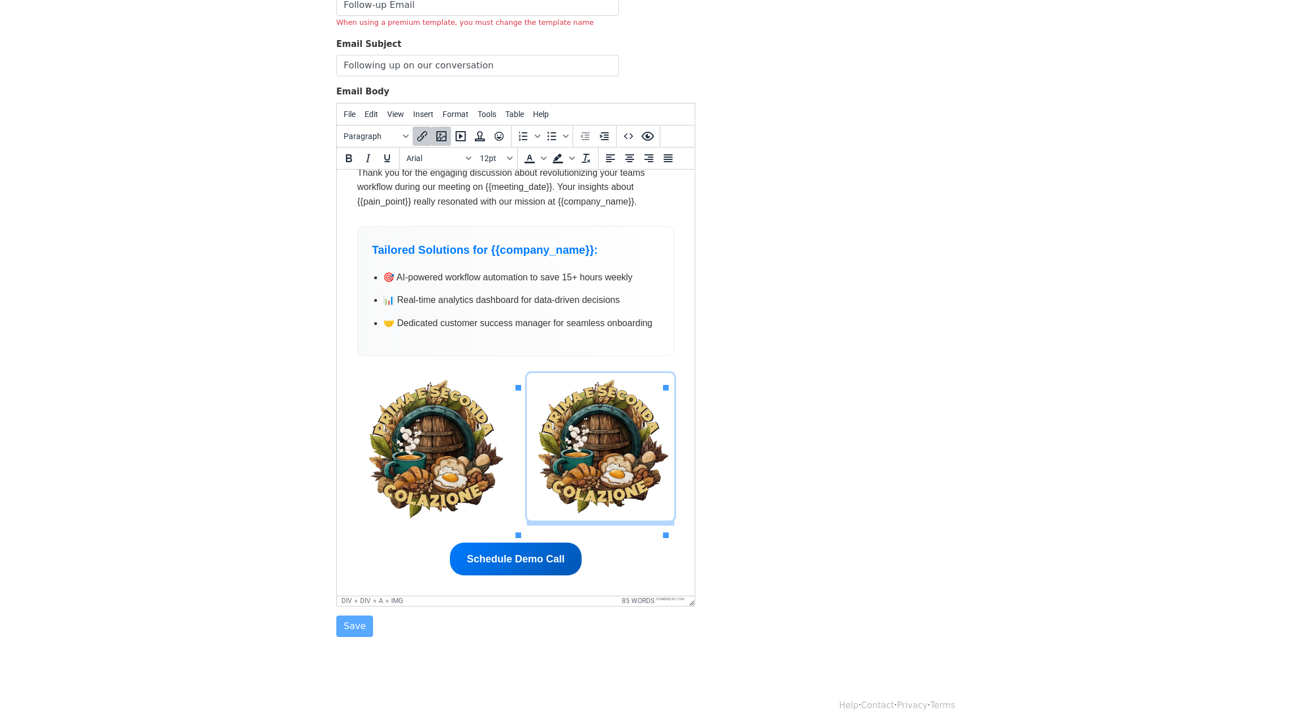
click at [607, 455] on img at bounding box center [601, 447] width 148 height 148
click at [436, 138] on icon "Insert/edit image" at bounding box center [442, 136] width 14 height 14
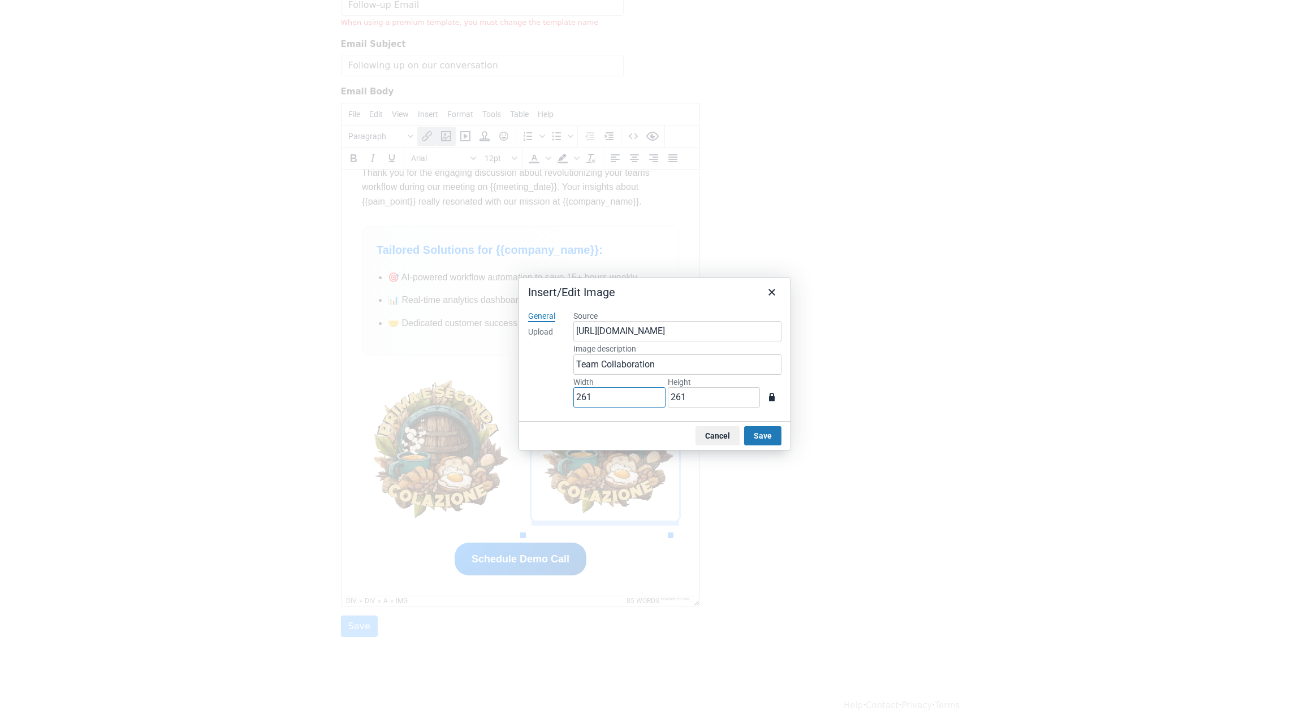
drag, startPoint x: 602, startPoint y: 403, endPoint x: 569, endPoint y: 397, distance: 33.3
click at [555, 403] on div "General Upload Source https://www.laconteagentile.it/wp-content/uploads/2025/07…" at bounding box center [654, 361] width 271 height 119
type input "4"
type input "48"
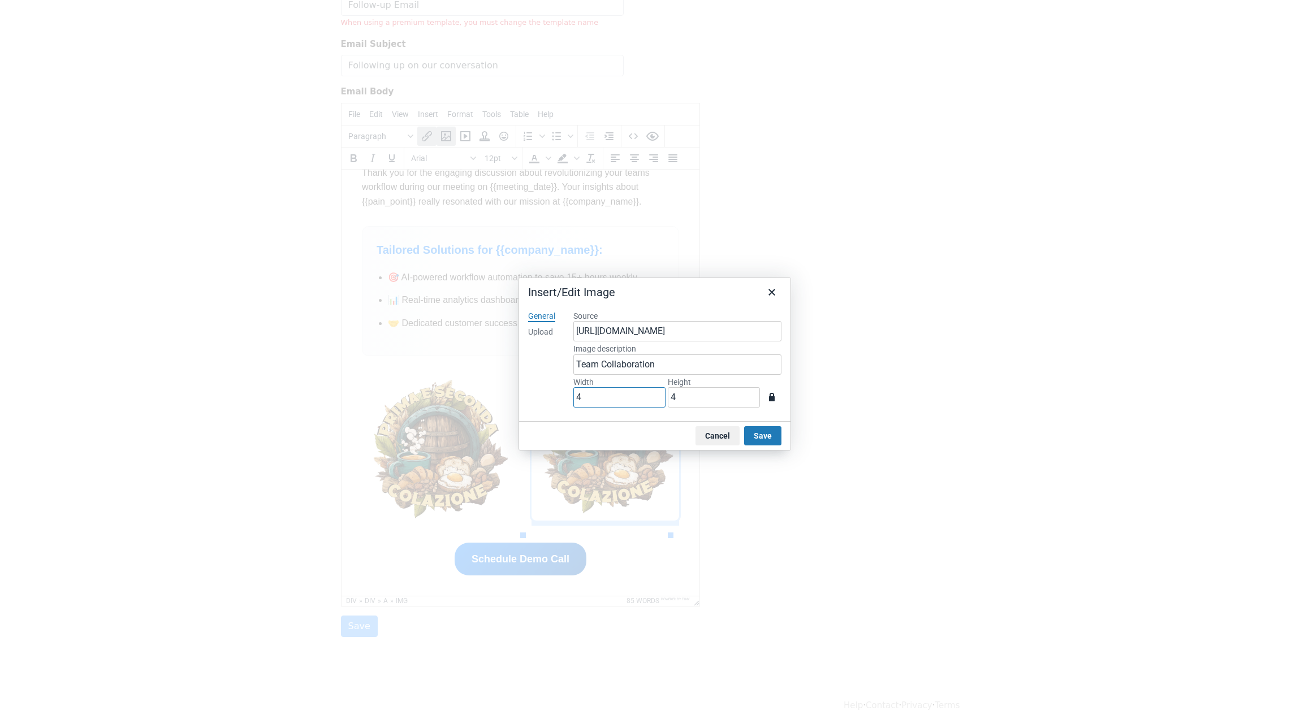
type input "48"
type input "48%"
drag, startPoint x: 694, startPoint y: 399, endPoint x: 652, endPoint y: 398, distance: 42.4
click at [650, 399] on div "Width 48% Height 48" at bounding box center [677, 393] width 208 height 33
type input "auto"
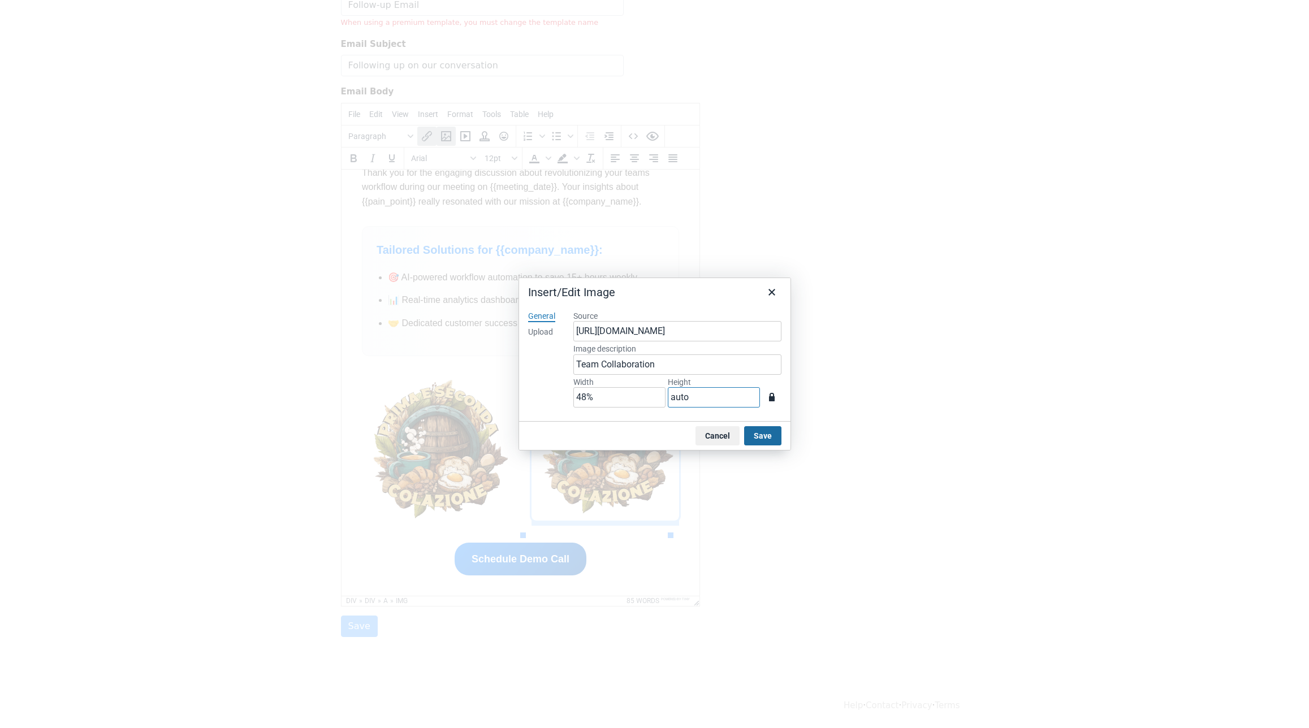
click at [775, 435] on button "Save" at bounding box center [762, 435] width 37 height 19
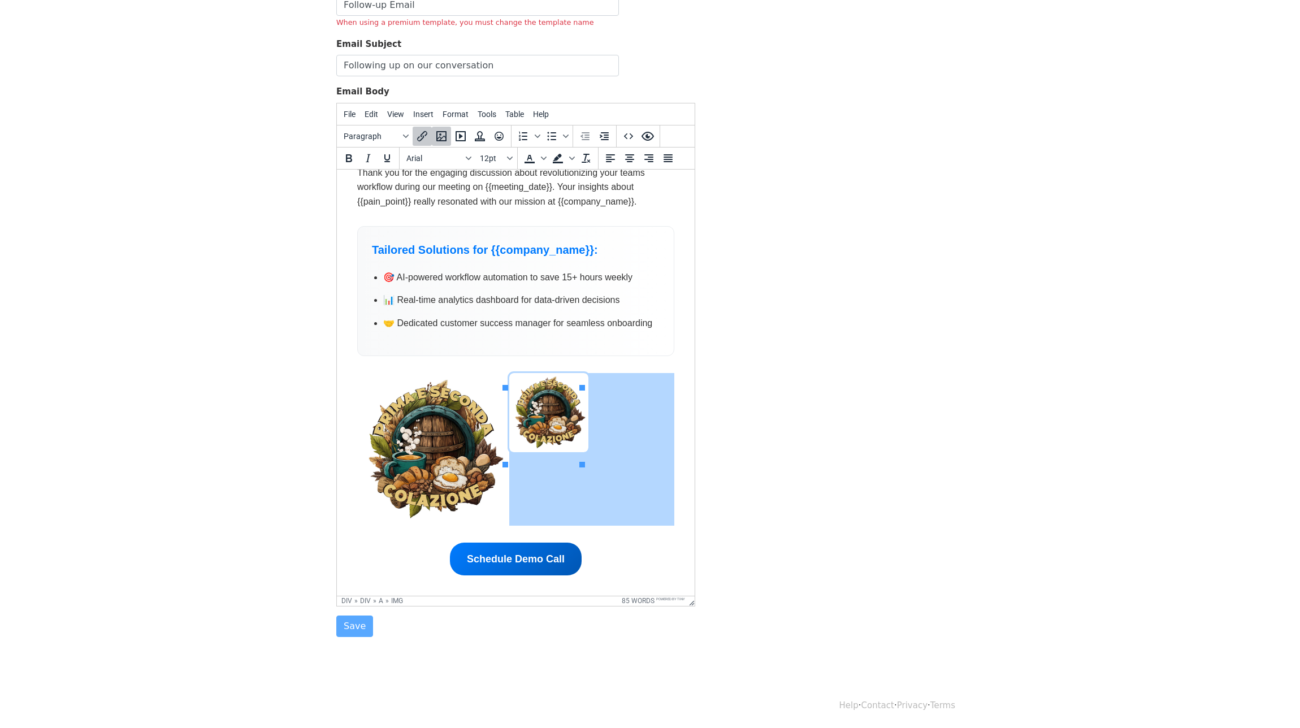
click at [578, 454] on link at bounding box center [591, 449] width 165 height 152
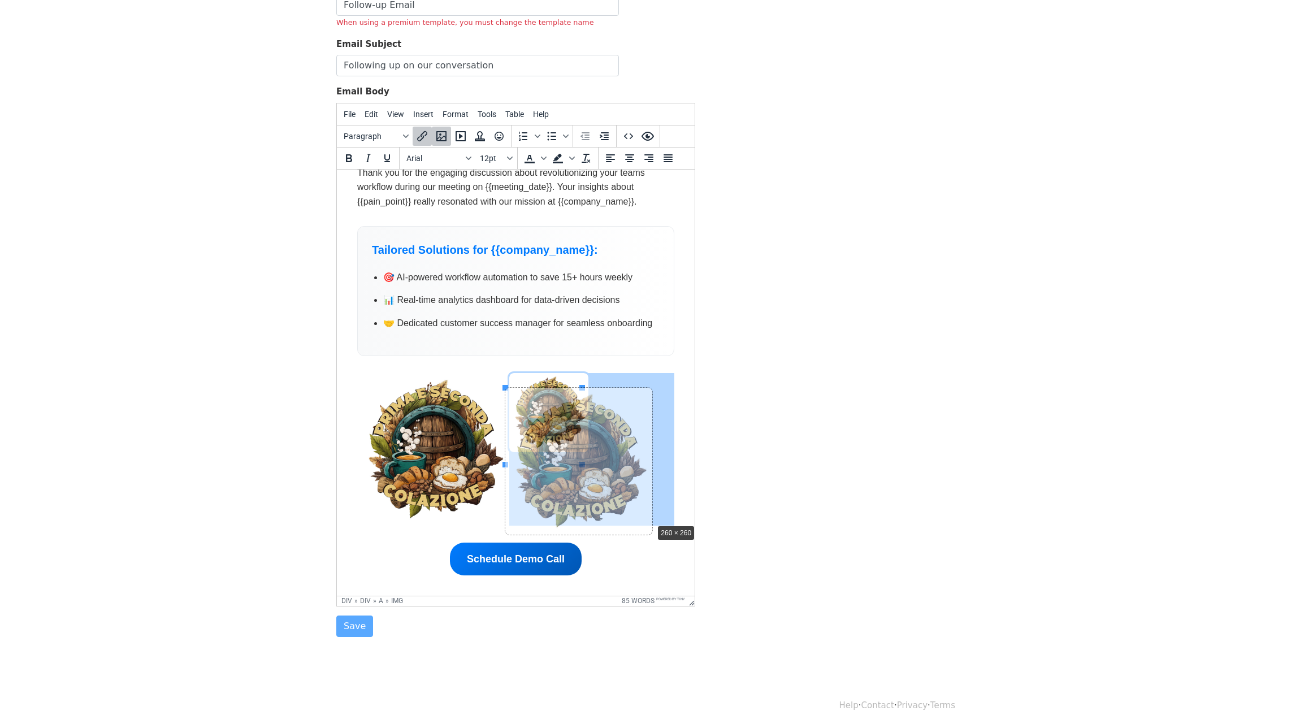
drag, startPoint x: 580, startPoint y: 452, endPoint x: 651, endPoint y: 508, distance: 90.1
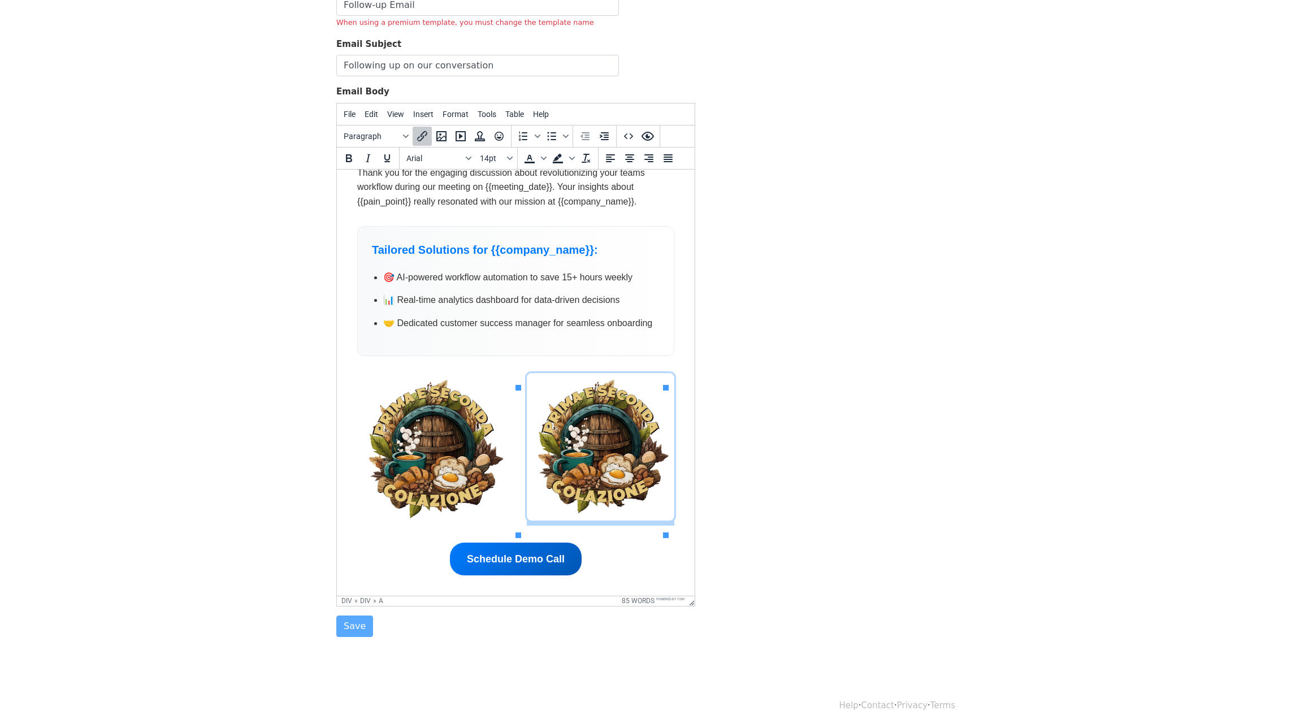
click at [628, 566] on div "Schedule Demo Call" at bounding box center [515, 558] width 317 height 33
click at [674, 464] on div ""Innovation is not about saying yes to everything. Its about saying NO to all b…" at bounding box center [516, 322] width 340 height 527
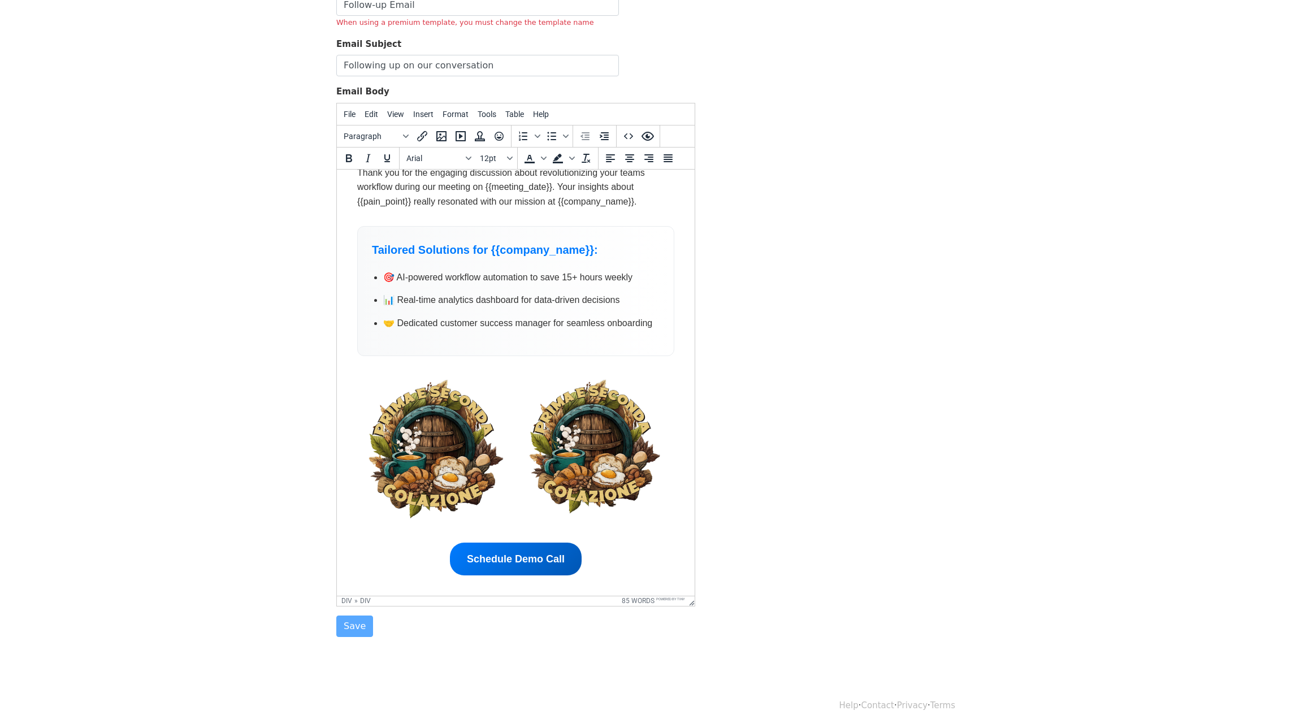
paste body
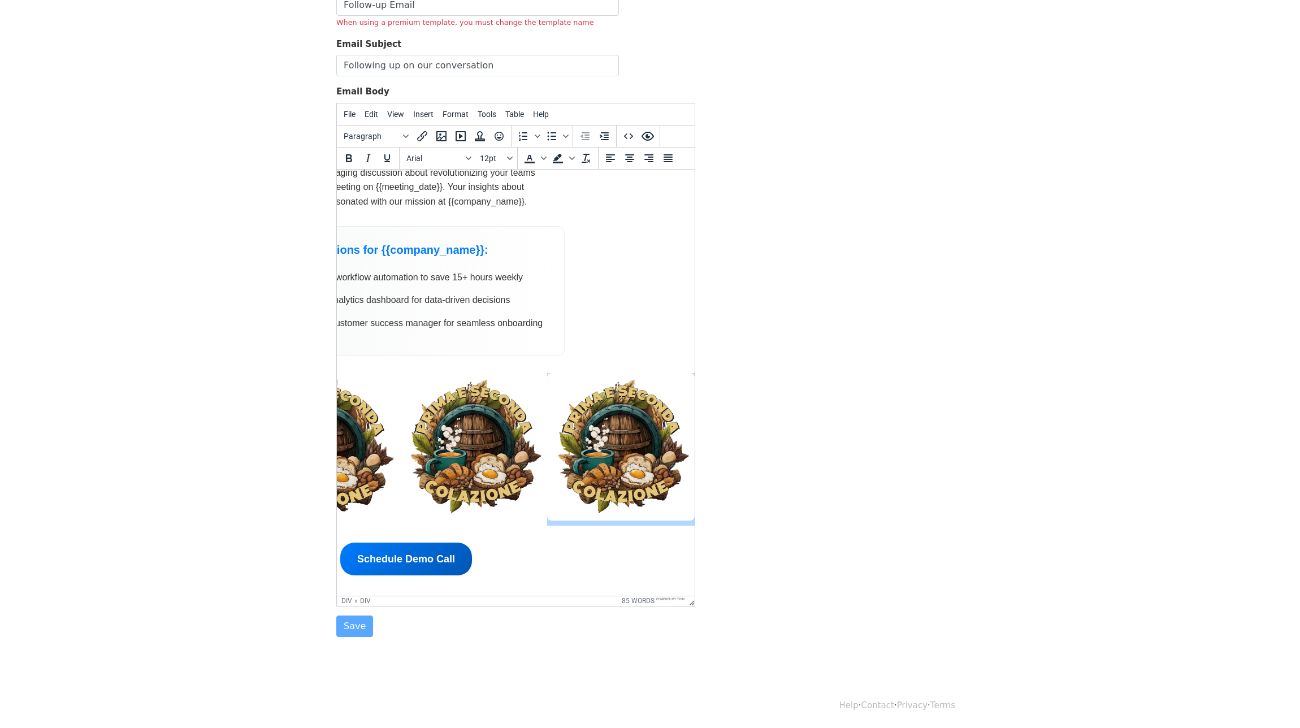
scroll to position [129, 0]
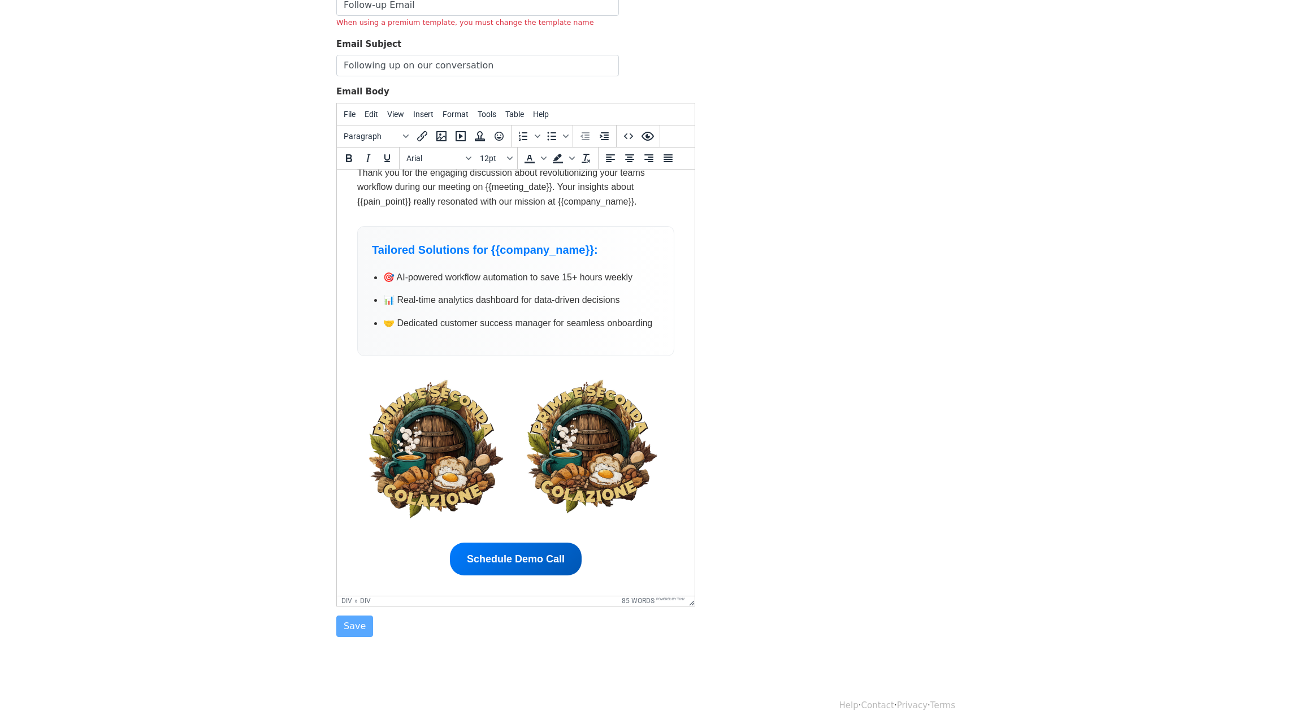
click at [478, 538] on div ""Innovation is not about saying yes to everything. Its about saying NO to all b…" at bounding box center [516, 322] width 340 height 527
click at [479, 536] on div ""Innovation is not about saying yes to everything. Its about saying NO to all b…" at bounding box center [516, 322] width 340 height 527
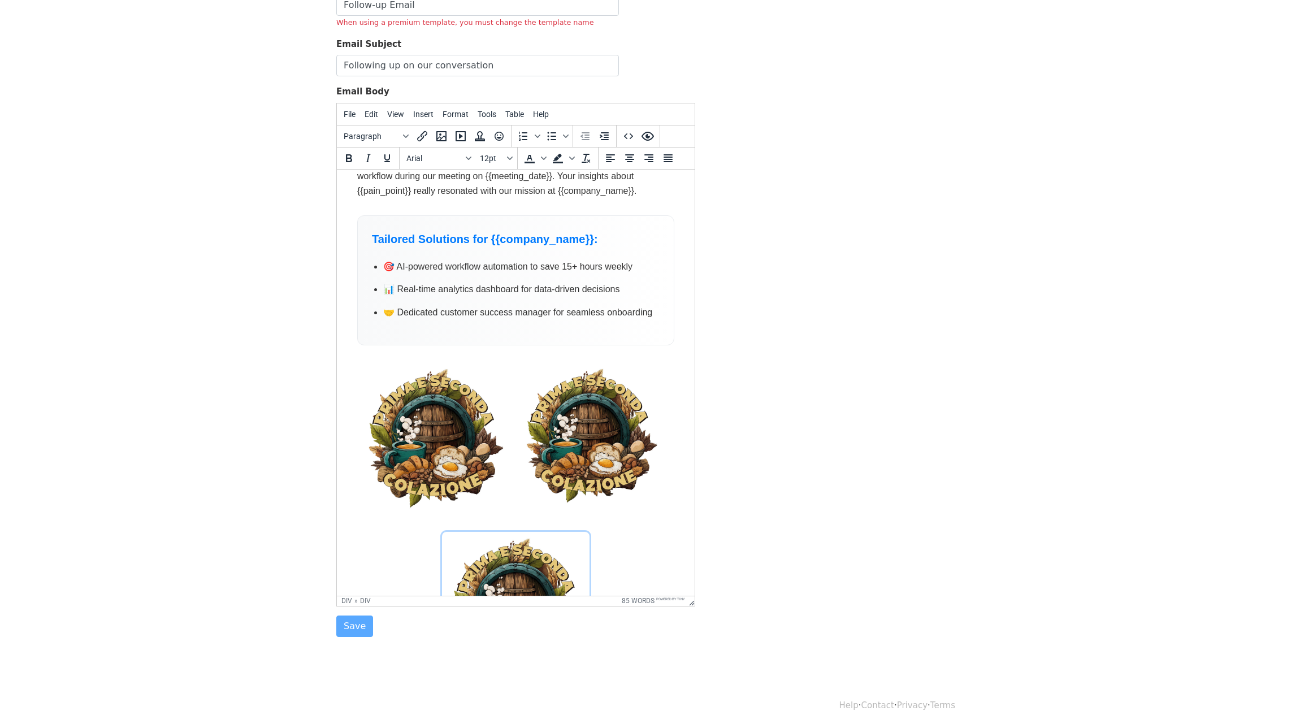
scroll to position [232, 0]
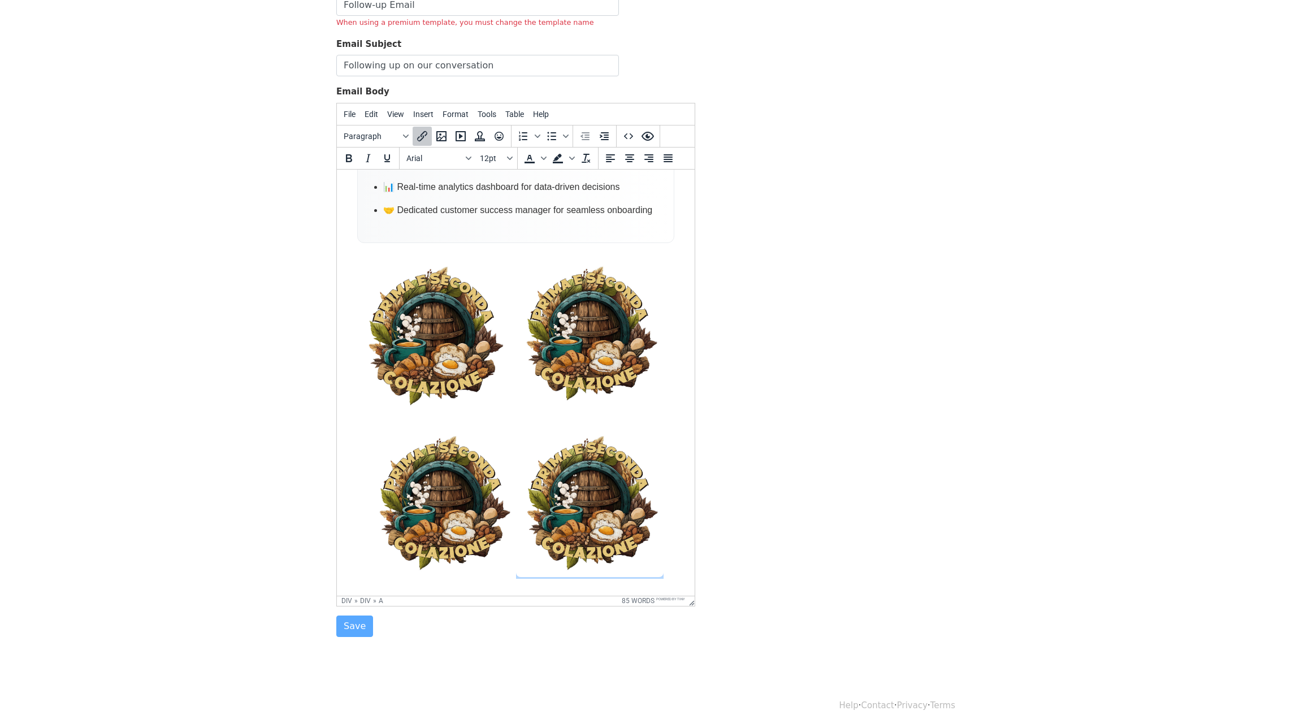
click at [677, 499] on html ""Innovation is not about saying yes to everything. Its about saying NO to all b…" at bounding box center [516, 293] width 358 height 712
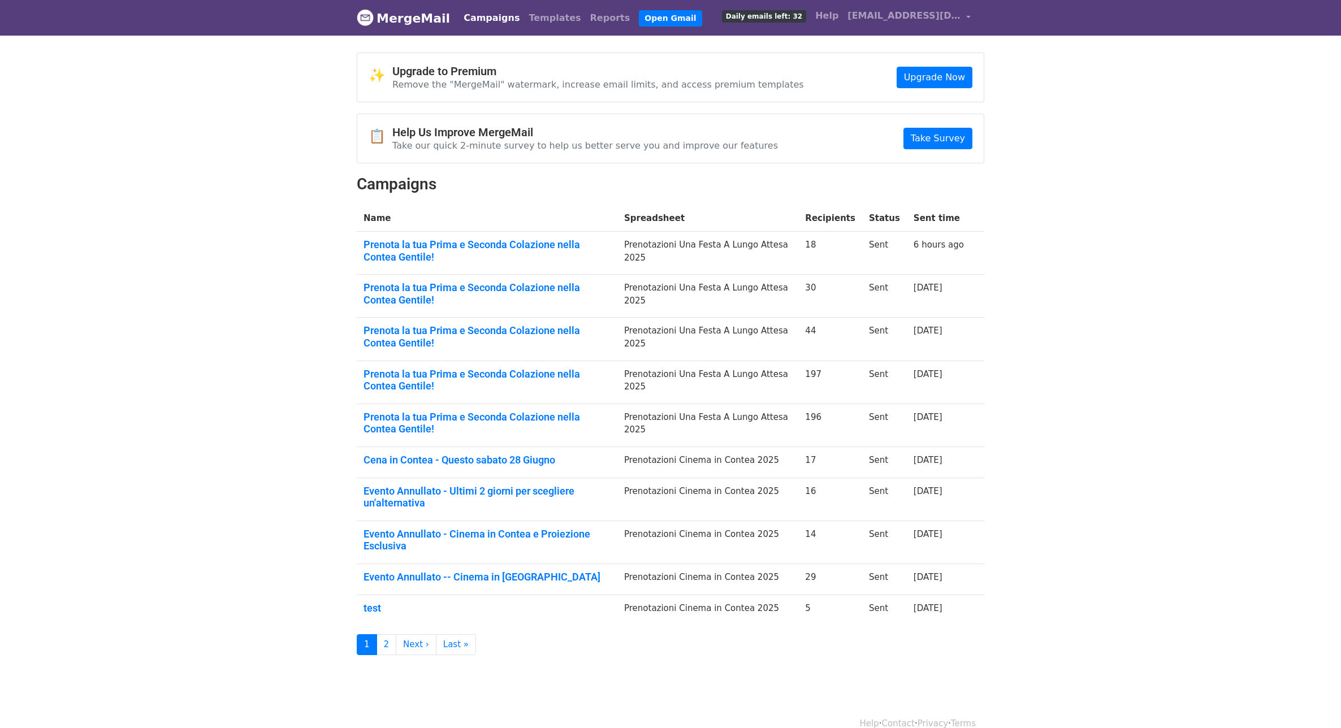
click at [764, 16] on span "Daily emails left: 32" at bounding box center [764, 16] width 84 height 12
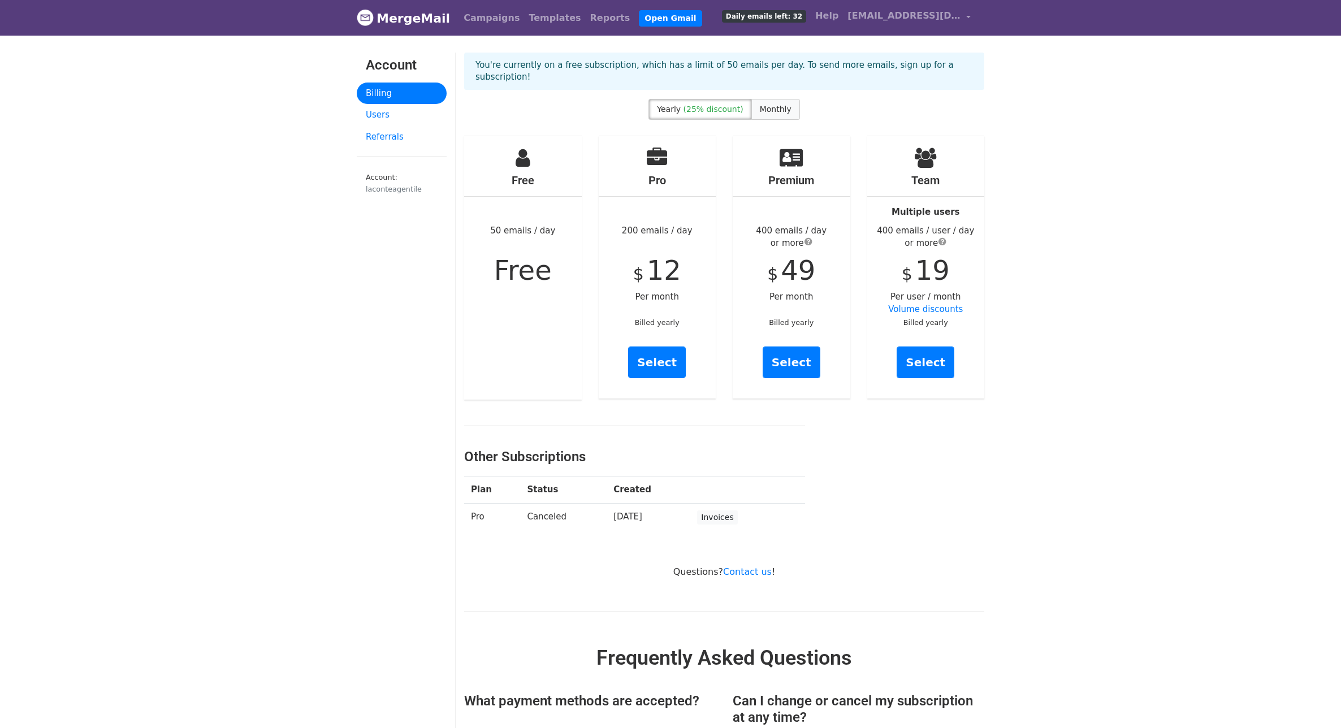
click at [768, 99] on label "Monthly" at bounding box center [775, 109] width 49 height 21
